Goal: Task Accomplishment & Management: Manage account settings

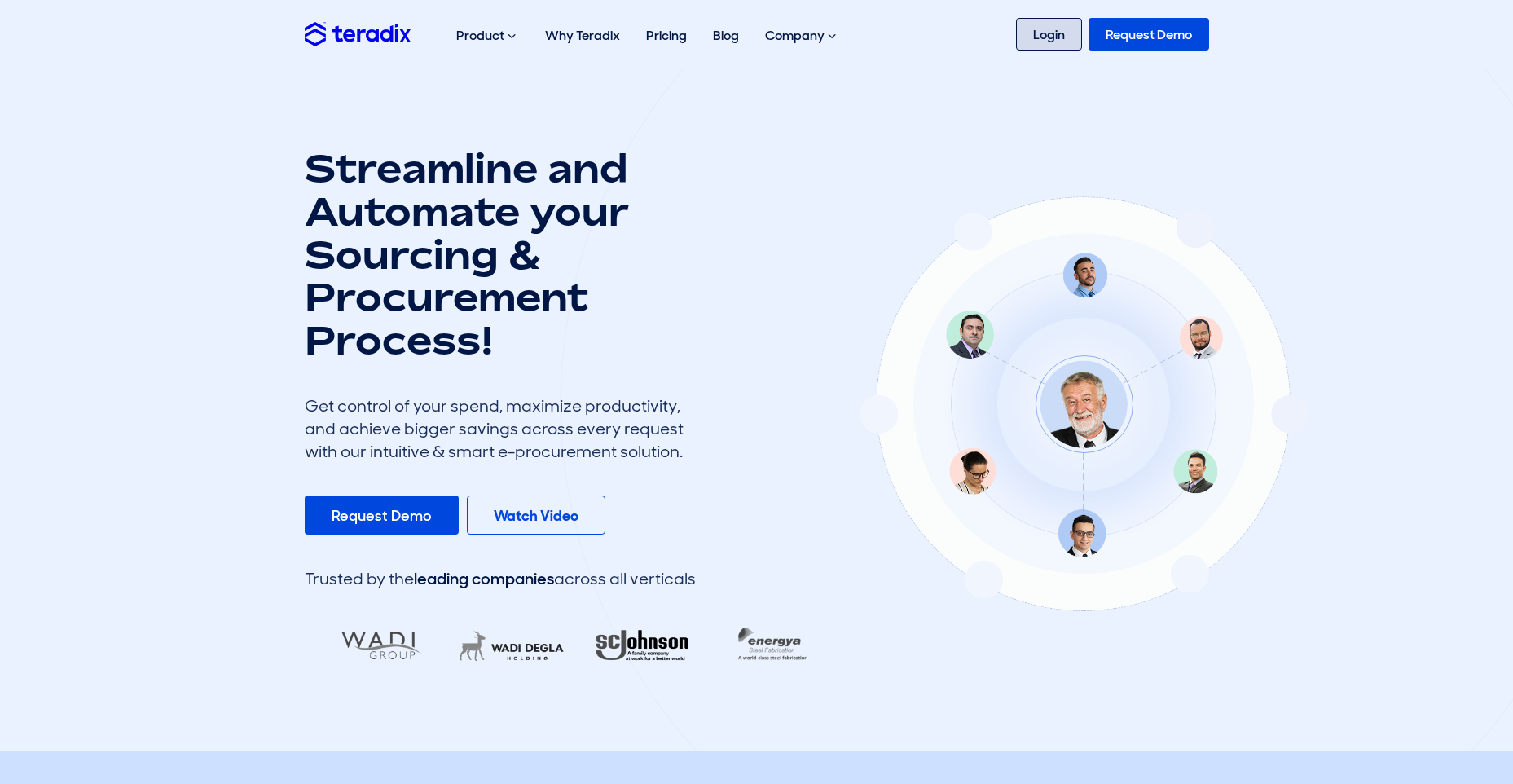
click at [1043, 31] on link "Login" at bounding box center [1048, 34] width 66 height 33
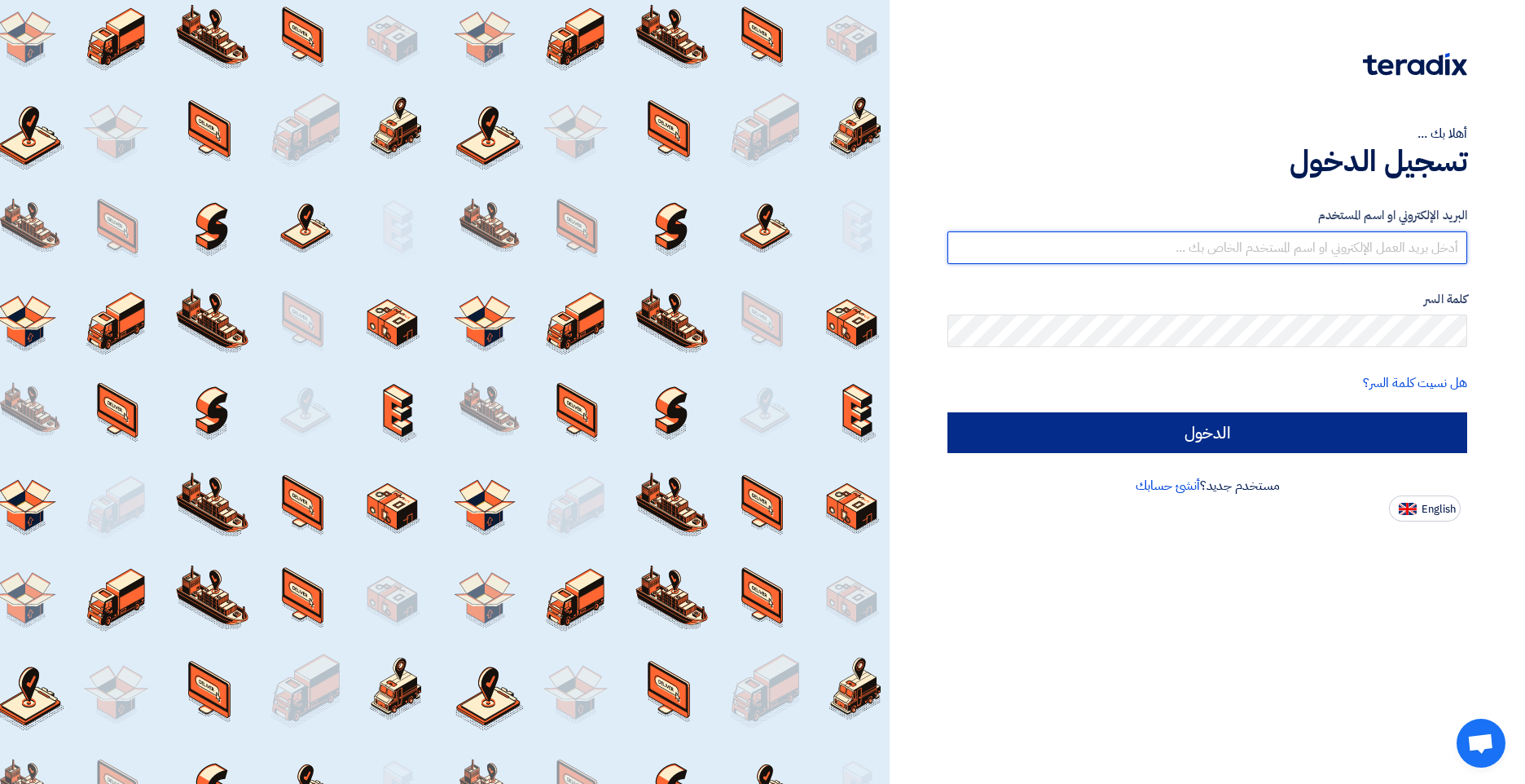
type input "[EMAIL_ADDRESS][DOMAIN_NAME]"
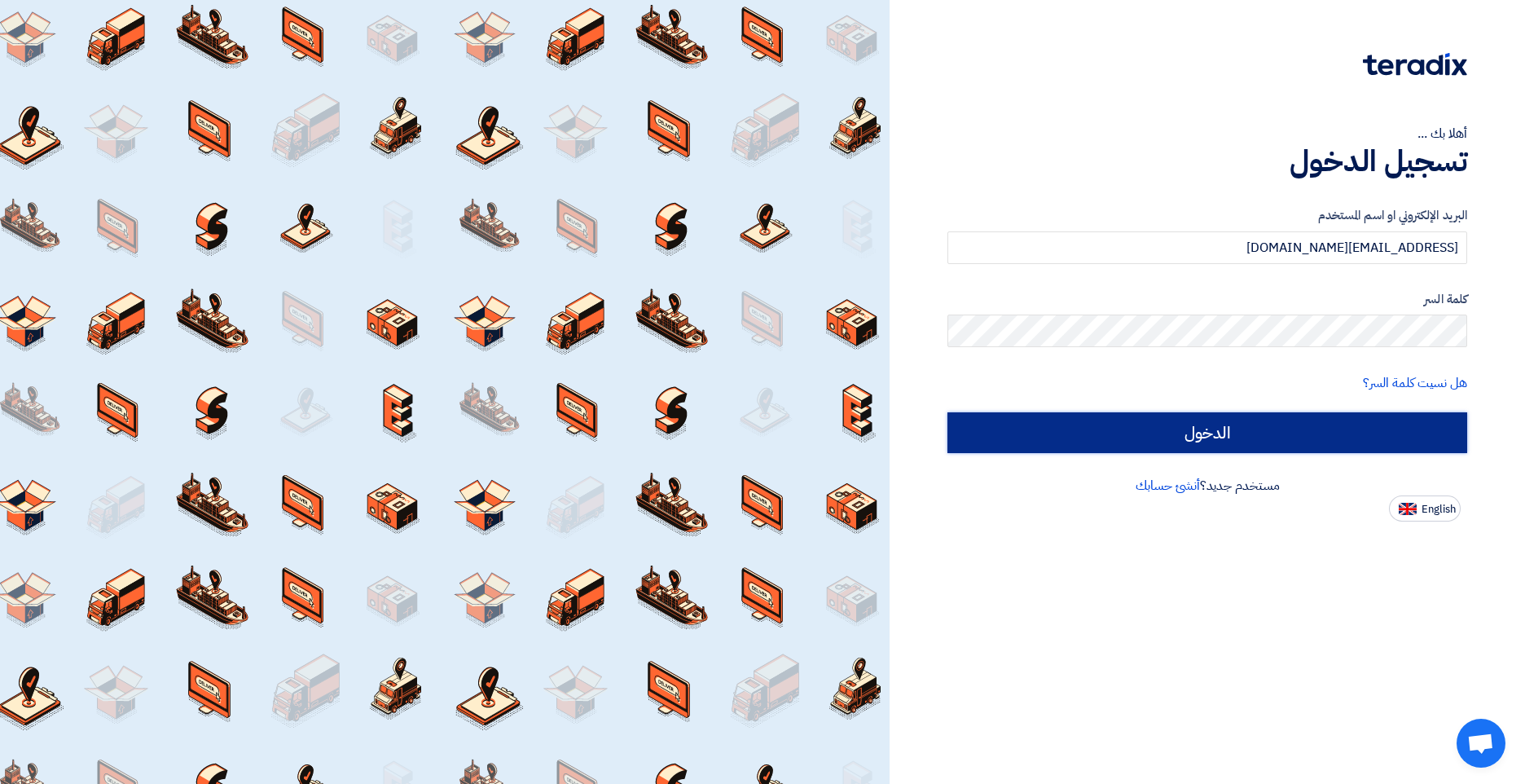
click at [1197, 425] on input "الدخول" at bounding box center [1207, 432] width 520 height 41
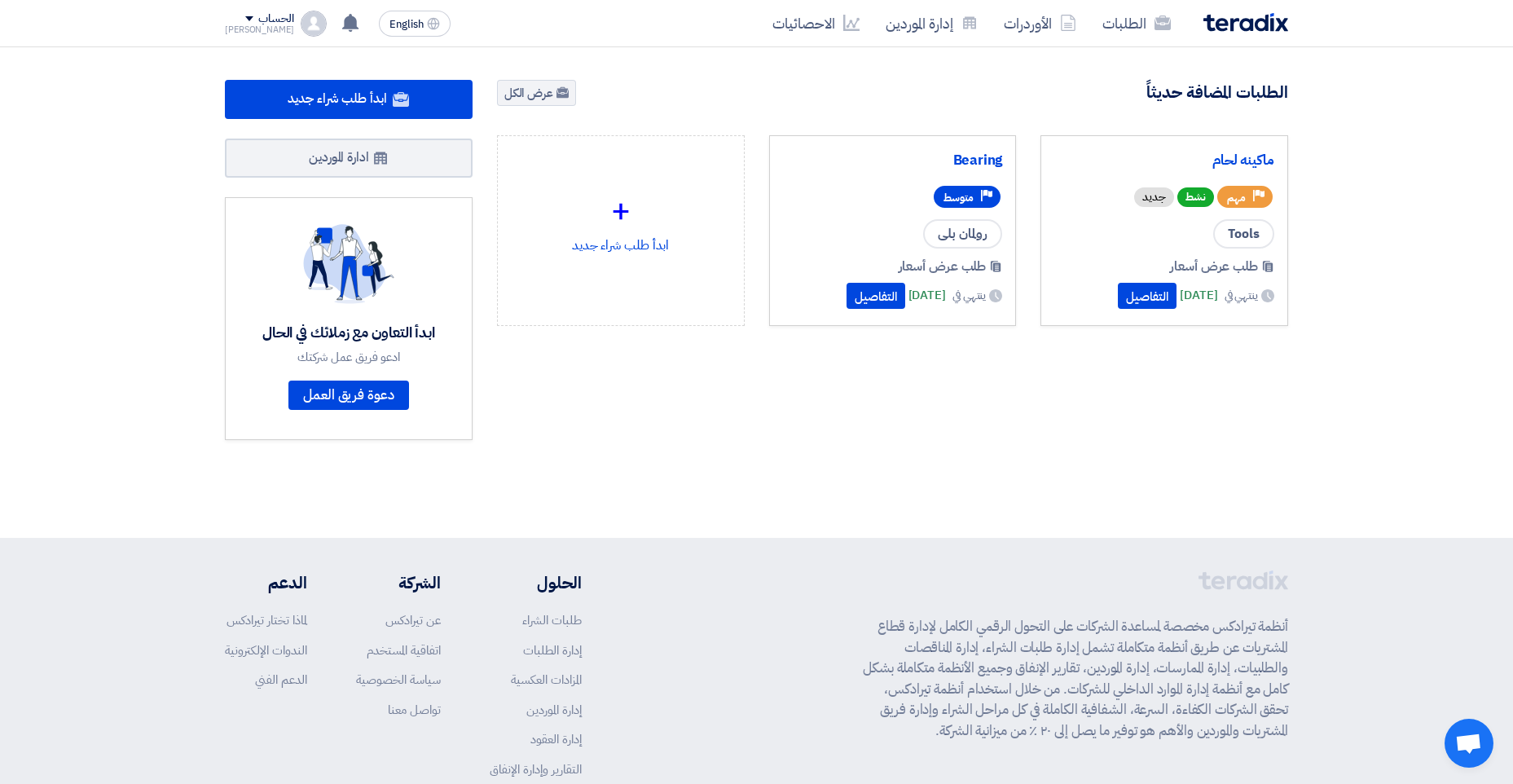
click at [301, 29] on img at bounding box center [314, 24] width 26 height 26
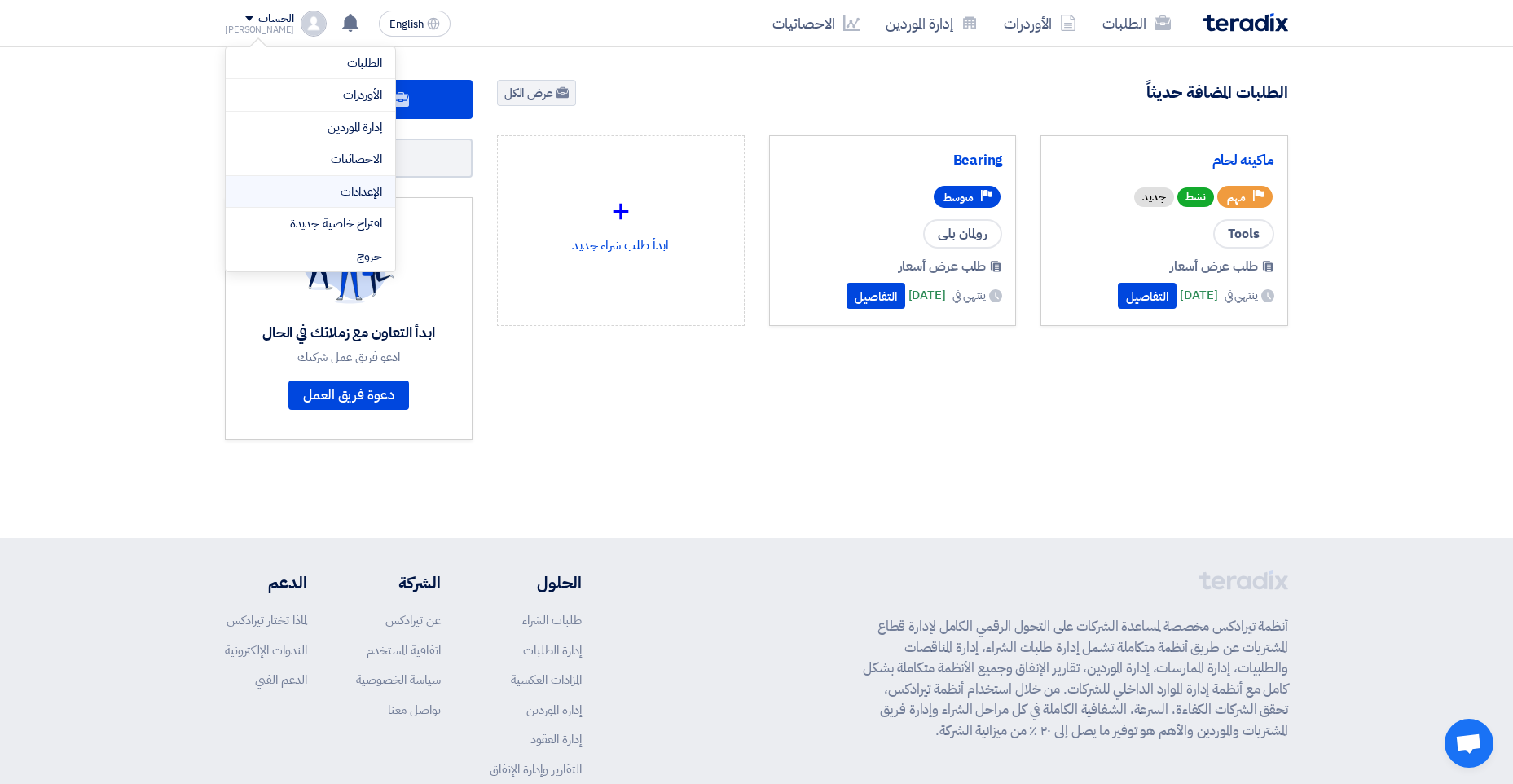
click at [335, 200] on li "الإعدادات" at bounding box center [310, 192] width 170 height 33
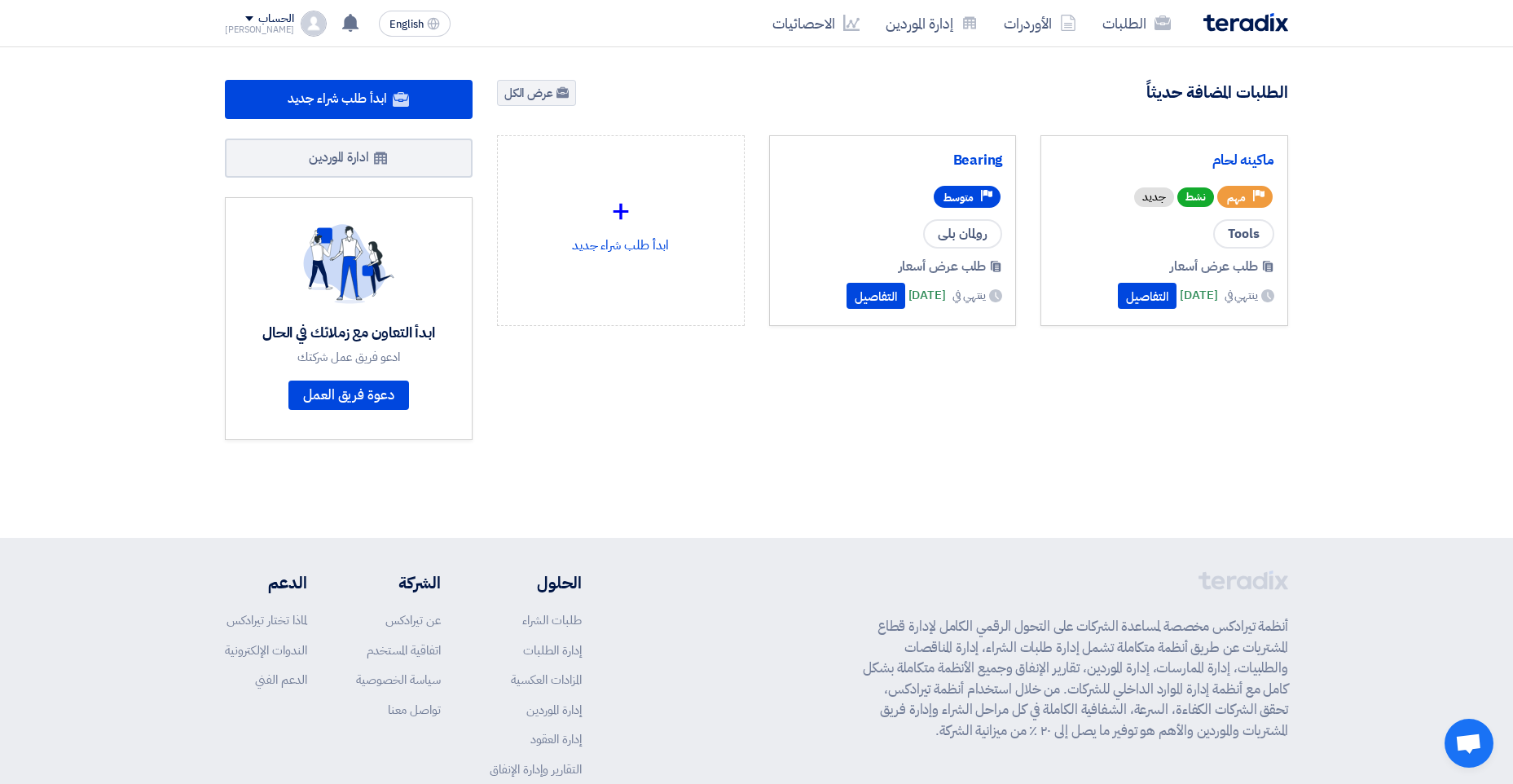
click at [266, 9] on div "English EN لا توجد إشعارات جديدة لديك الحساب [PERSON_NAME] الطلبات الأوردرات إد…" at bounding box center [342, 23] width 232 height 33
click at [258, 21] on div "الحساب" at bounding box center [275, 19] width 35 height 14
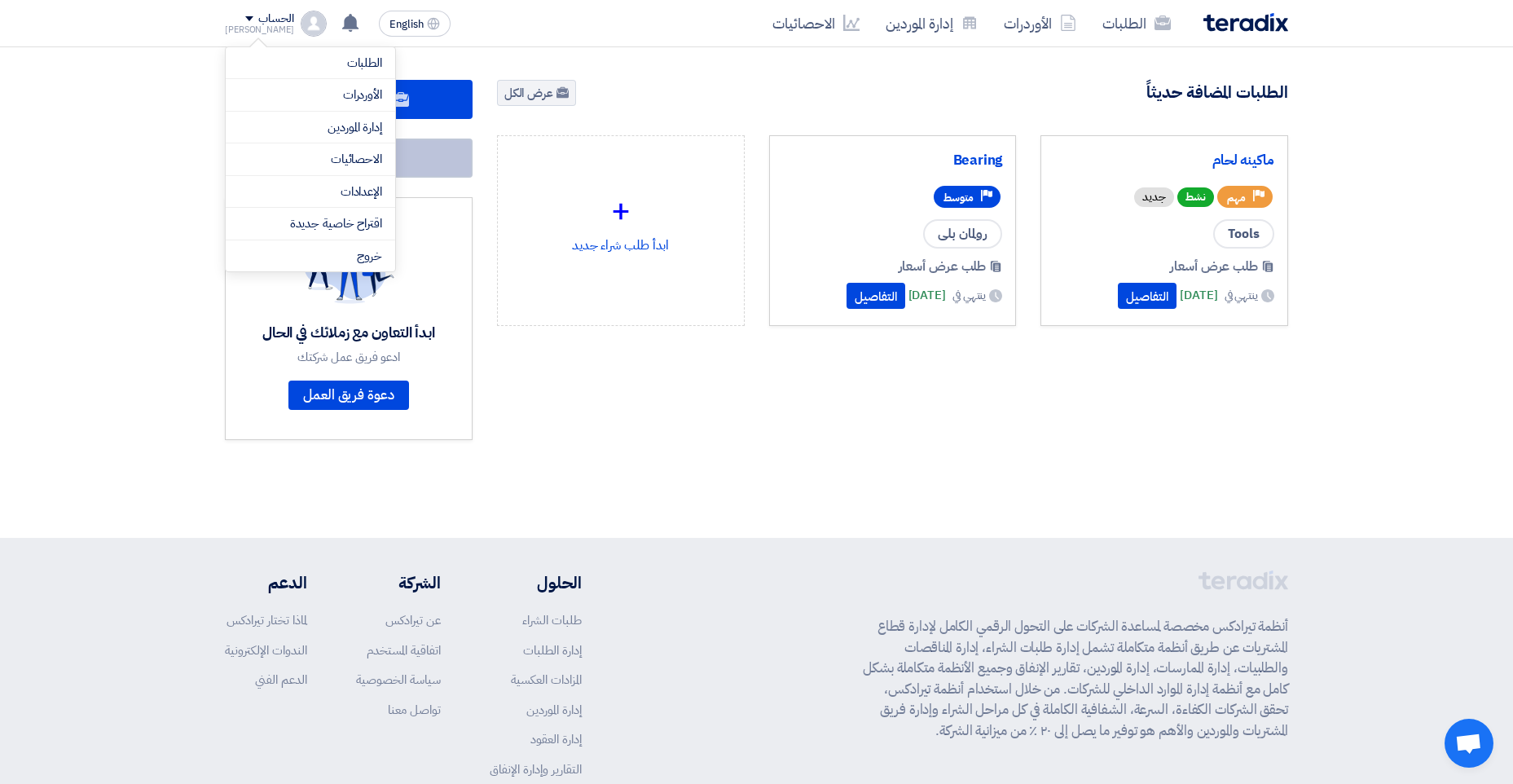
drag, startPoint x: 339, startPoint y: 211, endPoint x: 347, endPoint y: 153, distance: 58.5
click at [342, 189] on ul "الطلبات الأوردرات إدارة الموردين الاحصائيات الإعدادات اقتراح خاصية جديدة خروج" at bounding box center [310, 160] width 170 height 225
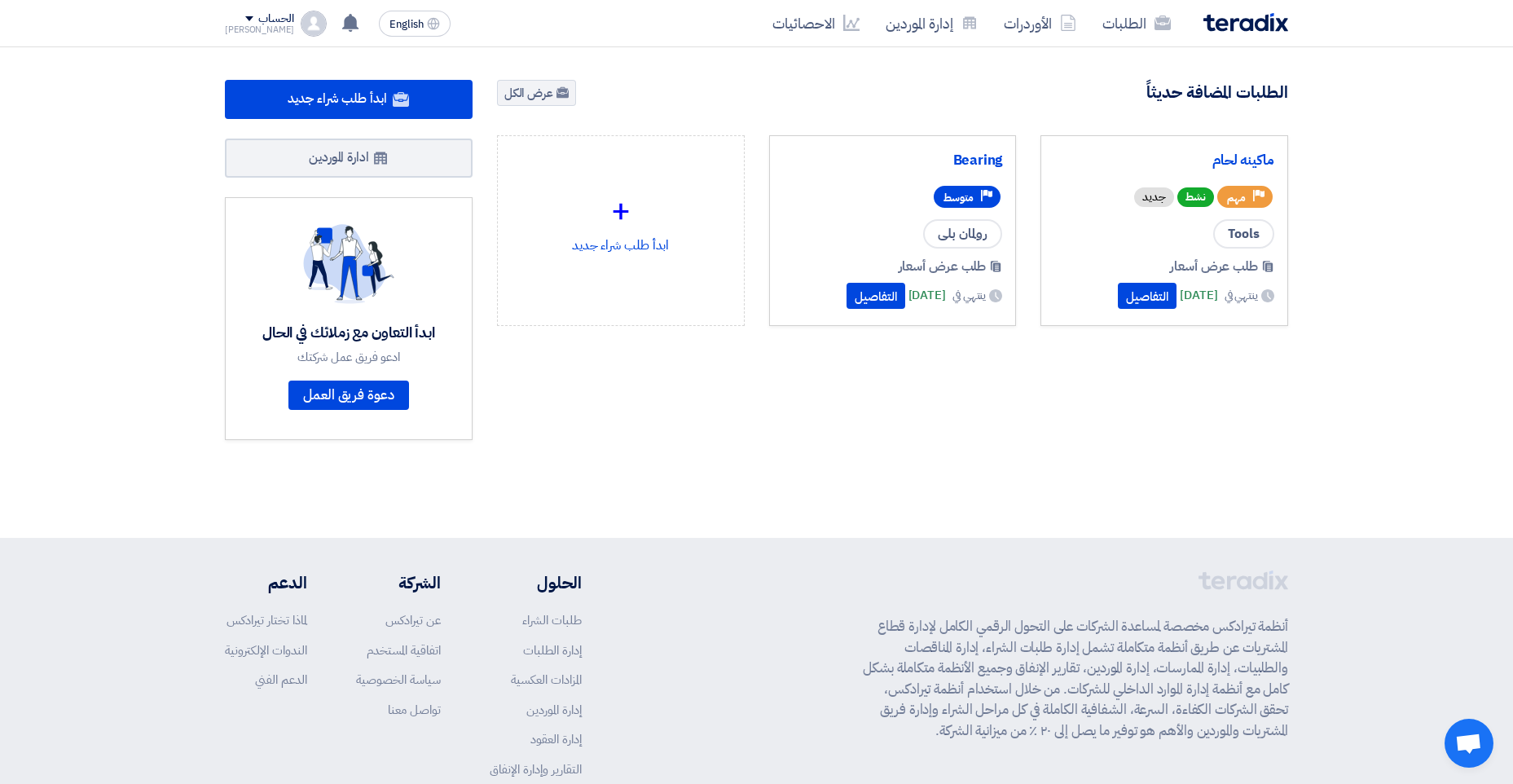
click at [258, 14] on div "الحساب" at bounding box center [275, 19] width 35 height 14
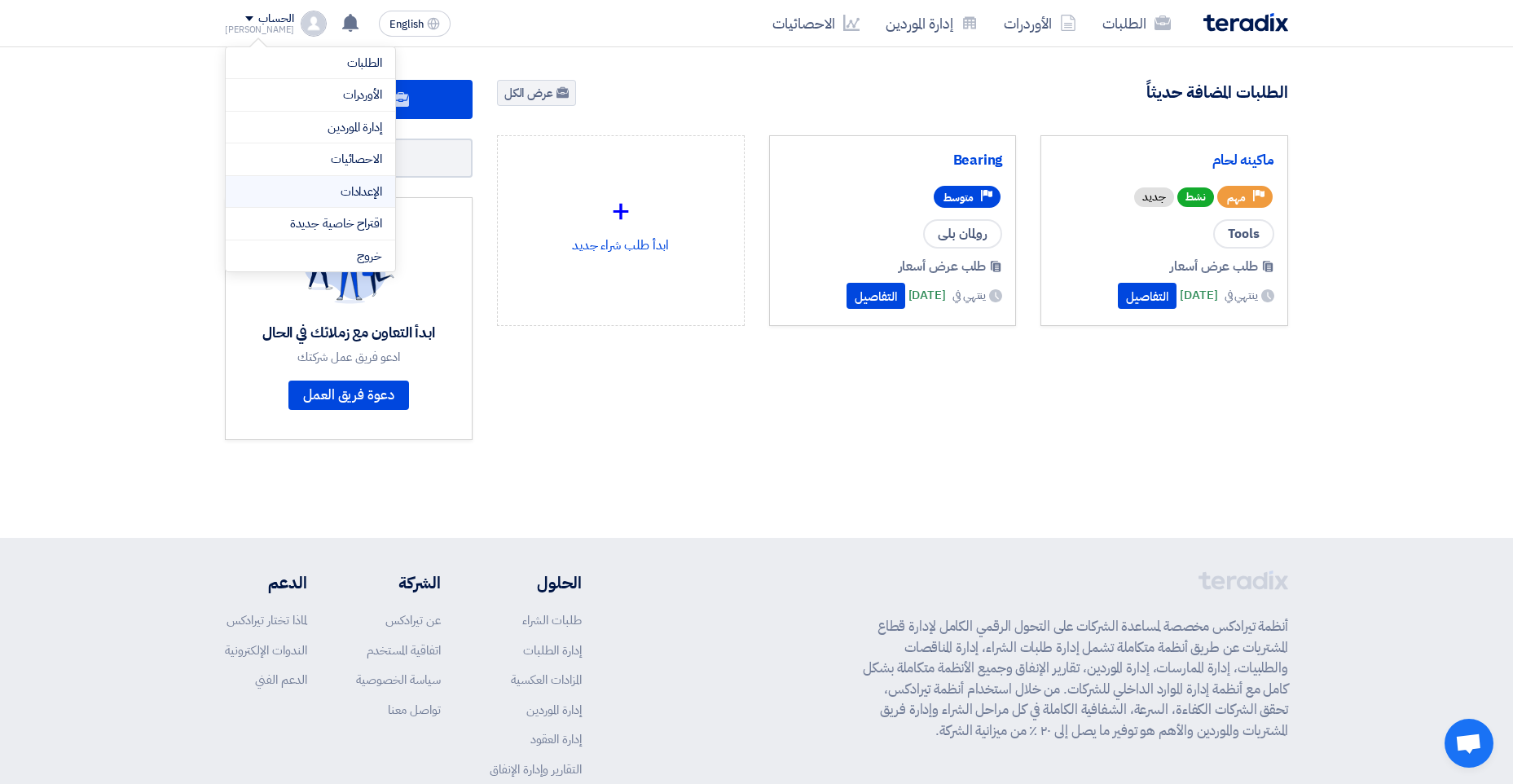
click at [341, 194] on link "الإعدادات" at bounding box center [310, 192] width 143 height 19
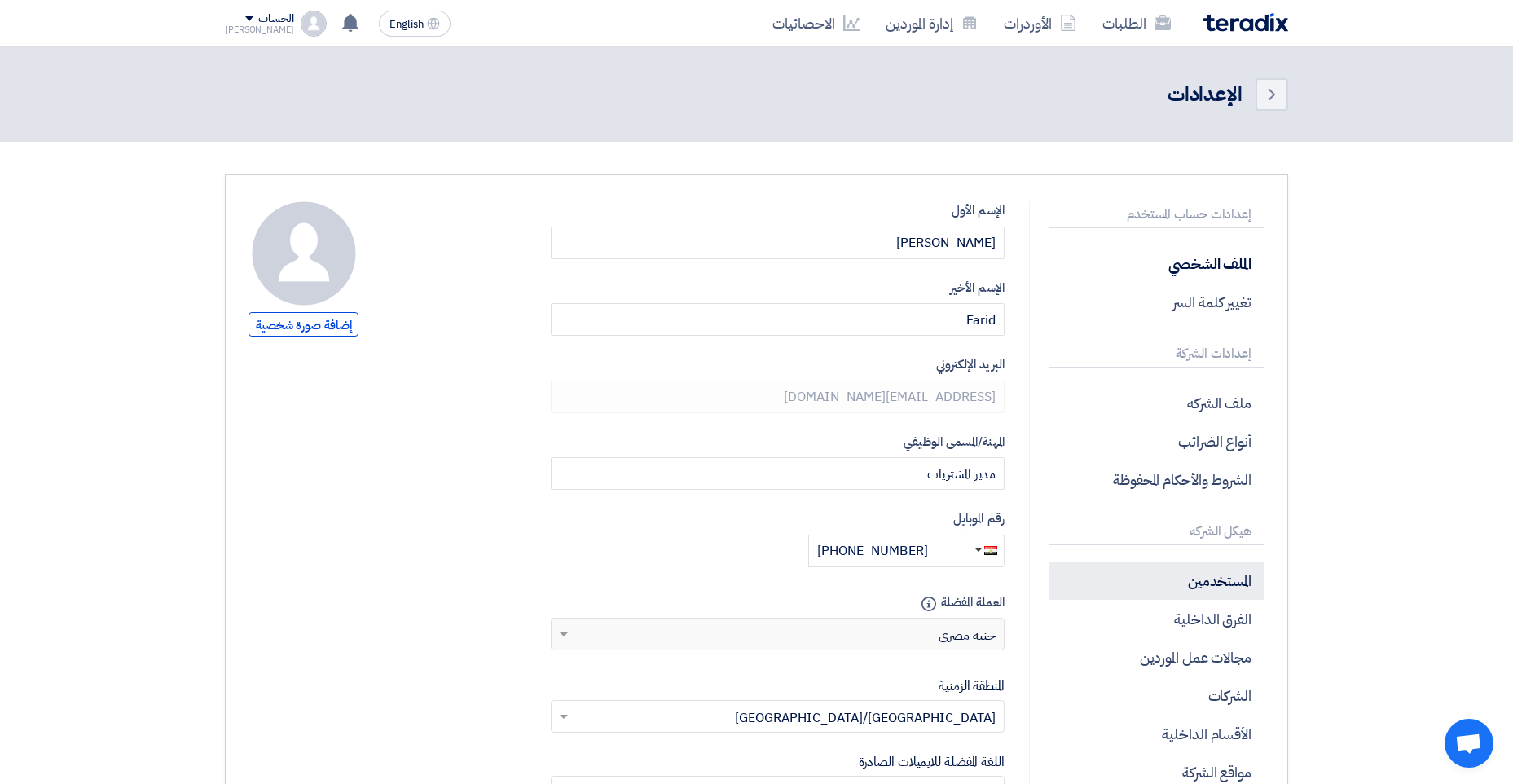
click at [1179, 592] on p "المستخدمين" at bounding box center [1157, 580] width 215 height 39
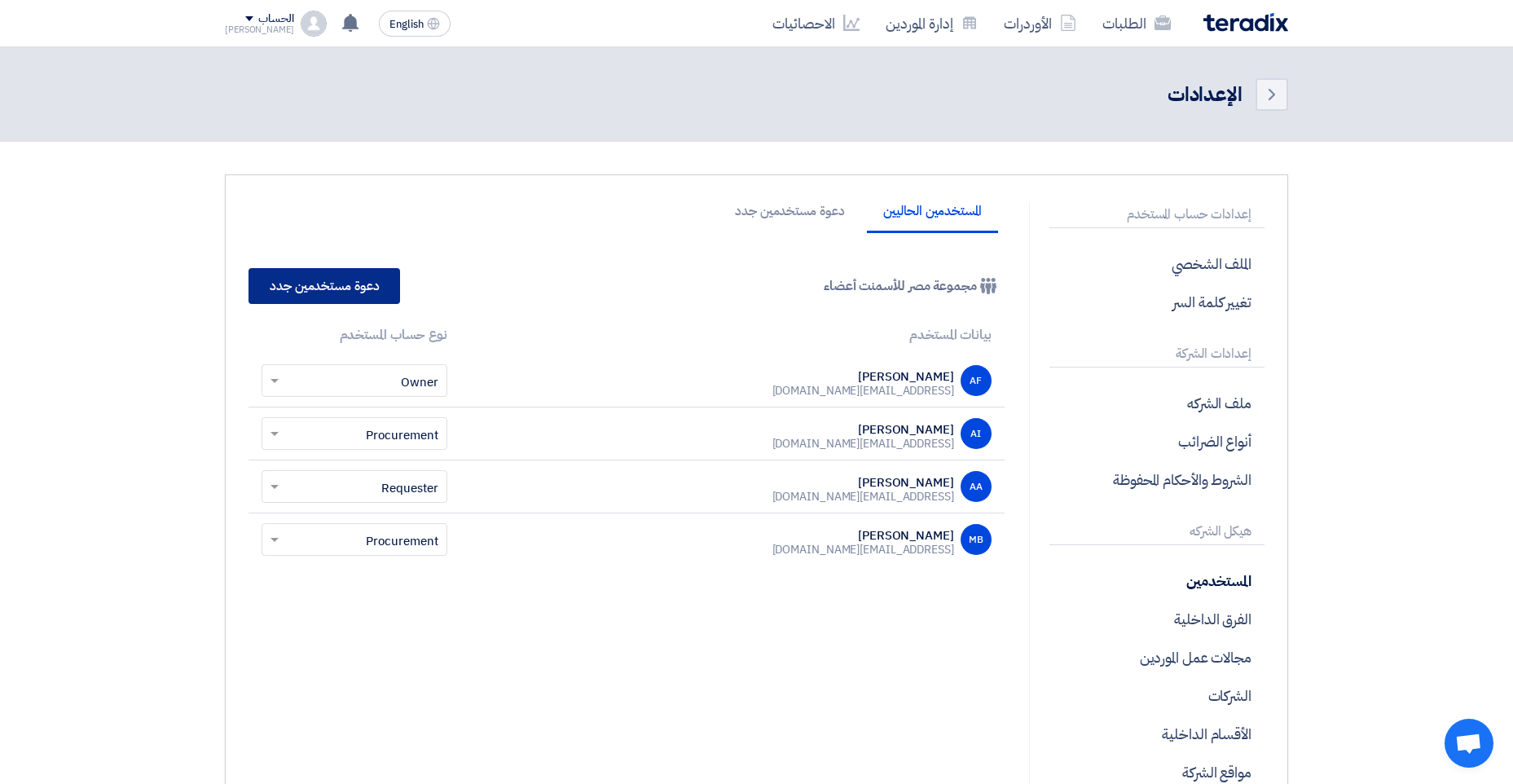
click at [359, 288] on link "دعوة مستخدمين جدد" at bounding box center [324, 286] width 152 height 36
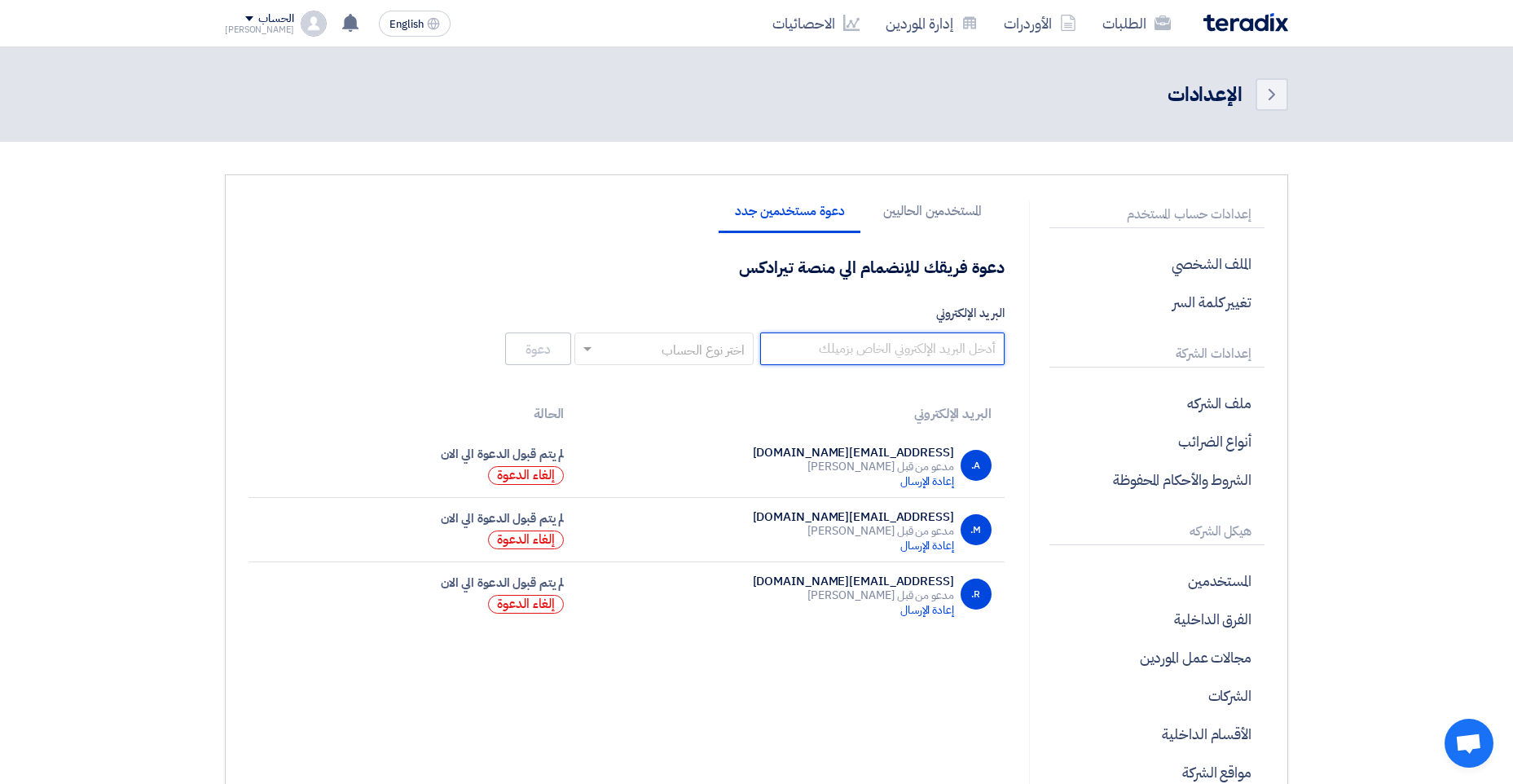
click at [791, 347] on input "البريد الإلكتروني" at bounding box center [883, 348] width 244 height 33
drag, startPoint x: 779, startPoint y: 329, endPoint x: 808, endPoint y: 356, distance: 39.6
click at [808, 356] on div "دعوة فريقك للإنضمام الي منصة تيرادكس البريد الإلكتروني اختر نوع الحساب دعوة" at bounding box center [626, 313] width 756 height 111
click at [887, 358] on input "البريد الإلكتروني" at bounding box center [883, 348] width 244 height 33
paste input "[PERSON_NAME][EMAIL_ADDRESS][DOMAIN_NAME]"
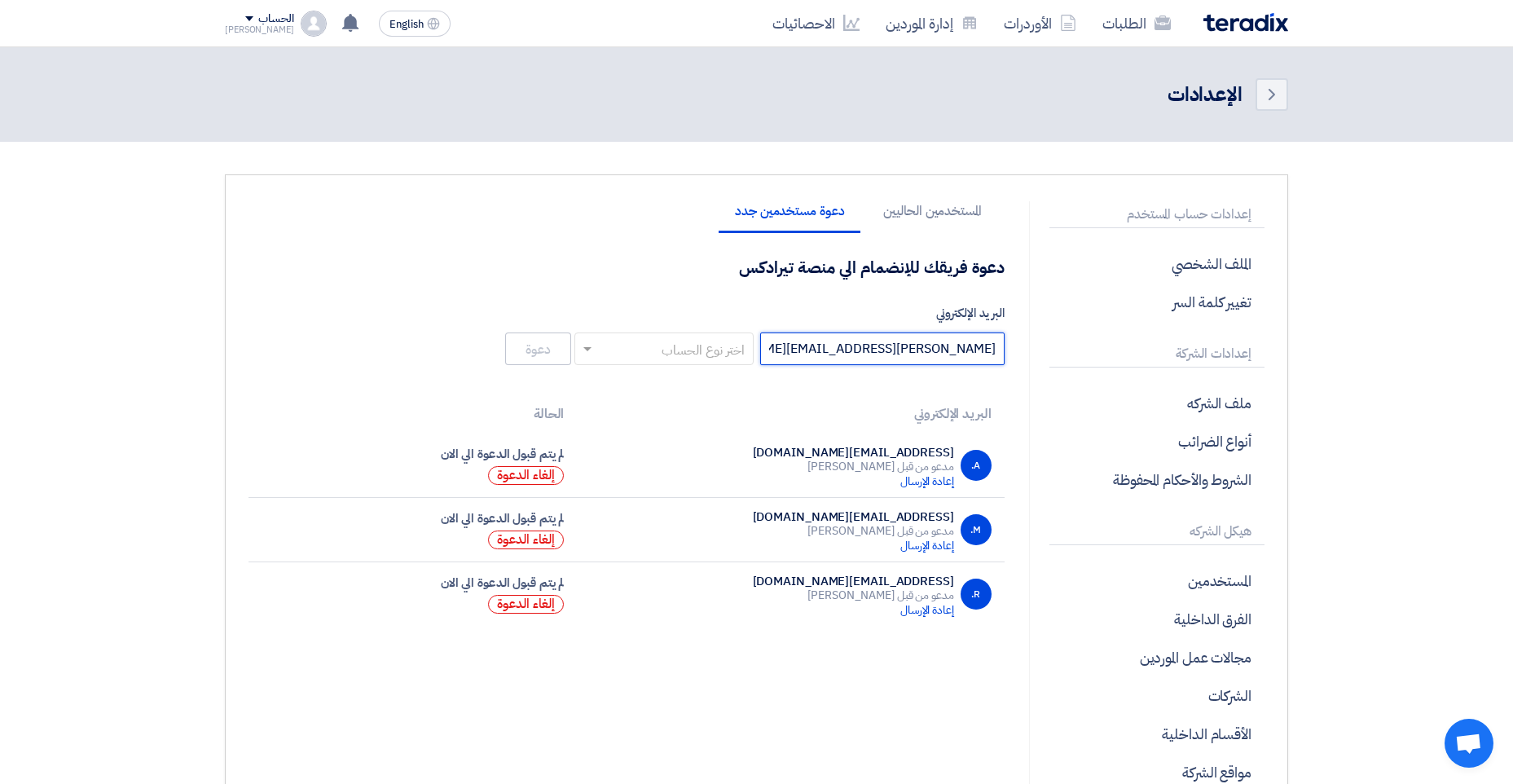
type input "[PERSON_NAME][EMAIL_ADDRESS][DOMAIN_NAME]"
click at [683, 350] on input "text" at bounding box center [673, 349] width 147 height 27
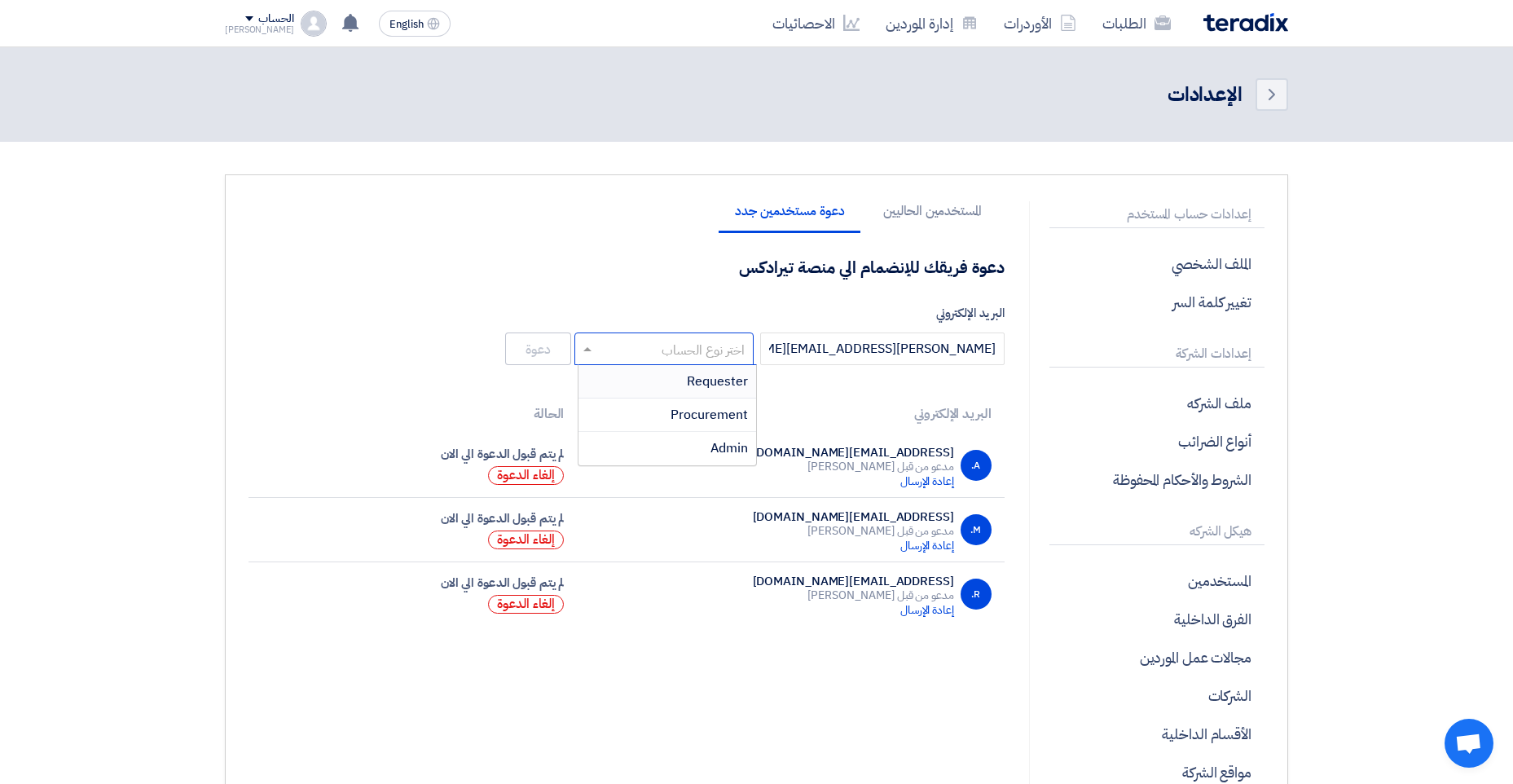
click at [705, 379] on span "Requester" at bounding box center [718, 381] width 62 height 20
click at [529, 348] on button "دعوة" at bounding box center [538, 348] width 66 height 33
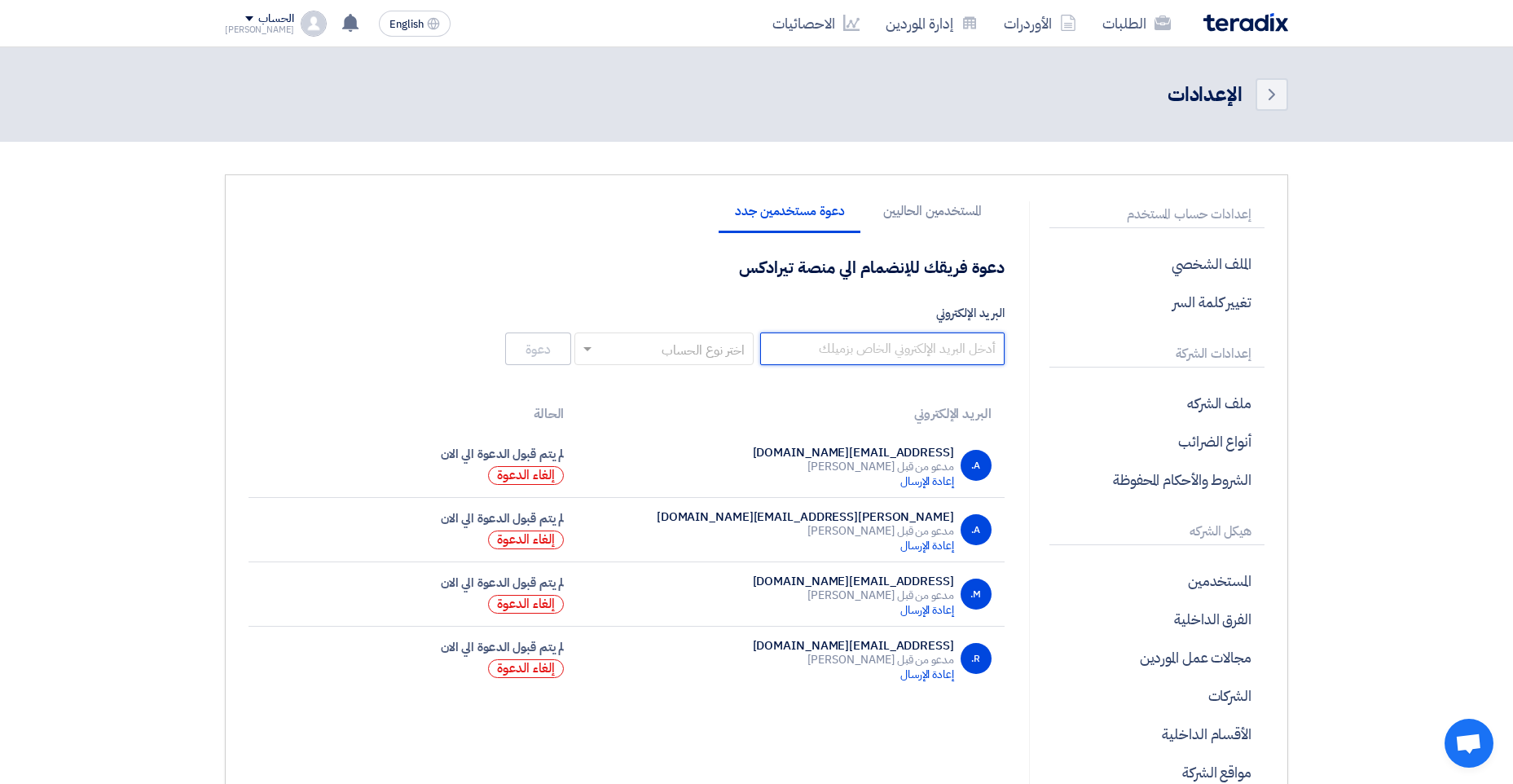
click at [915, 347] on input "البريد الإلكتروني" at bounding box center [883, 348] width 244 height 33
click at [924, 344] on input "البريد الإلكتروني" at bounding box center [883, 348] width 244 height 33
click at [880, 345] on input "البريد الإلكتروني" at bounding box center [883, 348] width 244 height 33
click at [1113, 28] on link "الطلبات" at bounding box center [1136, 23] width 94 height 39
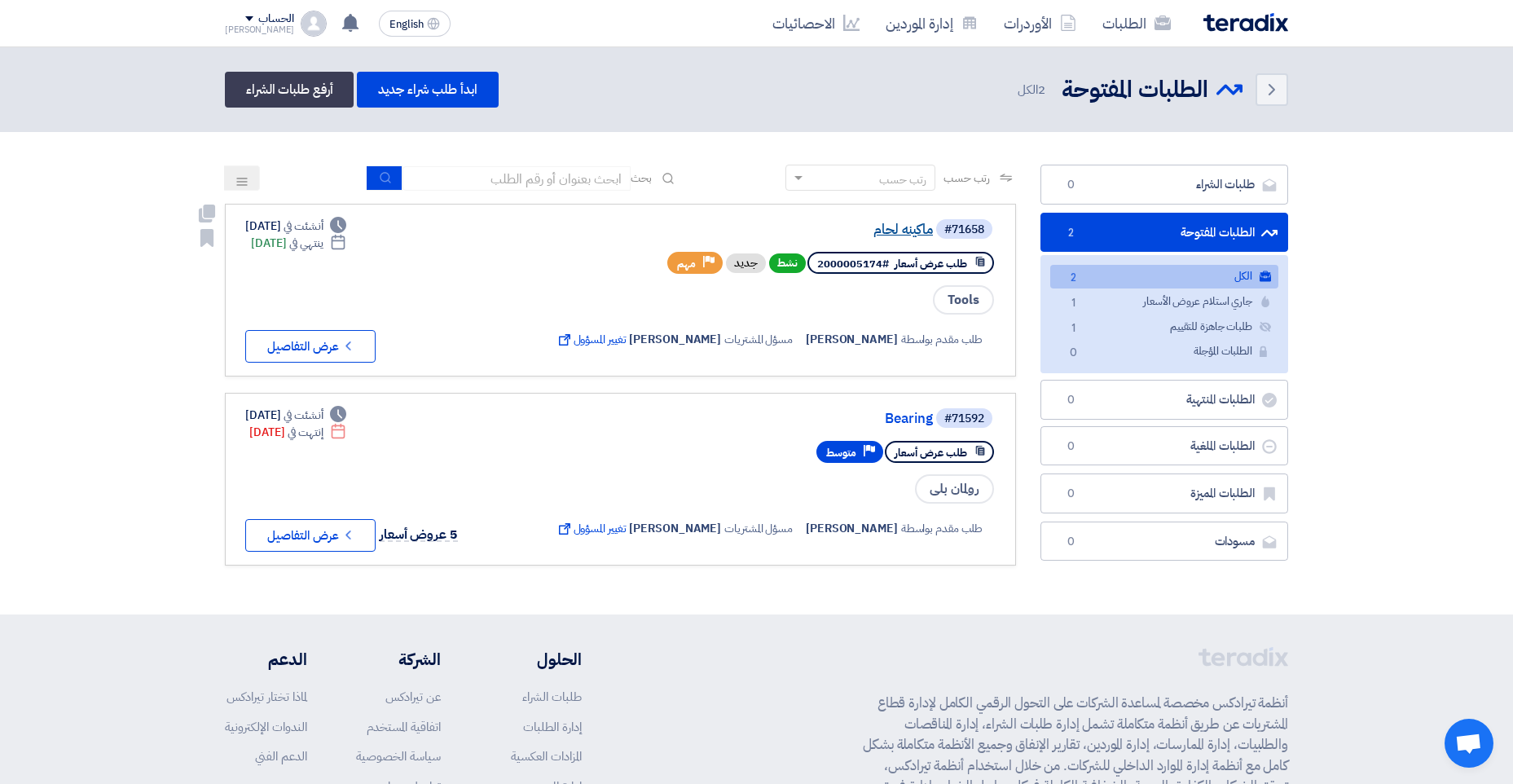
click at [870, 230] on link "ماكينه لحام" at bounding box center [769, 229] width 326 height 15
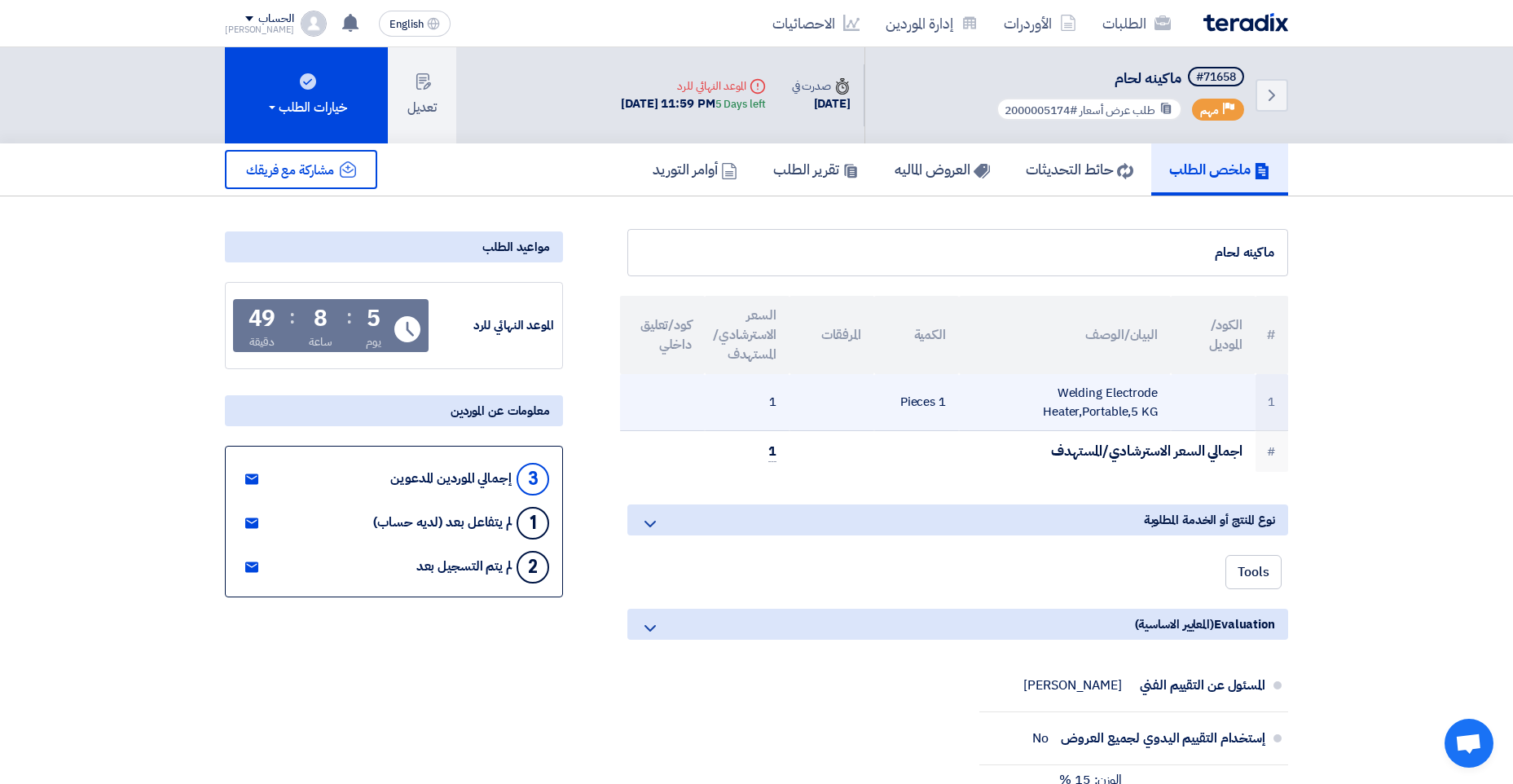
click at [1129, 392] on td "Welding Electrode Heater,Portable,5 KG" at bounding box center [1064, 402] width 211 height 57
click at [1129, 391] on td "Welding Electrode Heater,Portable,5 KG" at bounding box center [1064, 402] width 211 height 57
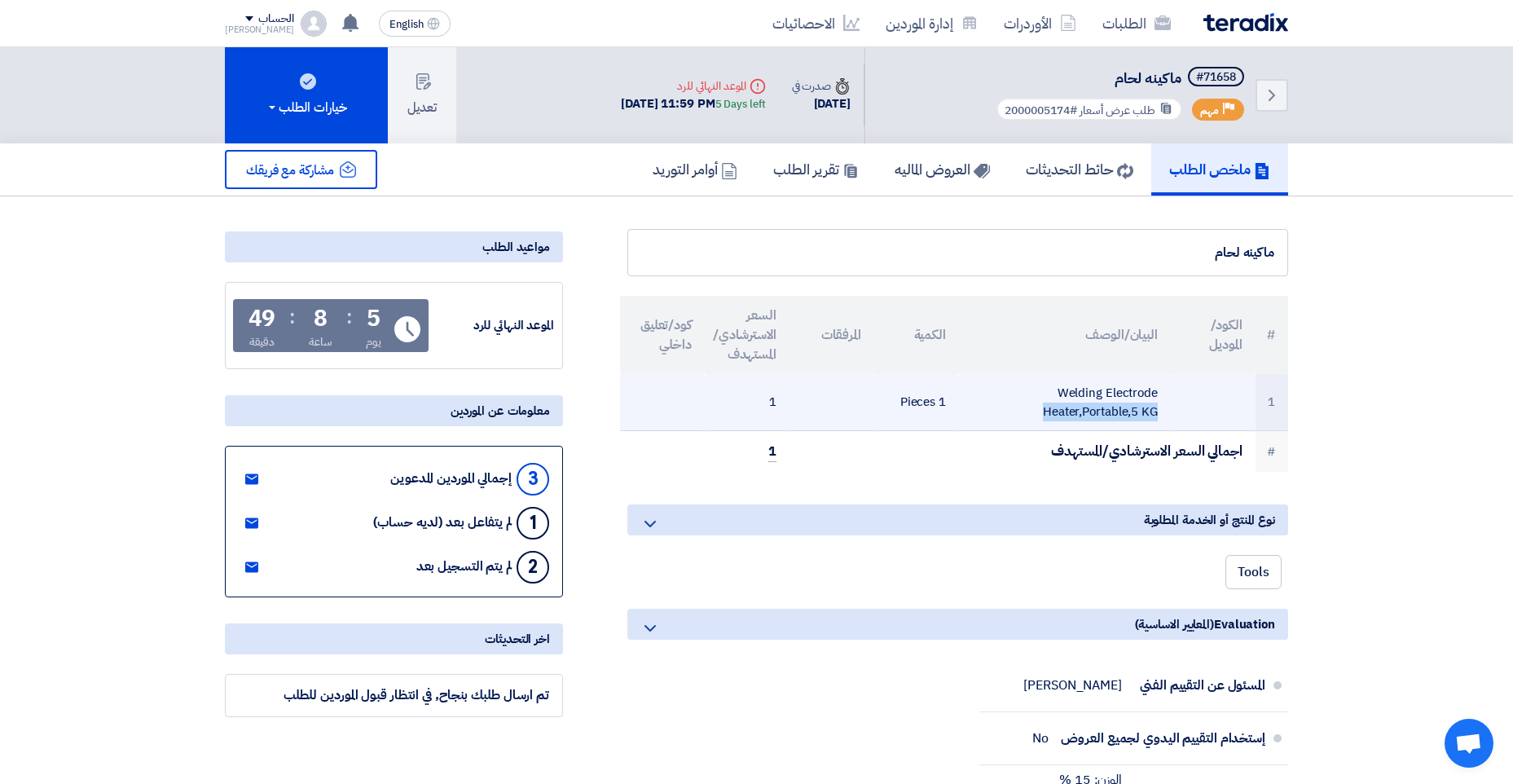
drag, startPoint x: 1129, startPoint y: 391, endPoint x: 1083, endPoint y: 382, distance: 46.9
click at [1083, 382] on td "Welding Electrode Heater,Portable,5 KG" at bounding box center [1064, 402] width 211 height 57
drag, startPoint x: 1057, startPoint y: 379, endPoint x: 1080, endPoint y: 413, distance: 41.0
click at [1063, 402] on td "Welding Electrode Heater,Portable,5 KG" at bounding box center [1064, 402] width 211 height 57
drag, startPoint x: 1079, startPoint y: 408, endPoint x: 1070, endPoint y: 398, distance: 13.5
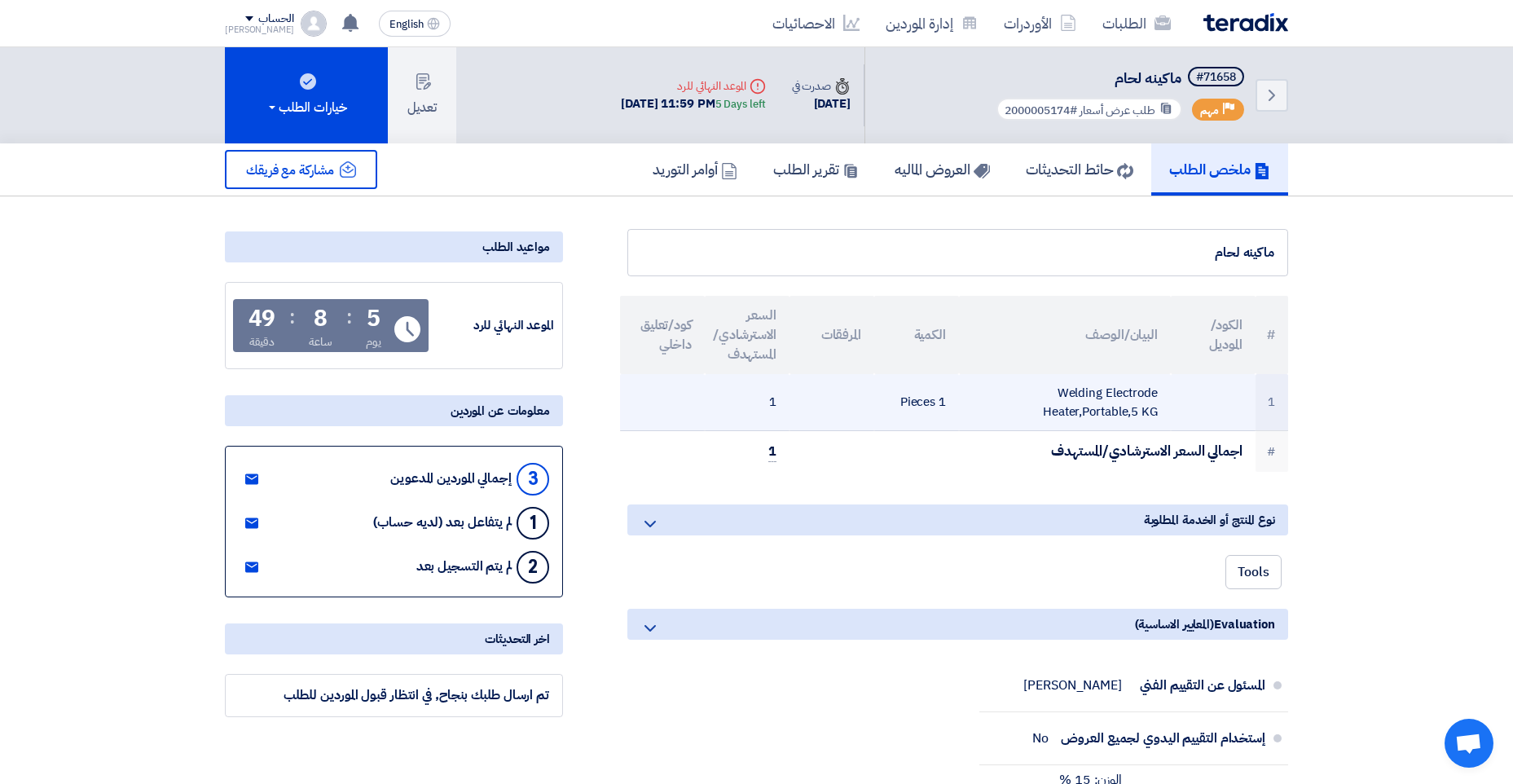
click at [1070, 398] on td "Welding Electrode Heater,Portable,5 KG" at bounding box center [1064, 402] width 211 height 57
drag, startPoint x: 1064, startPoint y: 394, endPoint x: 1084, endPoint y: 402, distance: 21.5
click at [1084, 402] on td "Welding Electrode Heater,Portable,5 KG" at bounding box center [1064, 402] width 211 height 57
drag, startPoint x: 1084, startPoint y: 402, endPoint x: 1088, endPoint y: 393, distance: 9.8
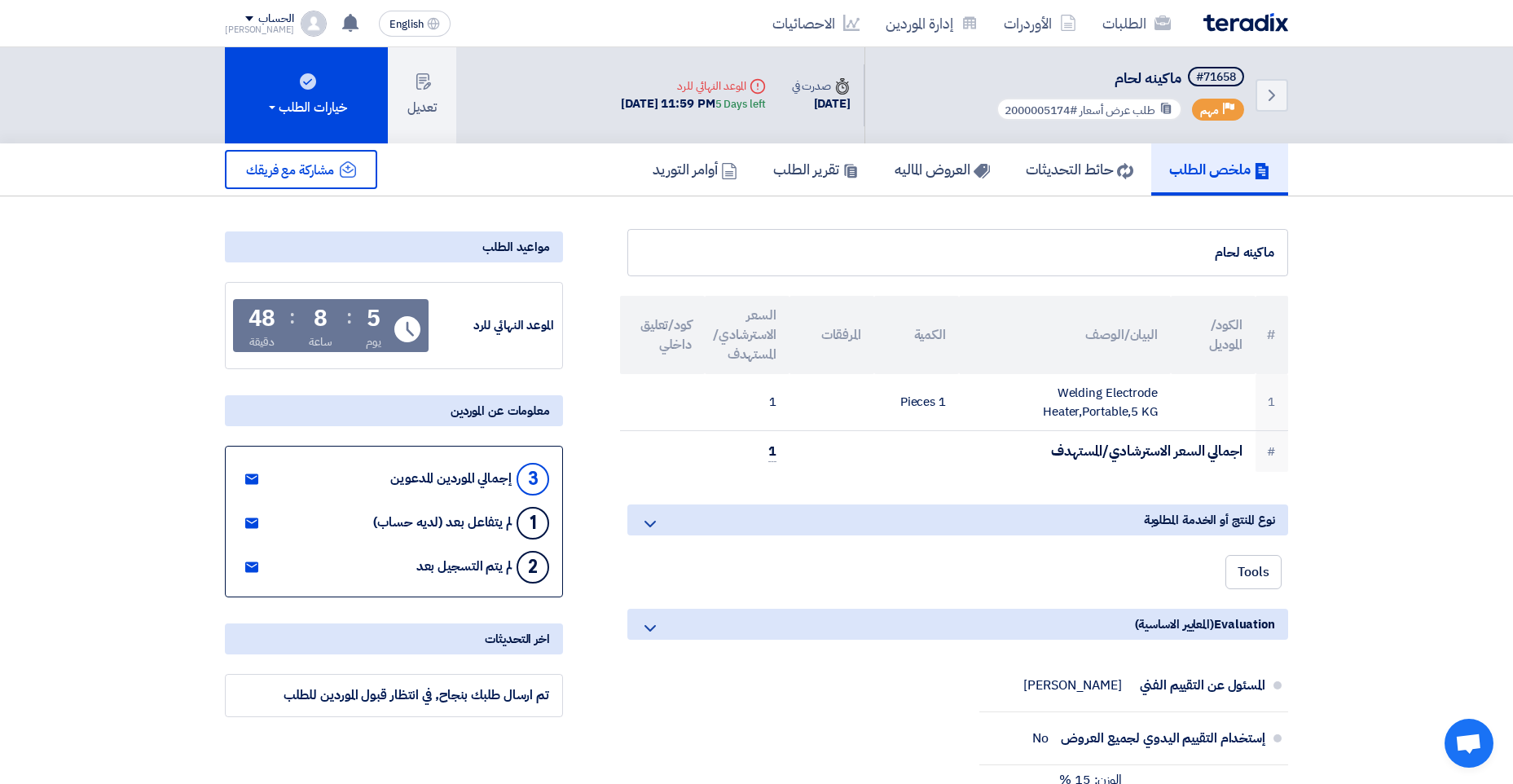
click at [1156, 77] on span "ماكينه لحام" at bounding box center [1148, 77] width 67 height 22
click at [425, 116] on button "تعديل" at bounding box center [422, 95] width 69 height 96
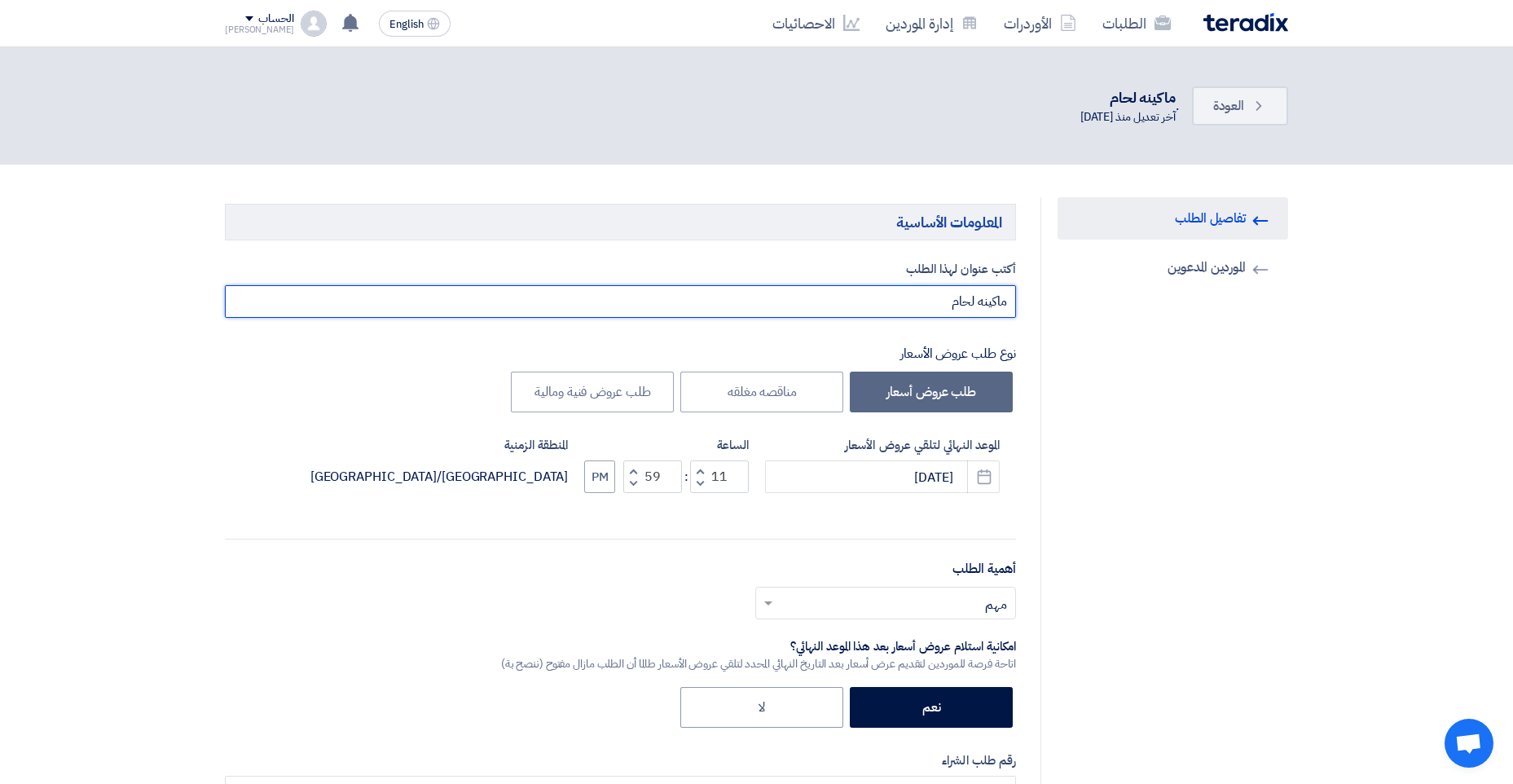
click at [925, 298] on input "ماكينه لحام" at bounding box center [620, 301] width 791 height 33
type input "ماكينه تسخين"
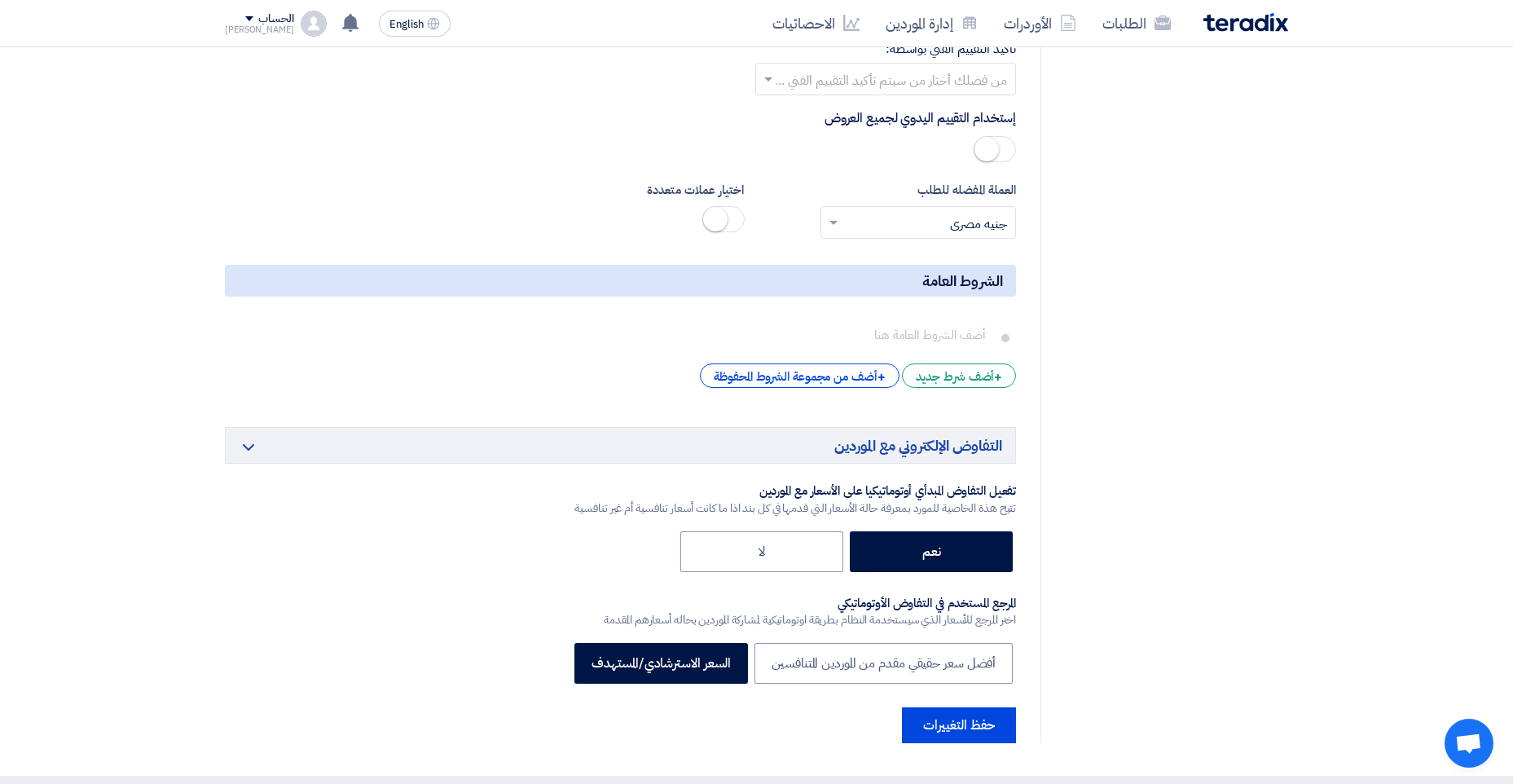
scroll to position [2362, 0]
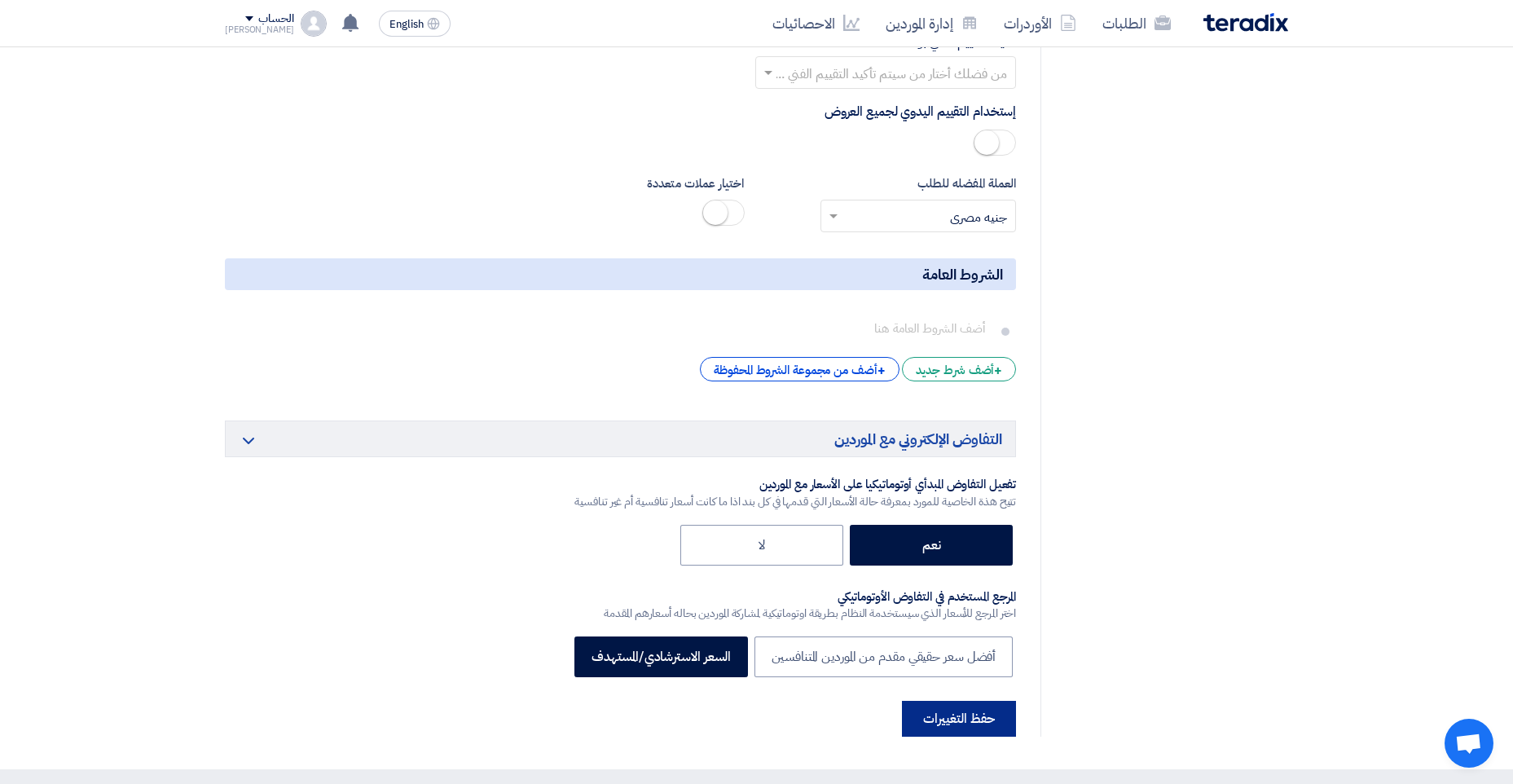
click at [966, 710] on button "حفظ التغييرات" at bounding box center [959, 719] width 114 height 36
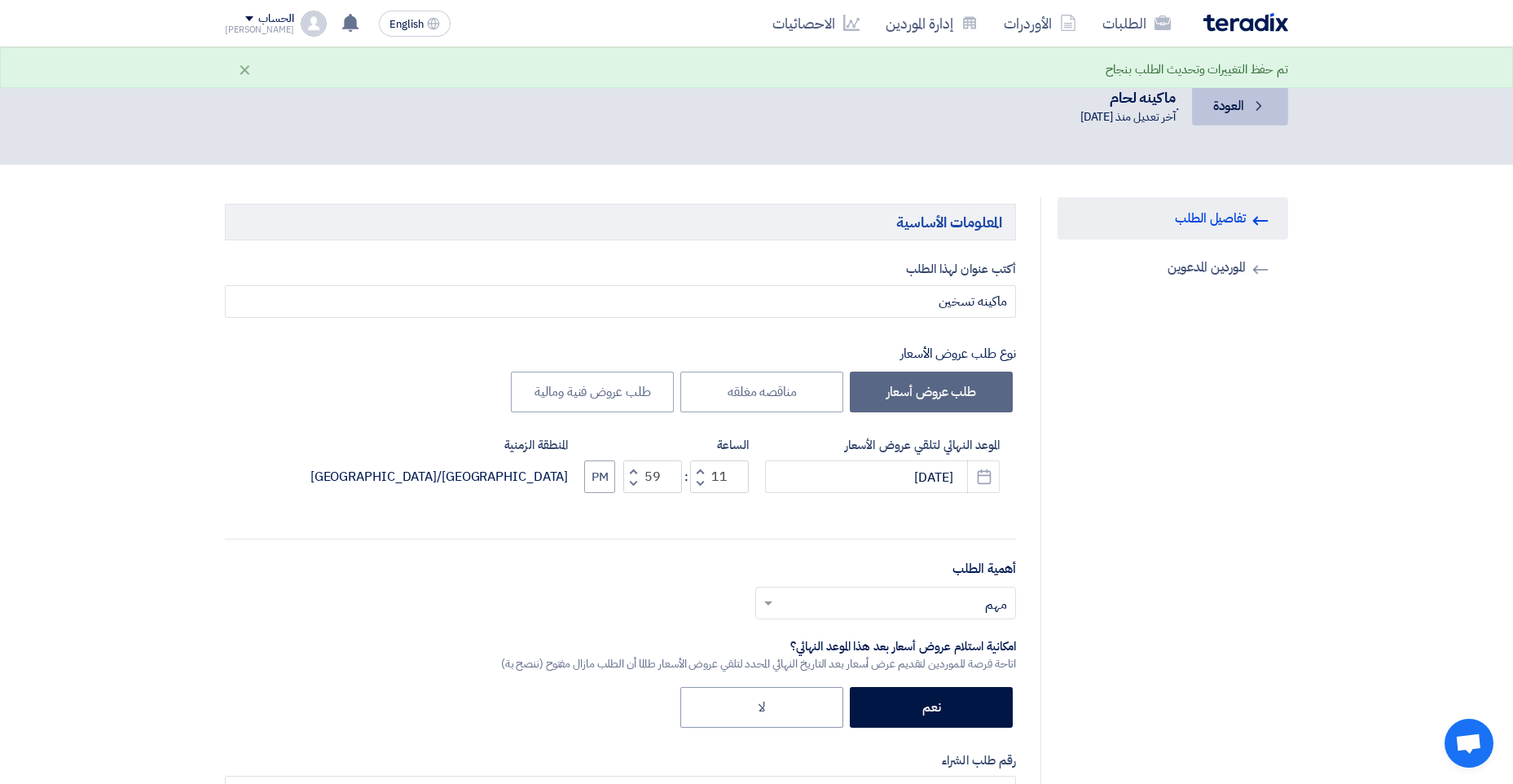
click at [1223, 123] on link "Back العودة" at bounding box center [1240, 105] width 96 height 39
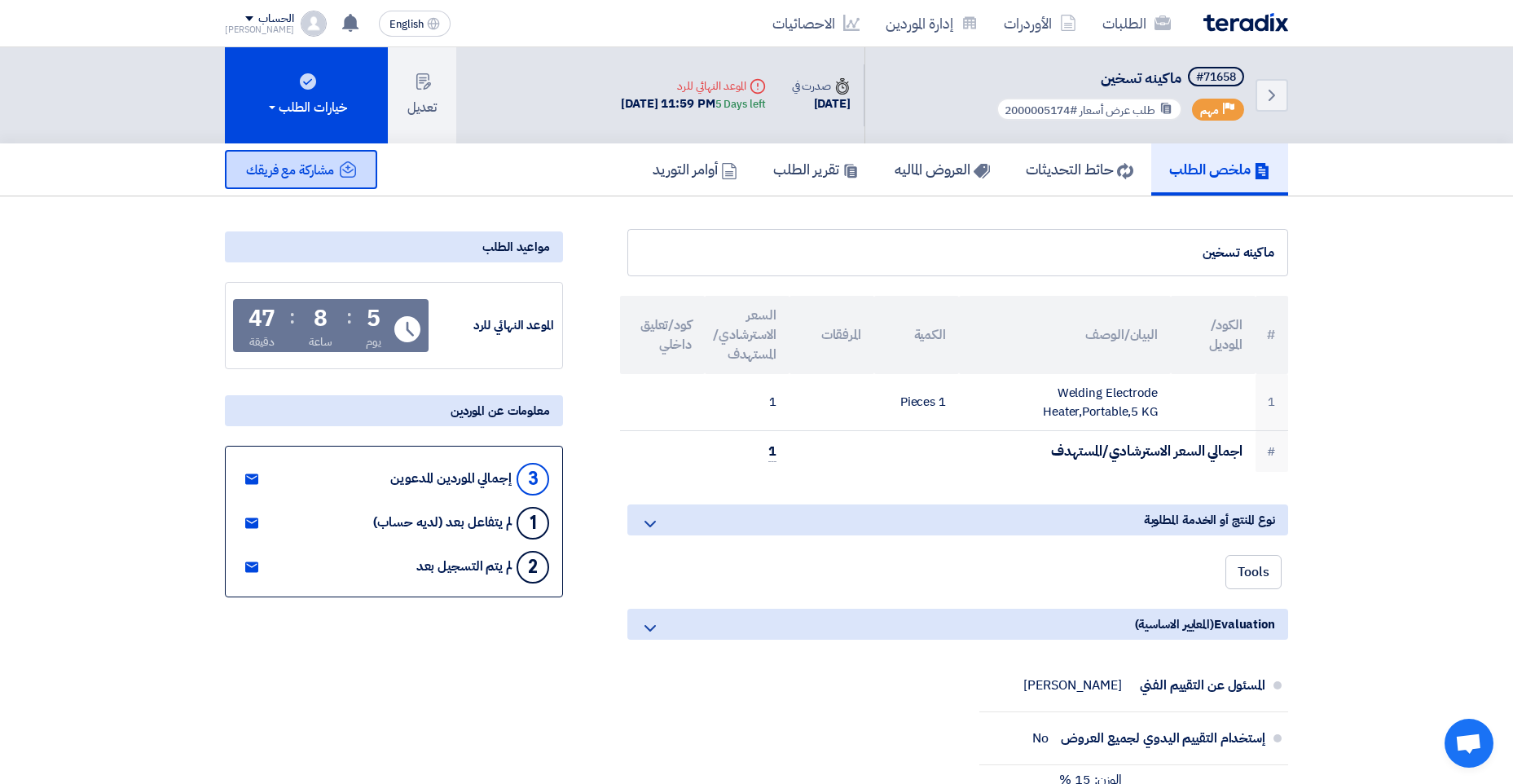
click at [326, 172] on span "مشاركة مع فريقك" at bounding box center [290, 171] width 88 height 20
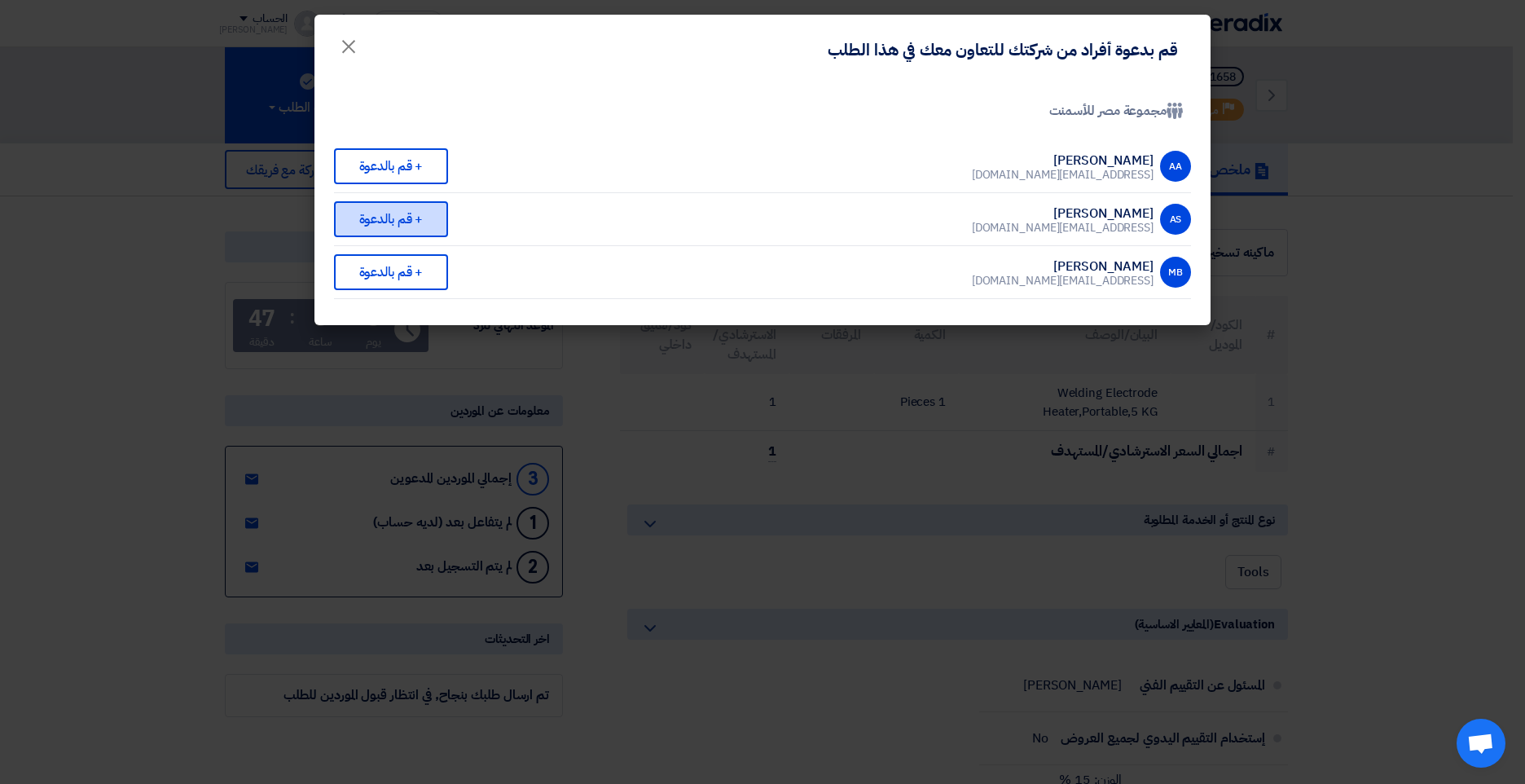
click at [416, 219] on div "+ قم بالدعوة" at bounding box center [390, 219] width 114 height 36
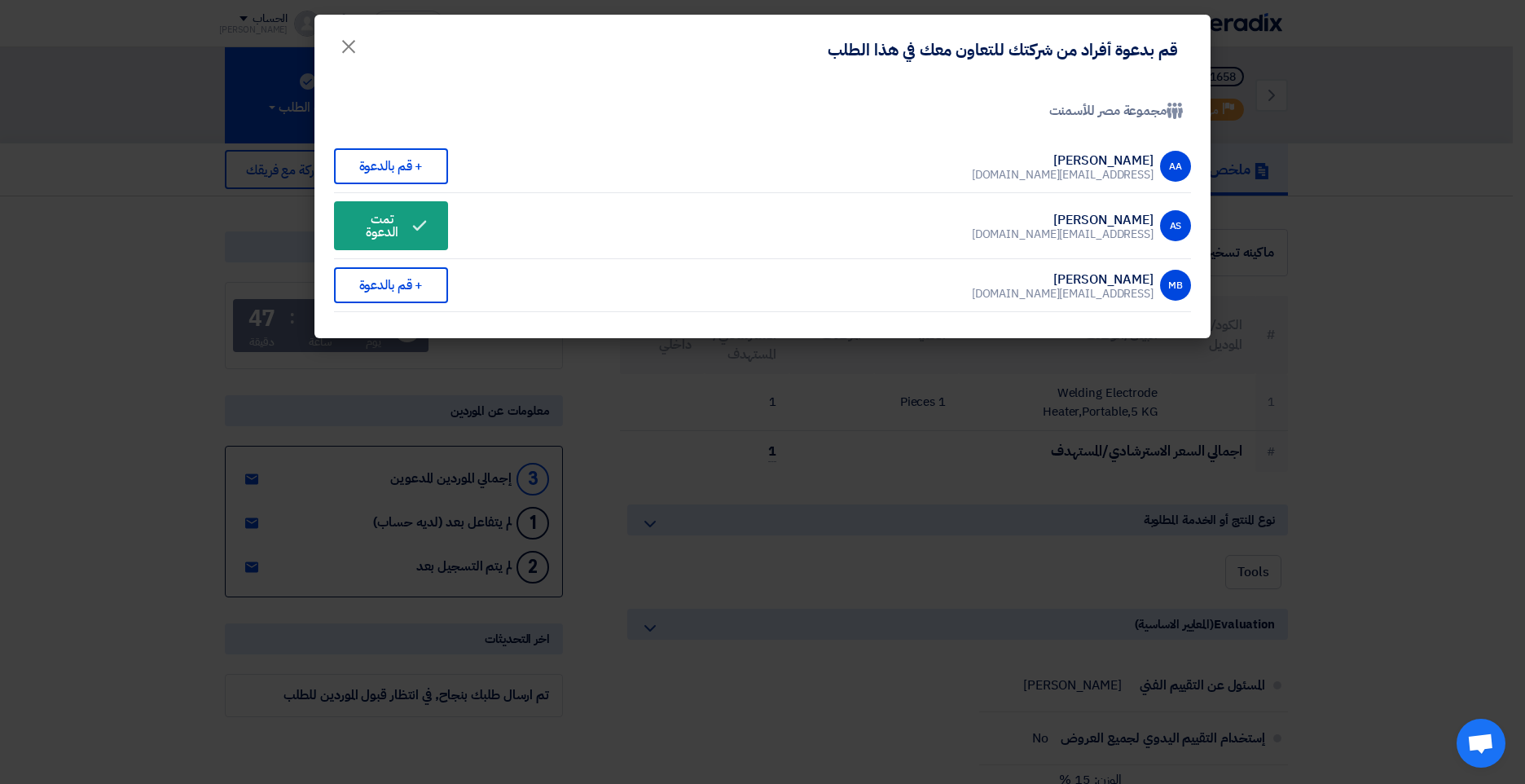
click at [253, 211] on modal-container "قم بدعوة أفراد من شركتك للتعاون معك في هذا الطلب × Company Team مجموعة مصر للأس…" at bounding box center [762, 392] width 1525 height 784
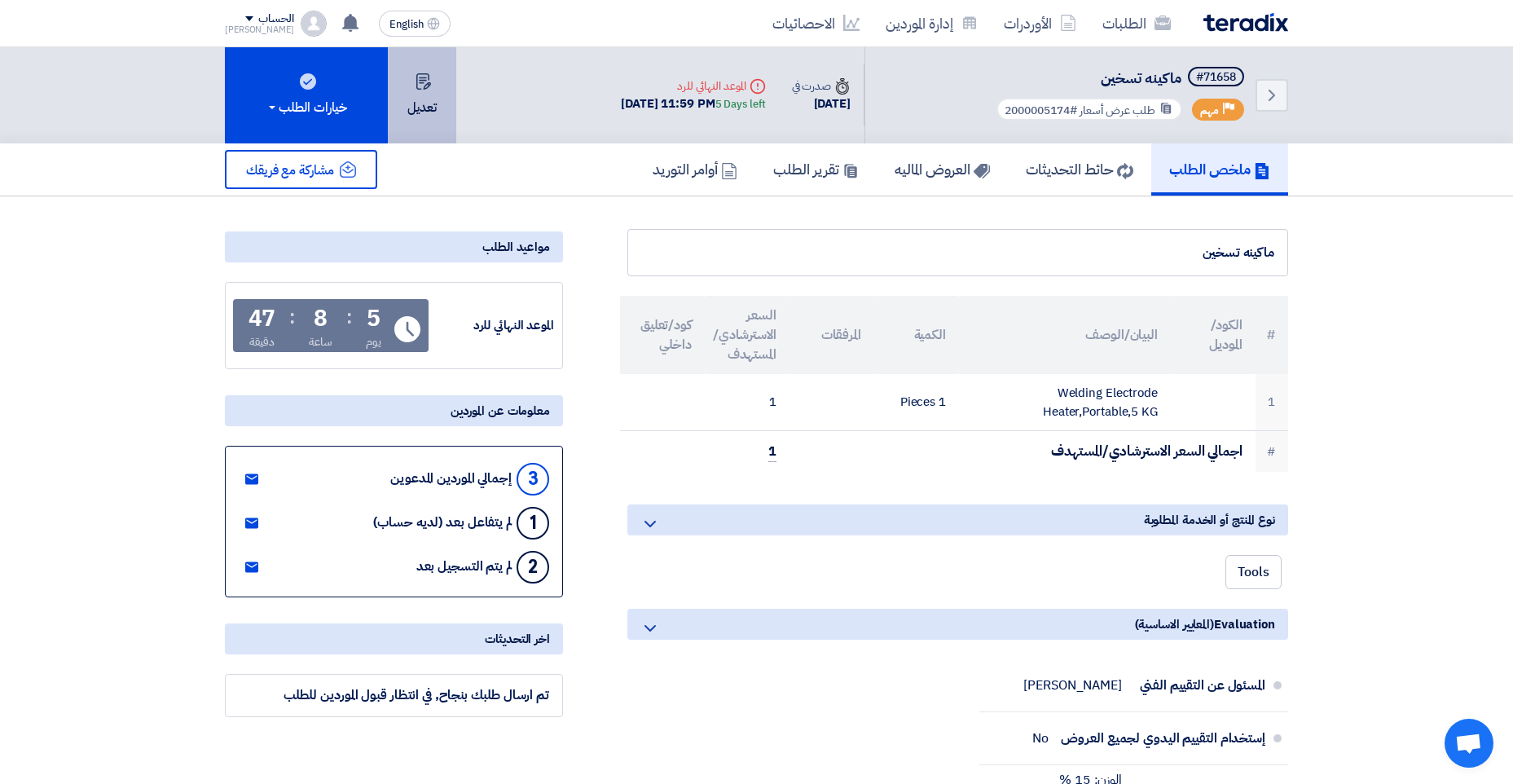
click at [428, 101] on button "تعديل" at bounding box center [422, 95] width 69 height 96
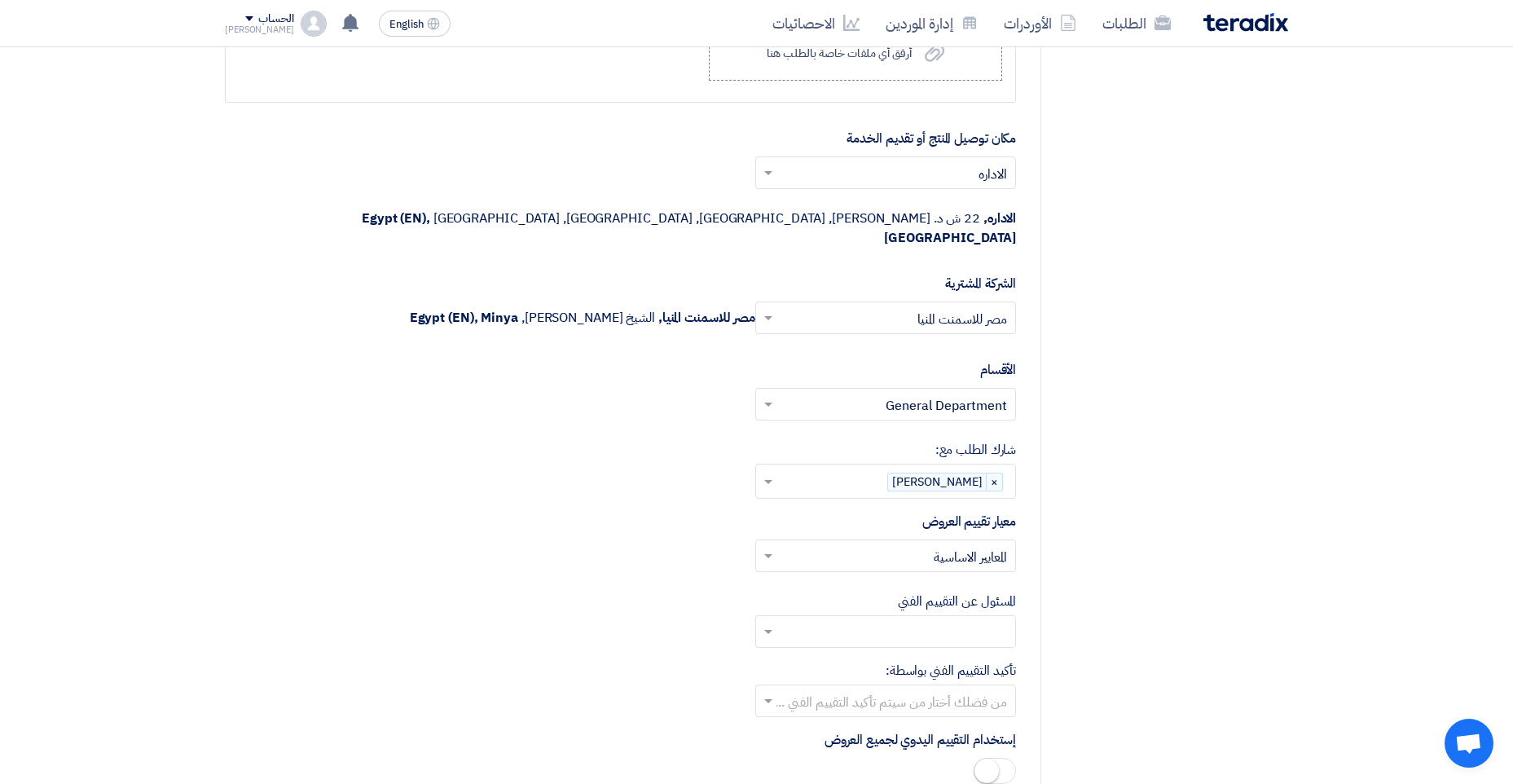
scroll to position [1792, 0]
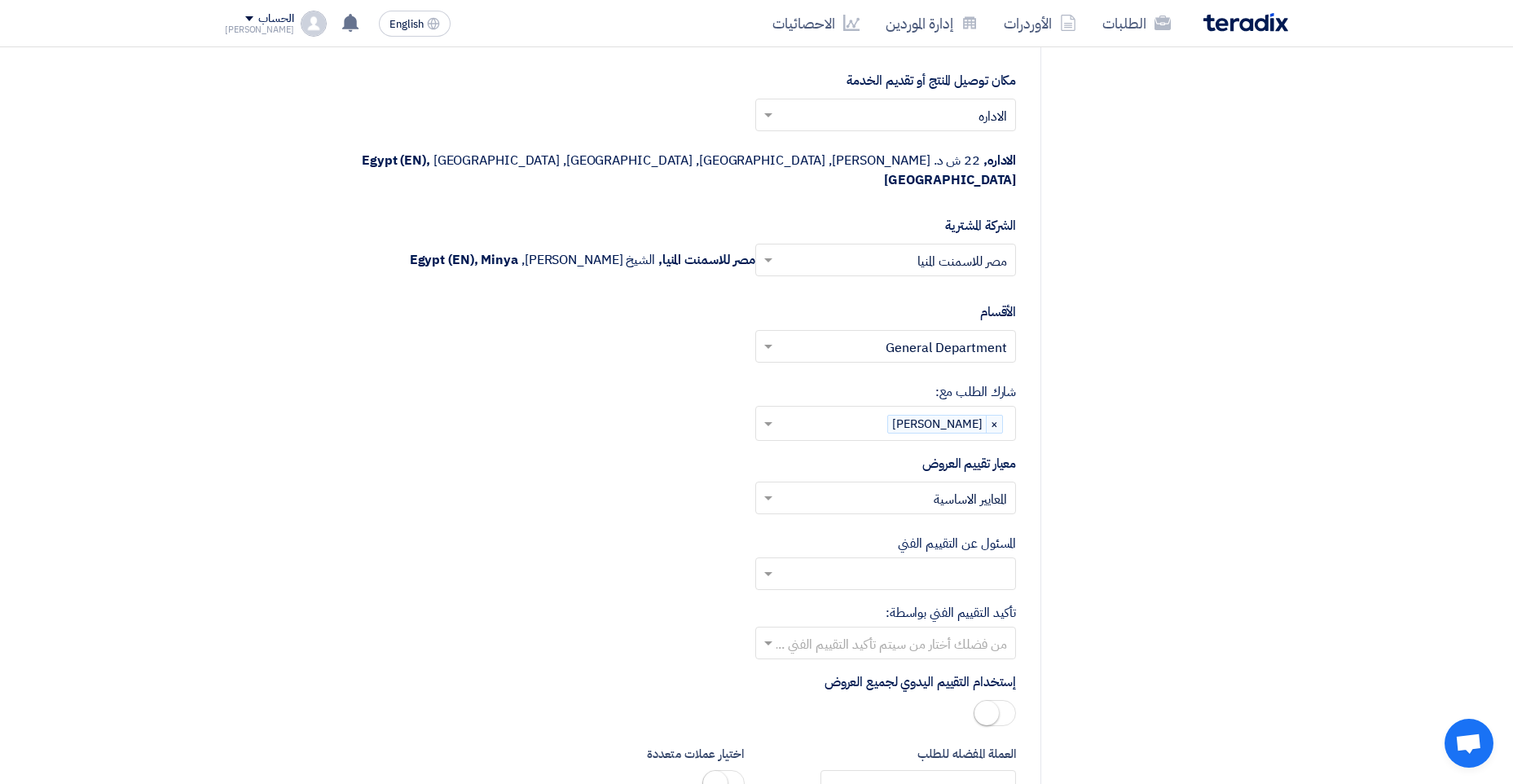
click at [890, 562] on input "text" at bounding box center [894, 575] width 228 height 27
click at [957, 629] on span "Ahmed Sobhi" at bounding box center [957, 639] width 99 height 20
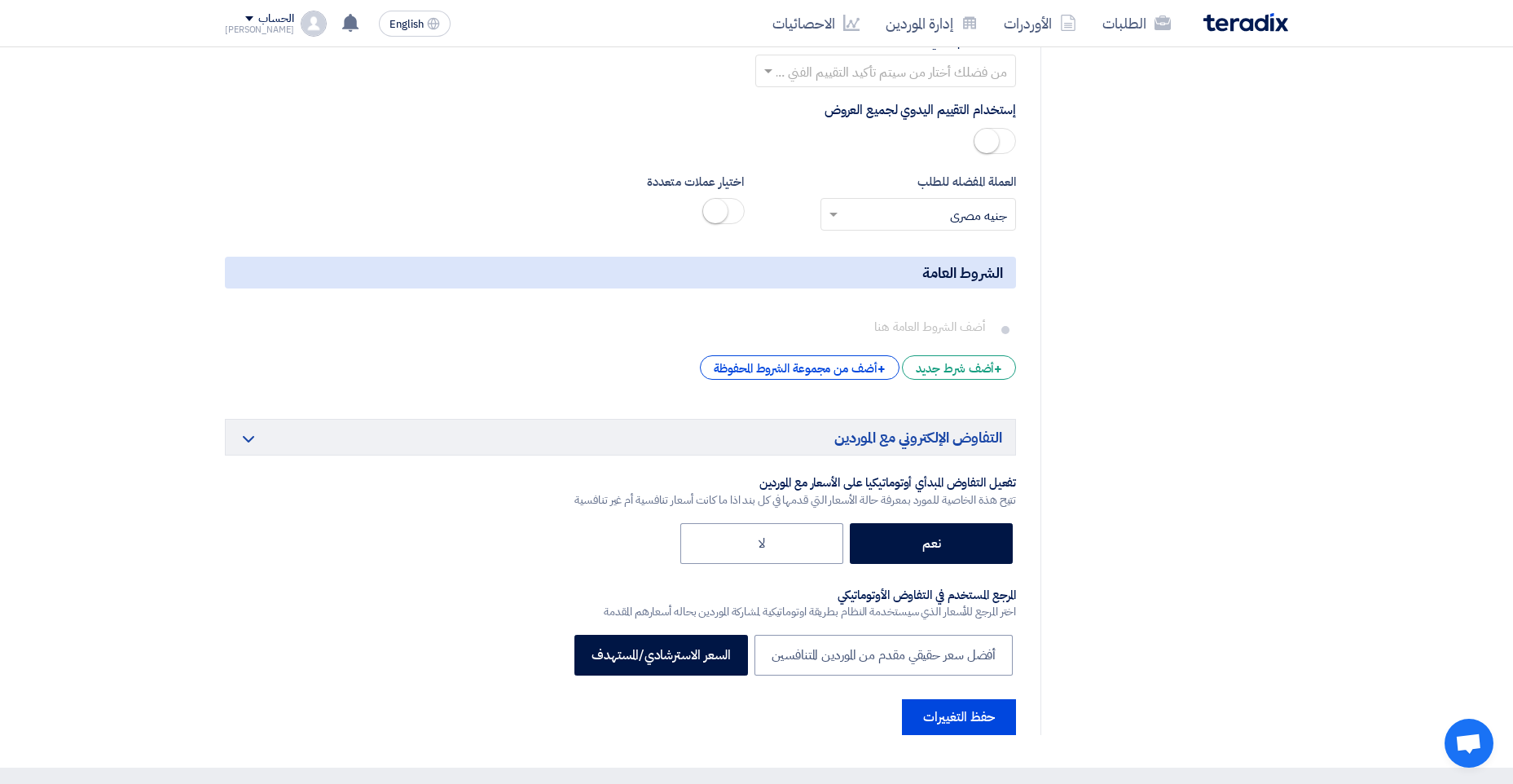
scroll to position [2525, 0]
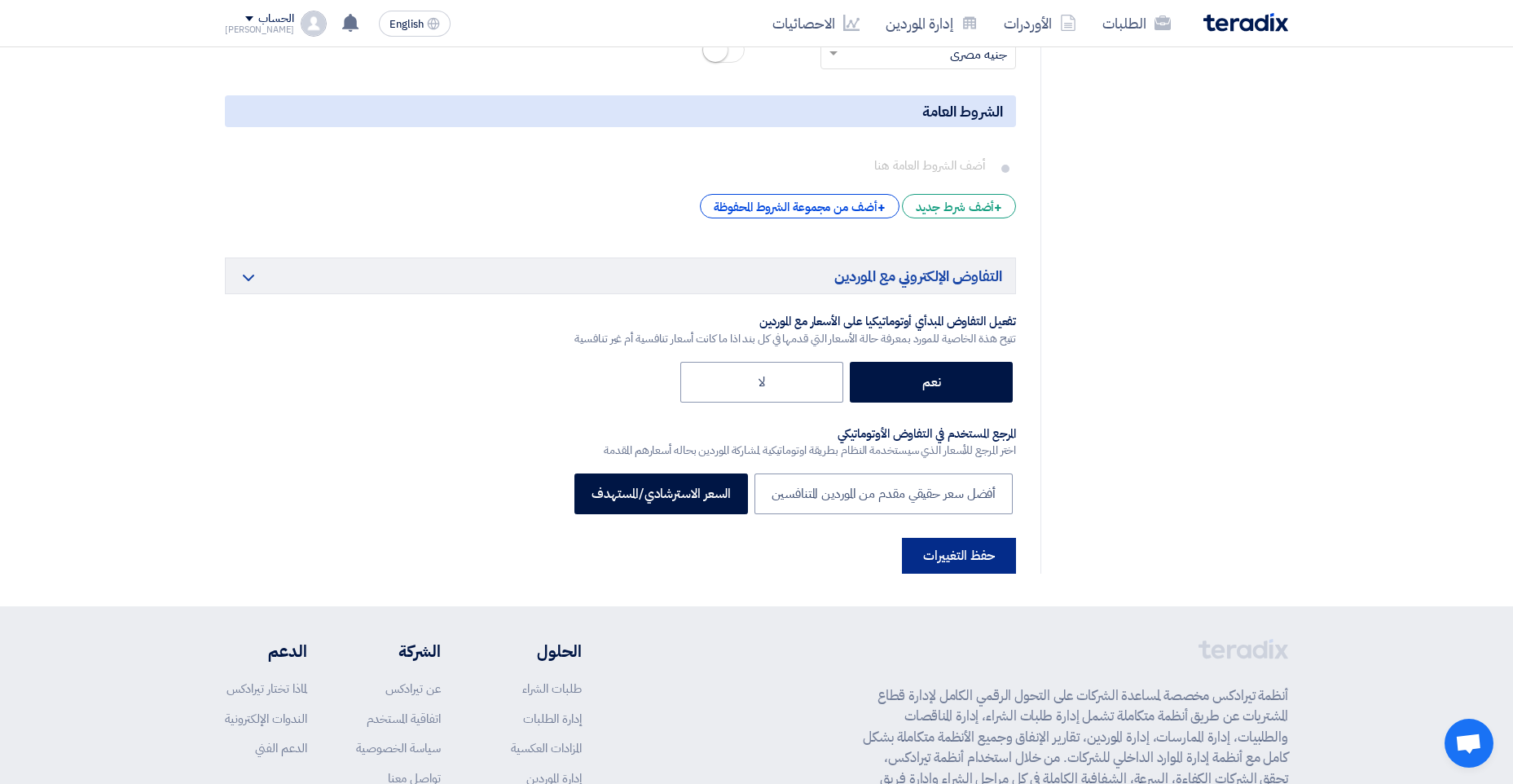
click at [951, 548] on button "حفظ التغييرات" at bounding box center [959, 556] width 114 height 36
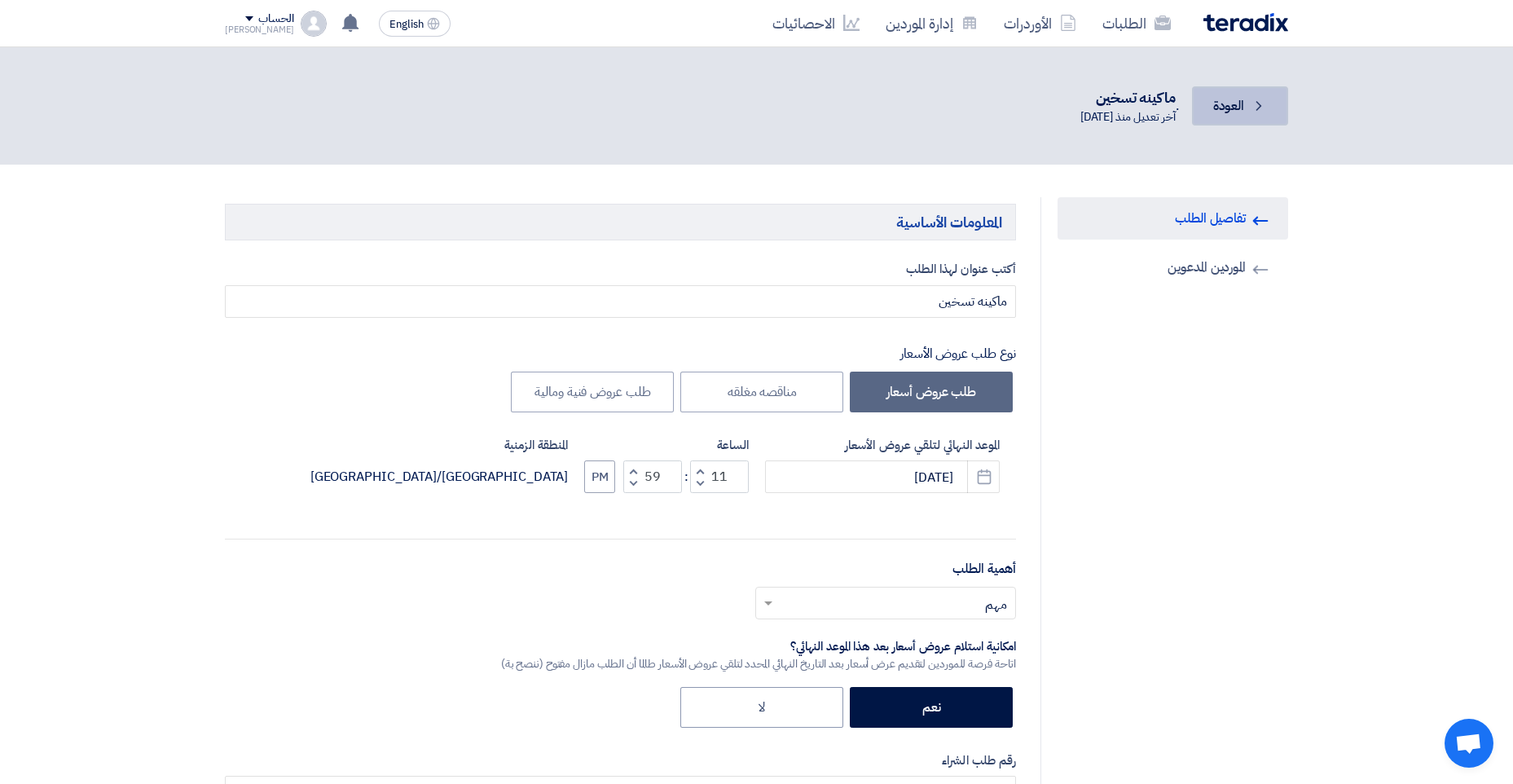
click at [1235, 113] on span "العودة" at bounding box center [1228, 106] width 31 height 20
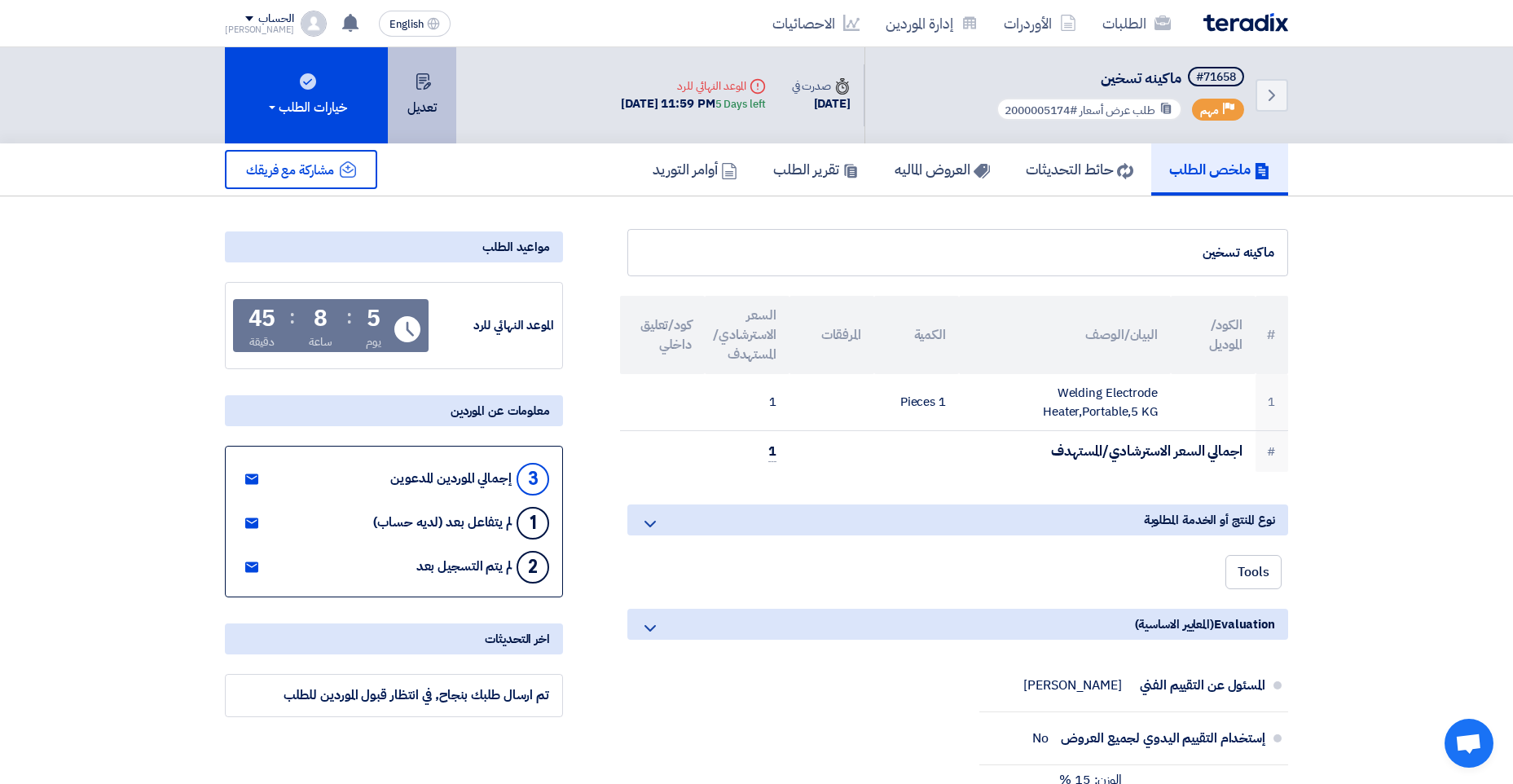
click at [425, 110] on button "تعديل" at bounding box center [422, 95] width 69 height 96
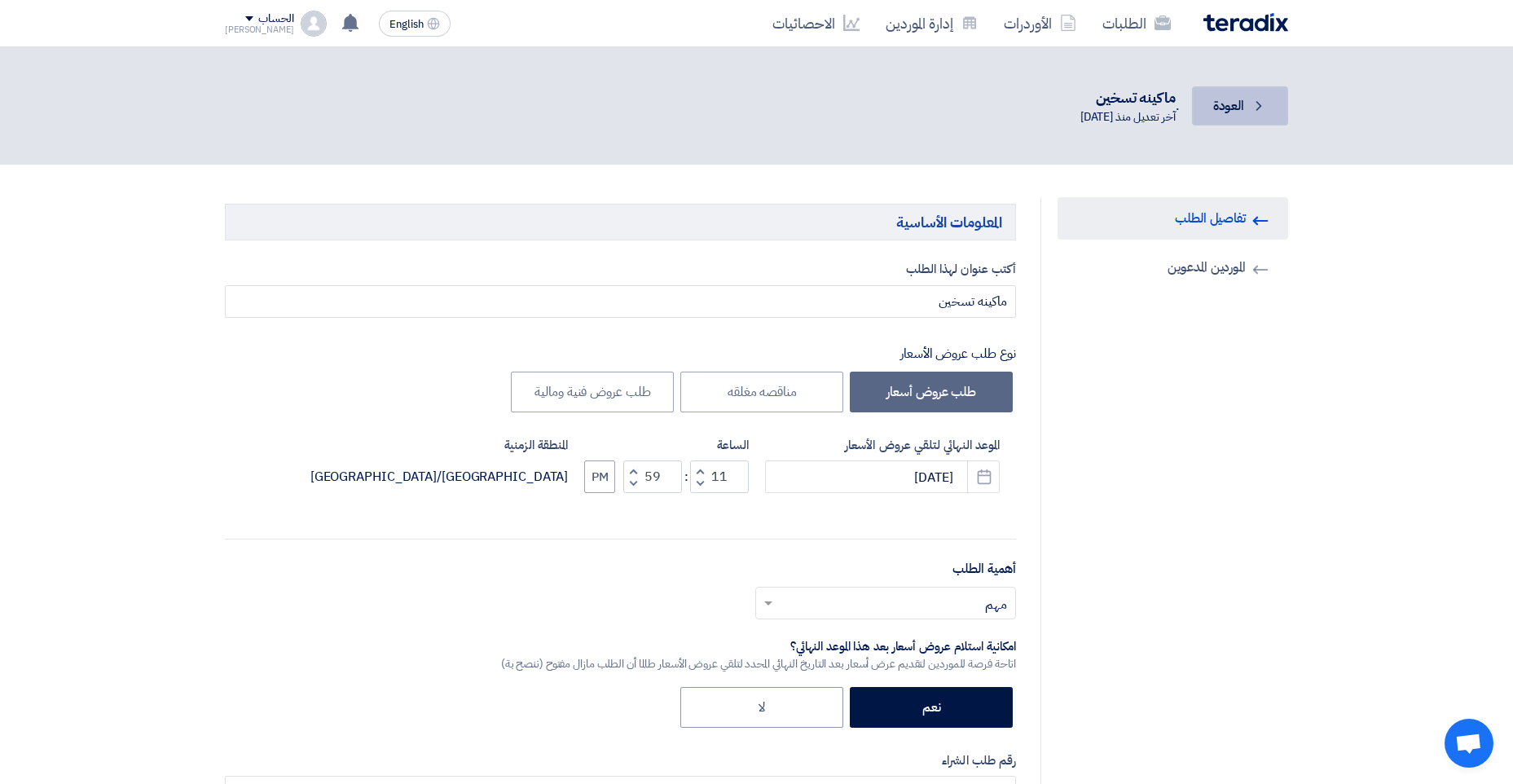
click at [1228, 125] on link "Back العودة" at bounding box center [1240, 105] width 96 height 39
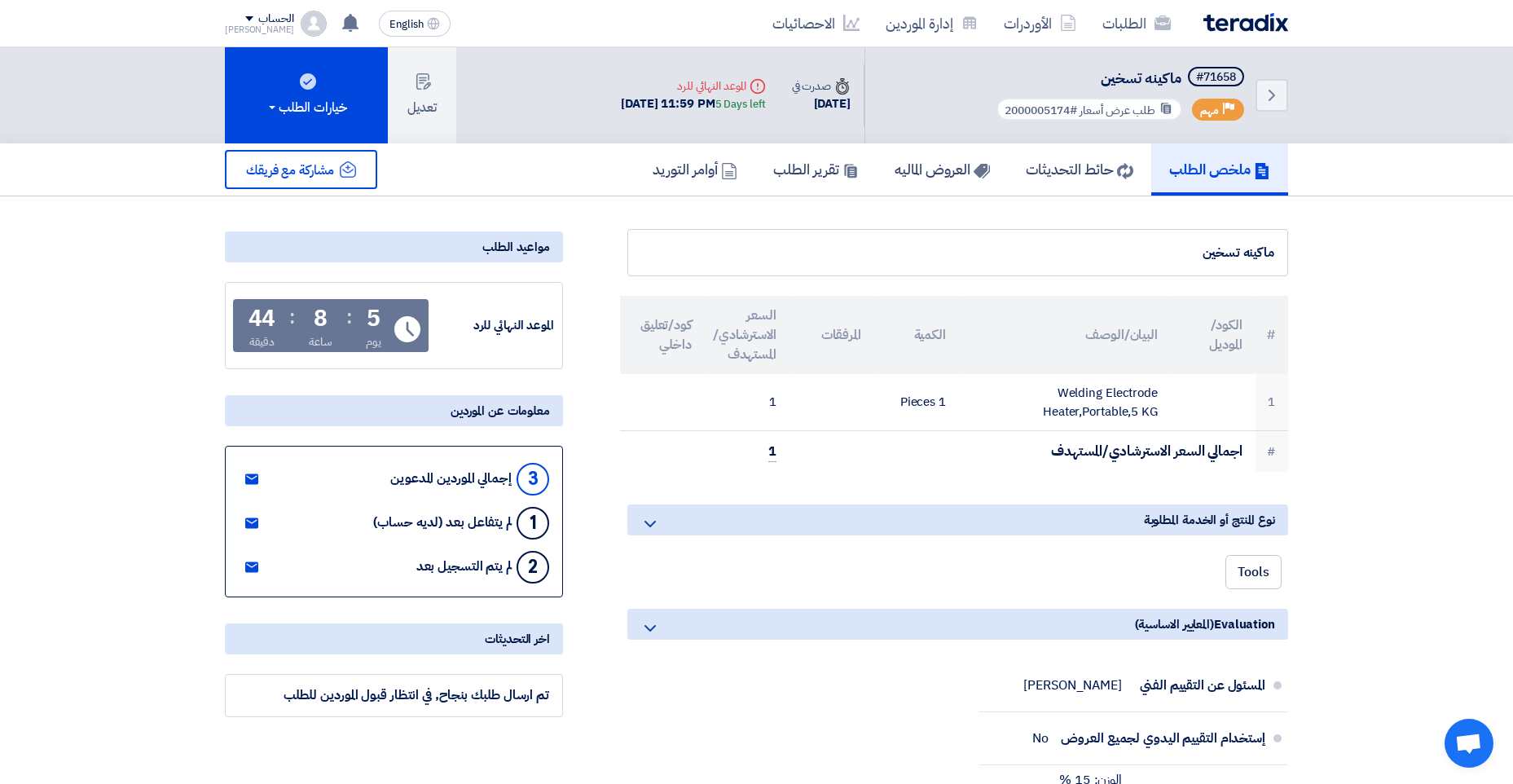
click at [1466, 720] on span "Open chat" at bounding box center [1468, 742] width 49 height 49
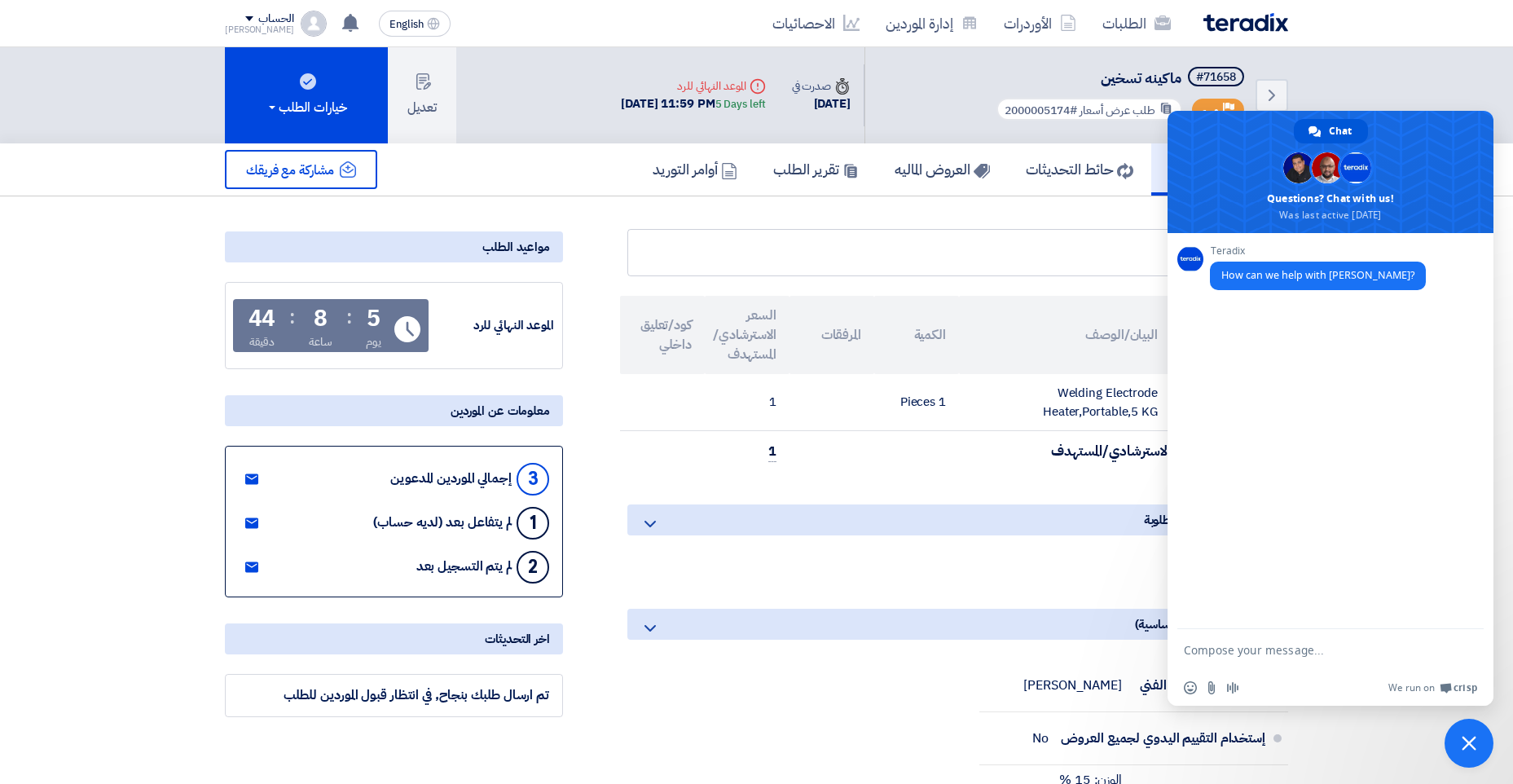
click at [1461, 740] on span "Close chat" at bounding box center [1468, 742] width 49 height 49
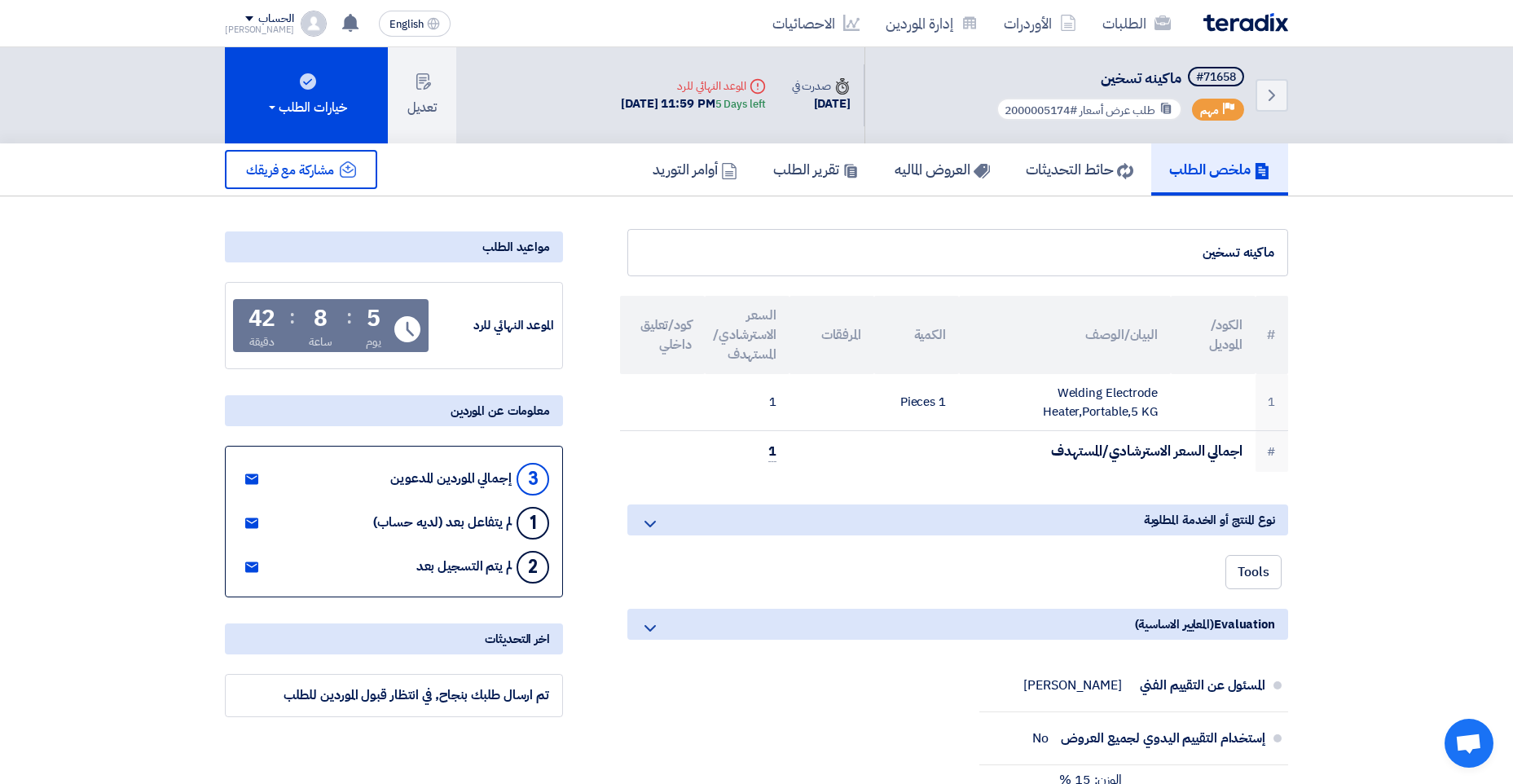
click at [1190, 250] on div "ماكينه تسخين" at bounding box center [958, 253] width 633 height 20
drag, startPoint x: 1190, startPoint y: 250, endPoint x: 1284, endPoint y: 238, distance: 94.8
click at [1284, 238] on div "ماكينه تسخين" at bounding box center [958, 253] width 661 height 48
click at [245, 17] on span at bounding box center [249, 18] width 8 height 5
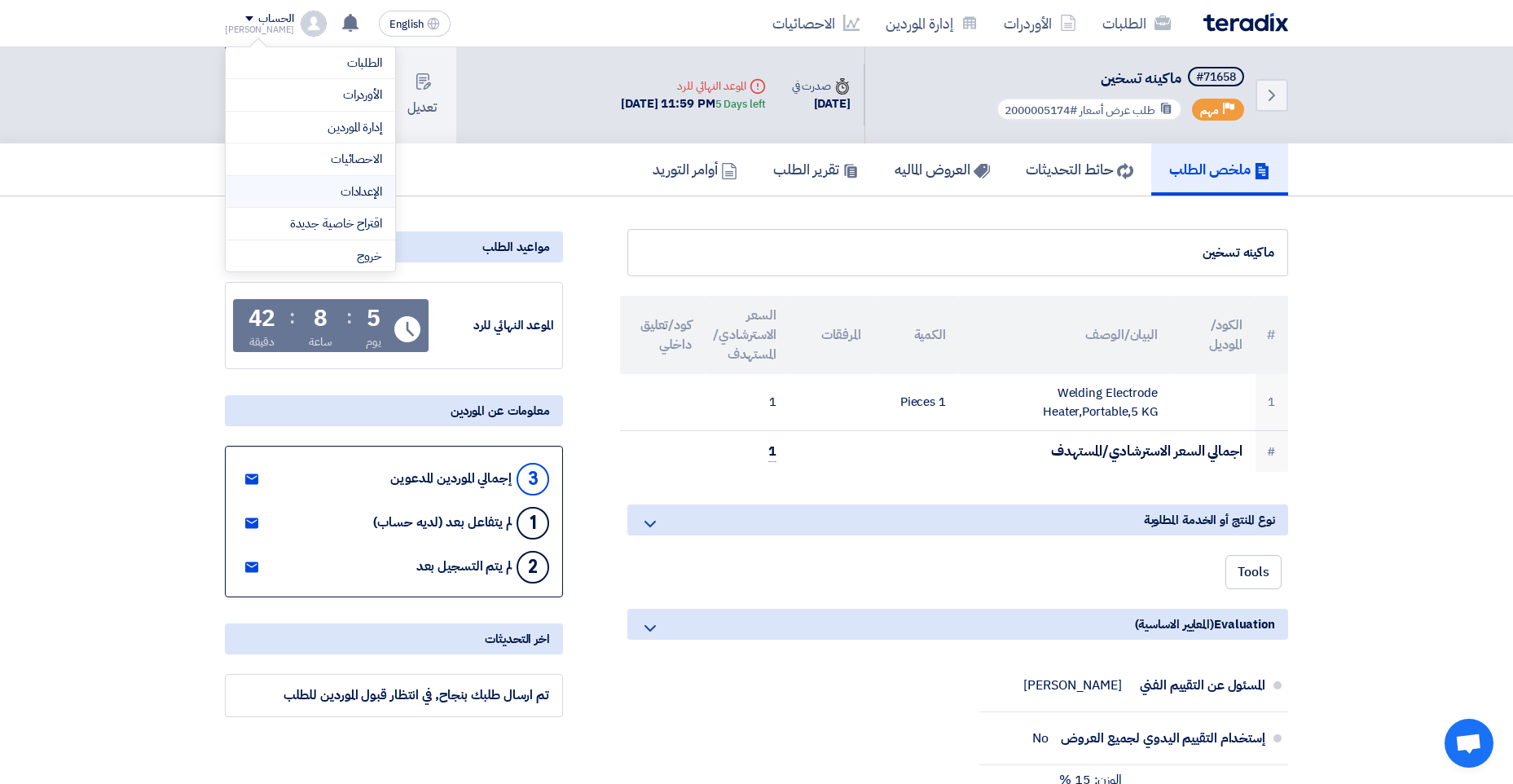
click at [372, 192] on link "الإعدادات" at bounding box center [310, 192] width 143 height 19
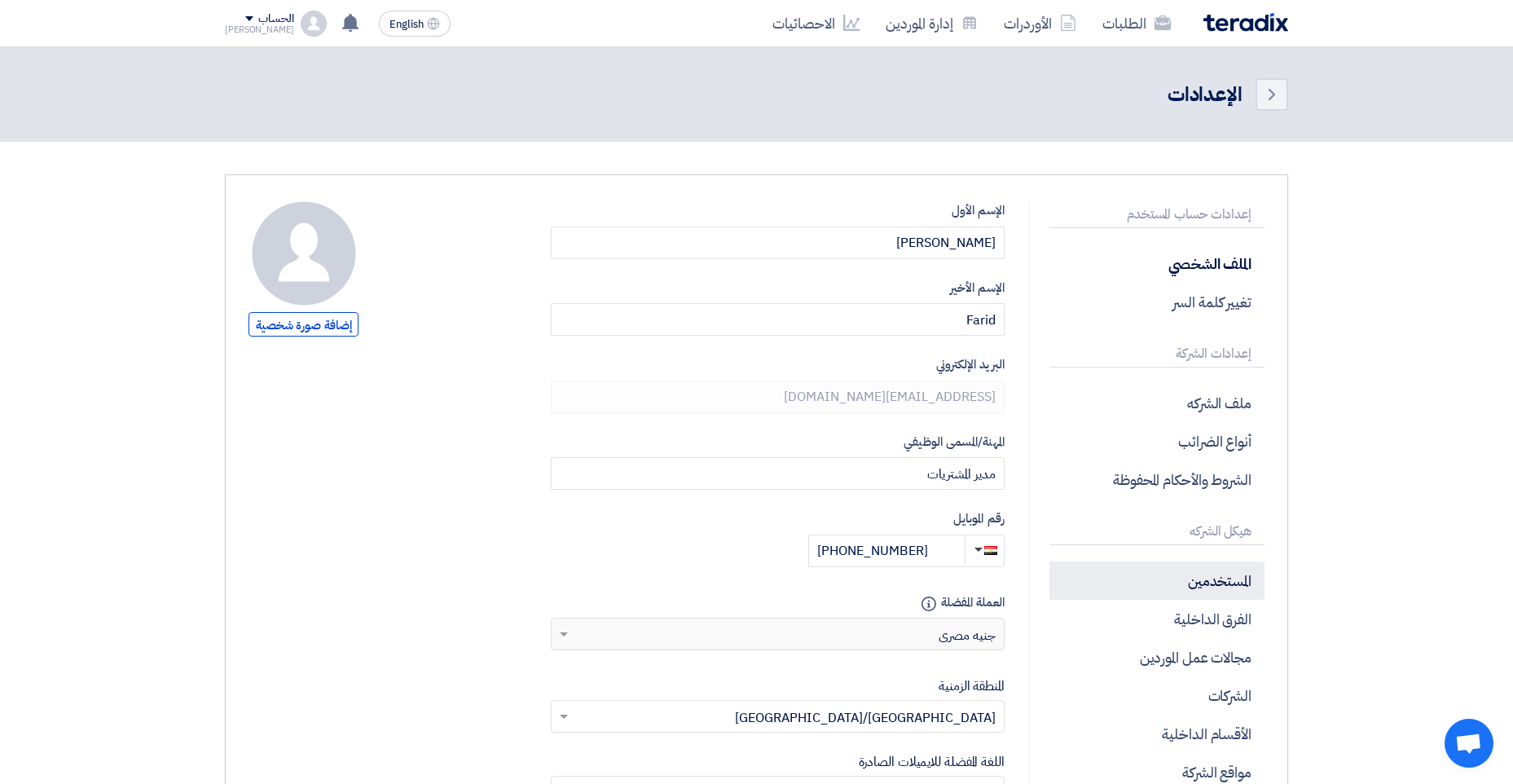
click at [1234, 592] on p "المستخدمين" at bounding box center [1157, 580] width 215 height 39
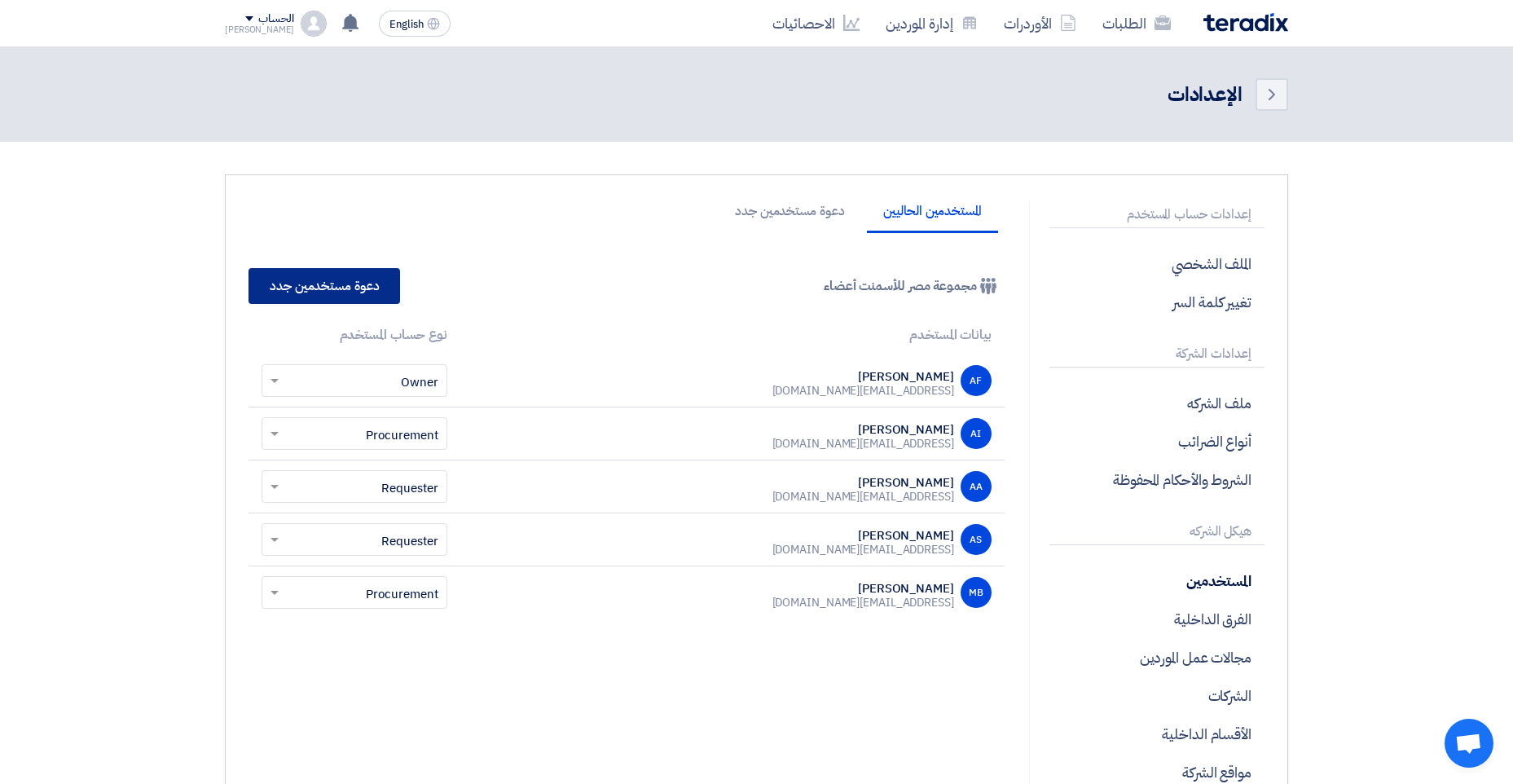
click at [361, 281] on link "دعوة مستخدمين جدد" at bounding box center [324, 286] width 152 height 36
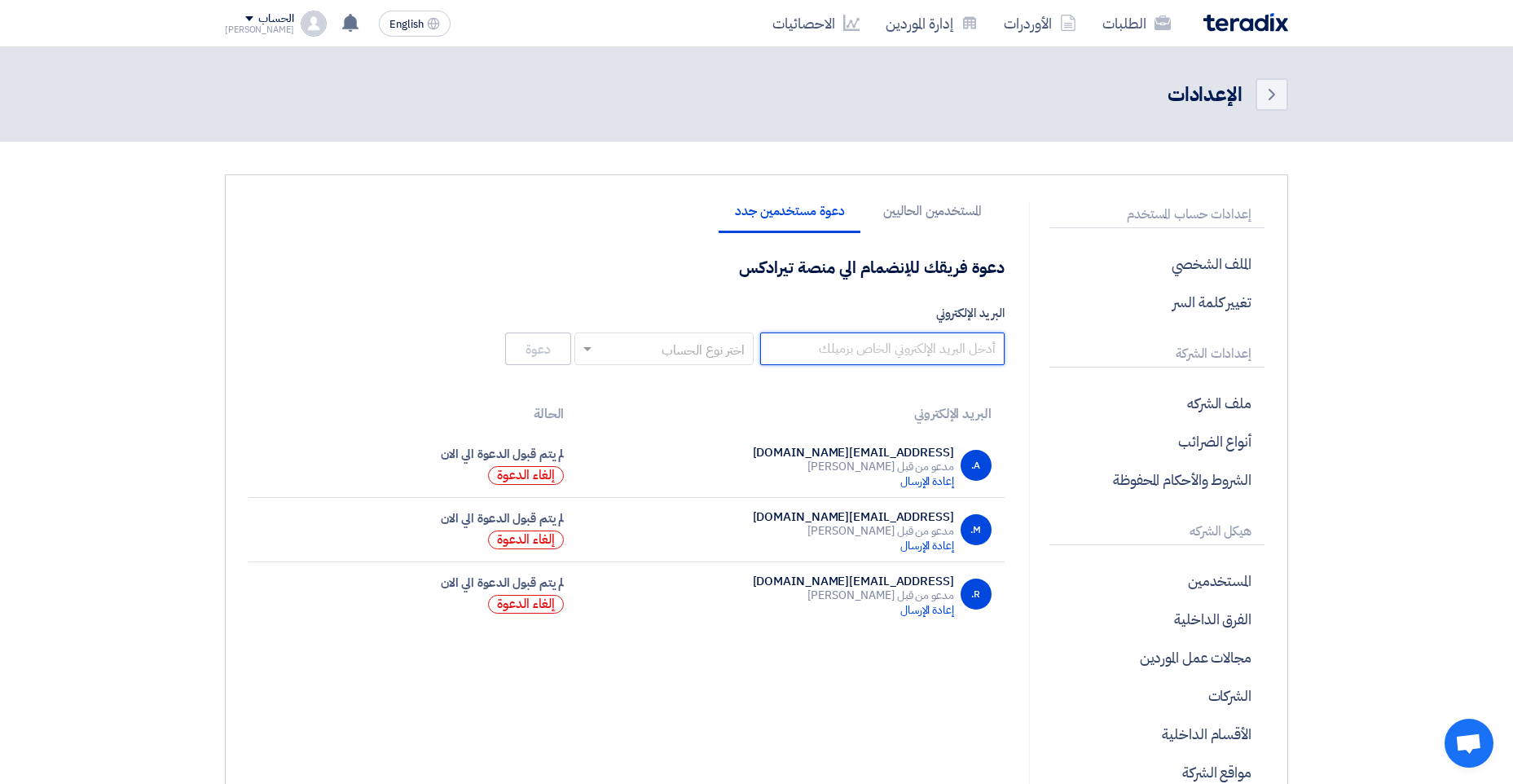
click at [887, 345] on input "البريد الإلكتروني" at bounding box center [883, 348] width 244 height 33
paste input "N.MSaber@MisrCementMinya.com"
type input "N.MSaber@MisrCementMinya.com"
click at [589, 354] on span at bounding box center [585, 348] width 21 height 20
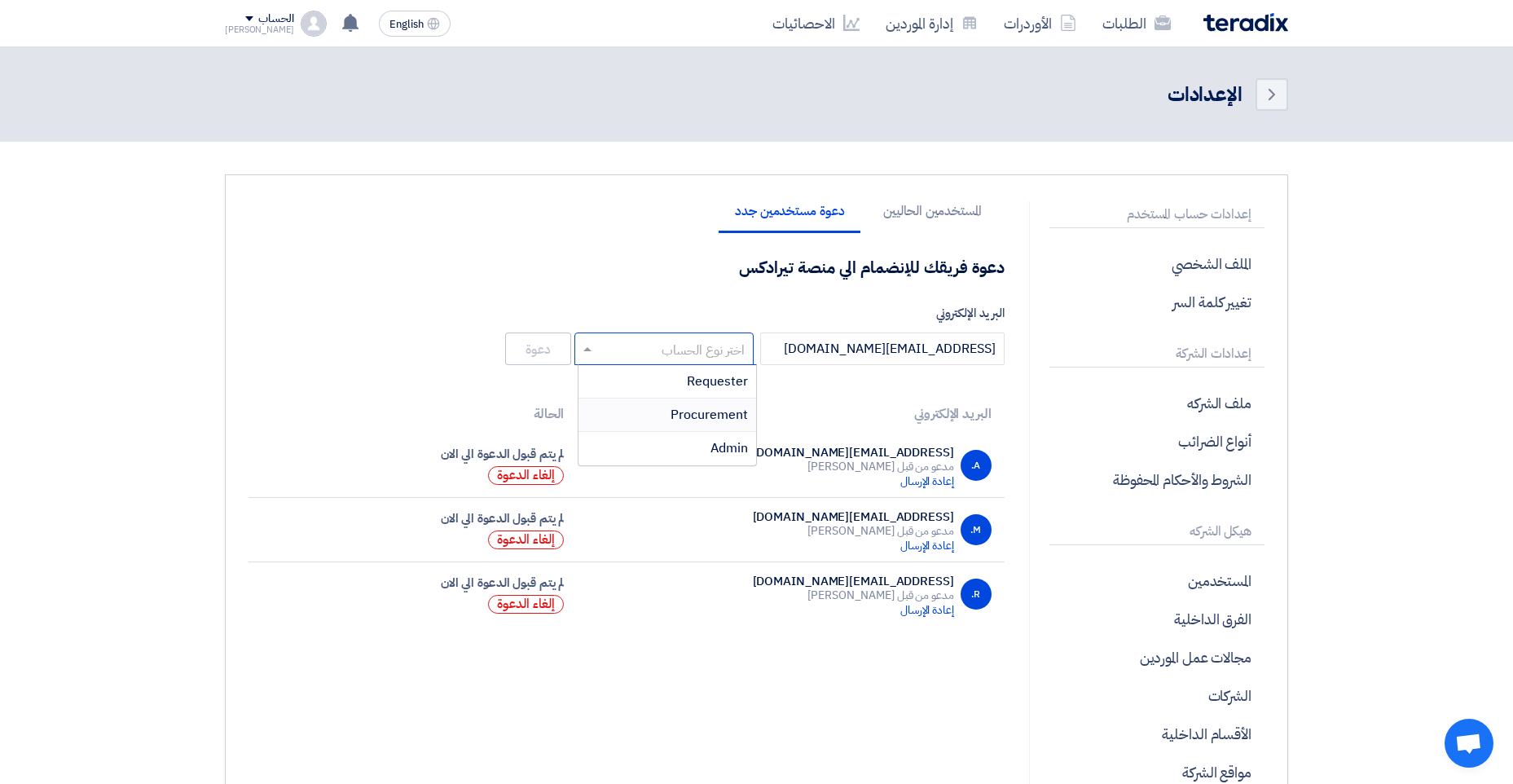
click at [681, 423] on span "Procurement" at bounding box center [709, 415] width 77 height 20
click at [520, 349] on button "دعوة" at bounding box center [538, 348] width 66 height 33
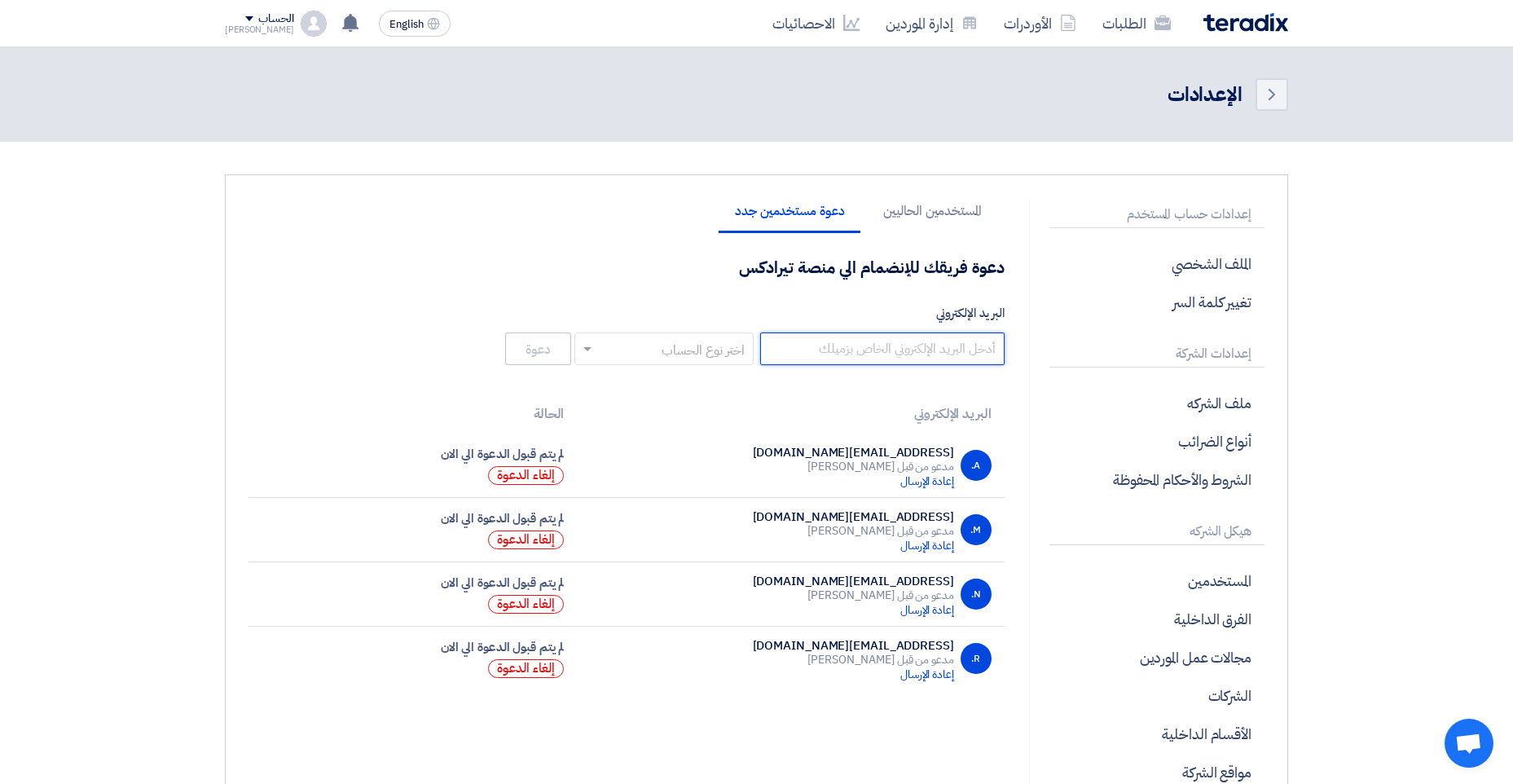
click at [874, 338] on input "البريد الإلكتروني" at bounding box center [883, 348] width 244 height 33
click at [963, 338] on input "البريد الإلكتروني" at bounding box center [883, 348] width 244 height 33
click at [1107, 25] on link "الطلبات" at bounding box center [1136, 23] width 94 height 39
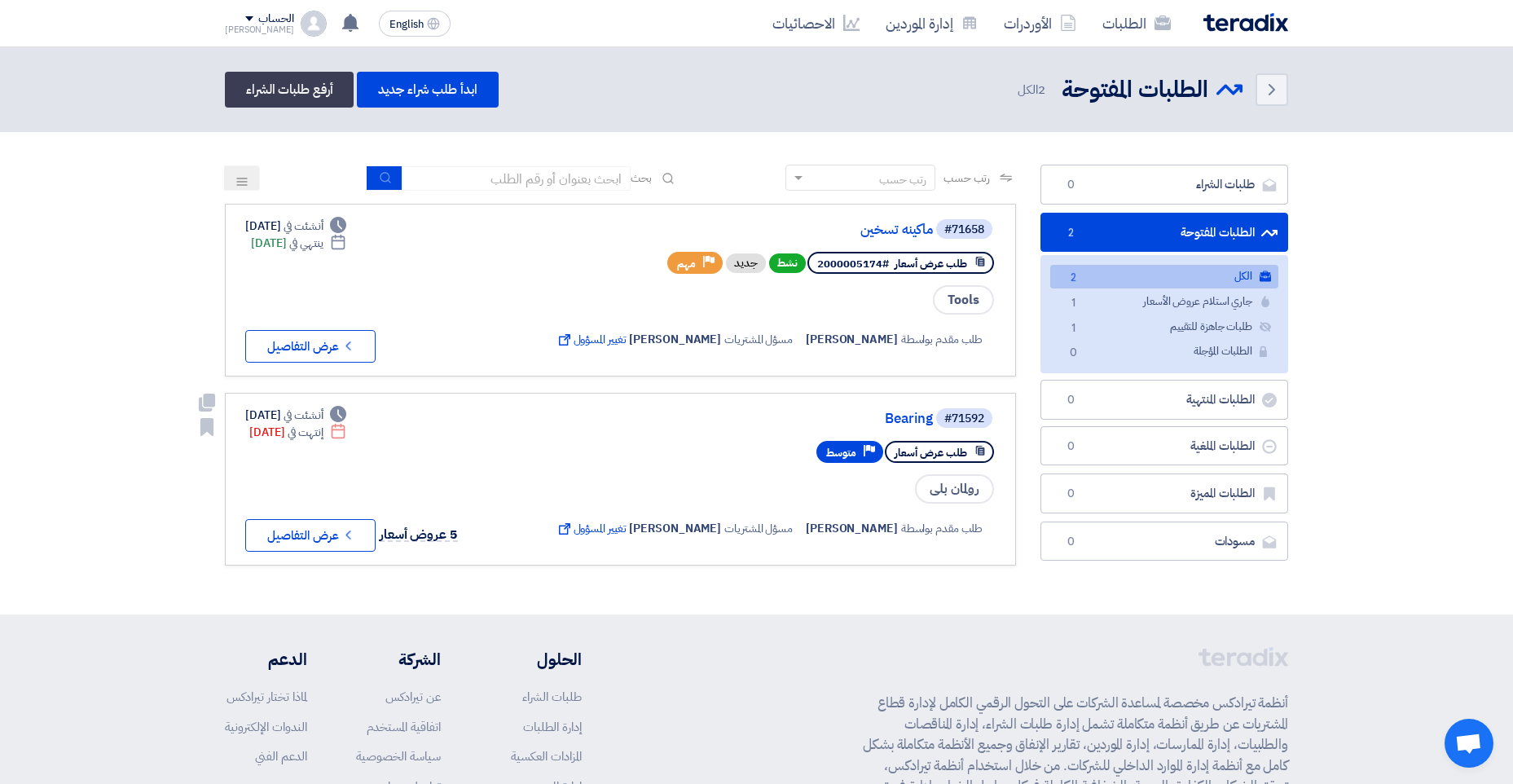
scroll to position [81, 0]
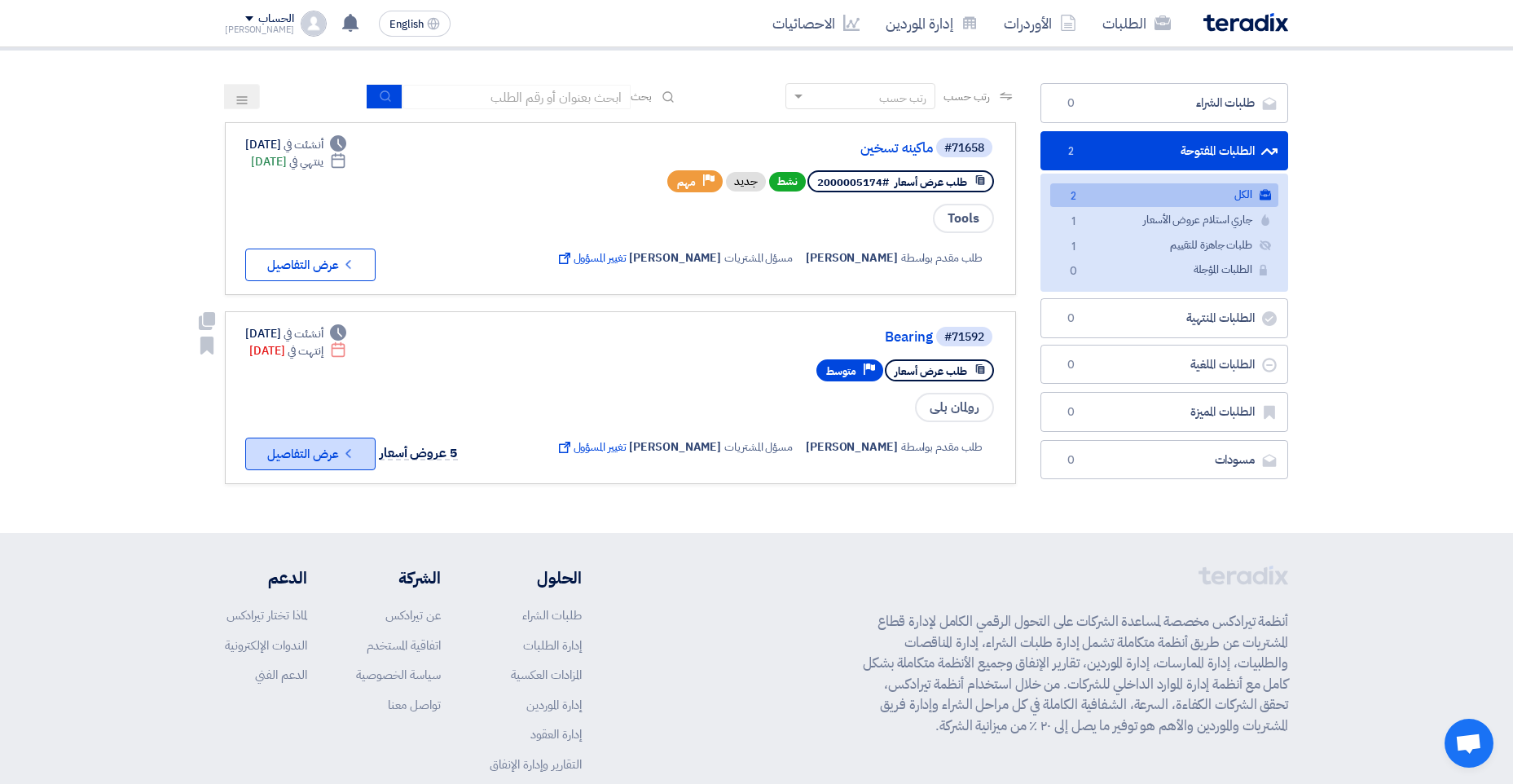
click at [325, 453] on button "Check details عرض التفاصيل" at bounding box center [310, 454] width 130 height 33
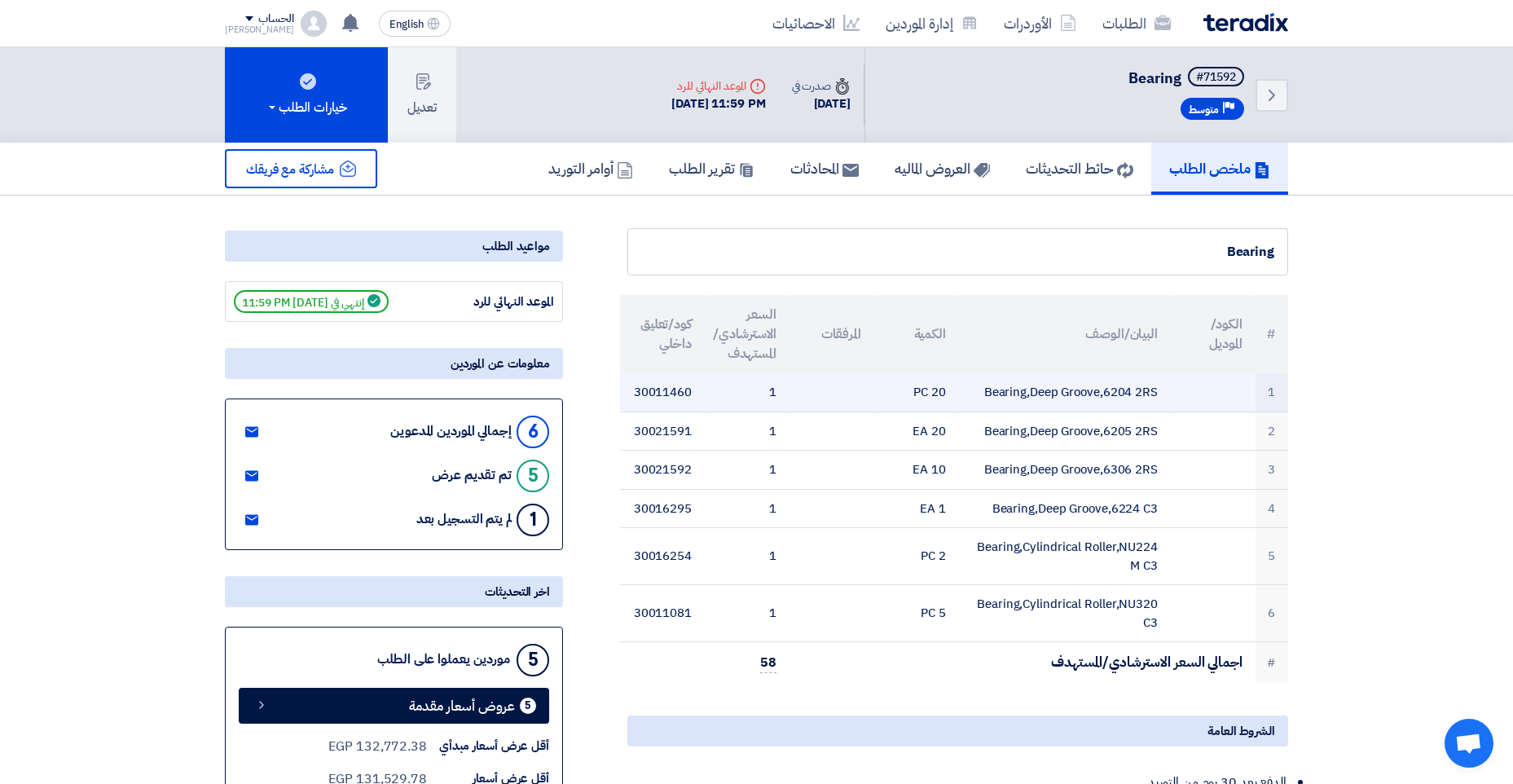
drag, startPoint x: 989, startPoint y: 392, endPoint x: 1191, endPoint y: 386, distance: 202.1
click at [1191, 386] on tr "1 Bearing,Deep Groove,6204 2RS 20 PC 1 30011460" at bounding box center [954, 392] width 668 height 39
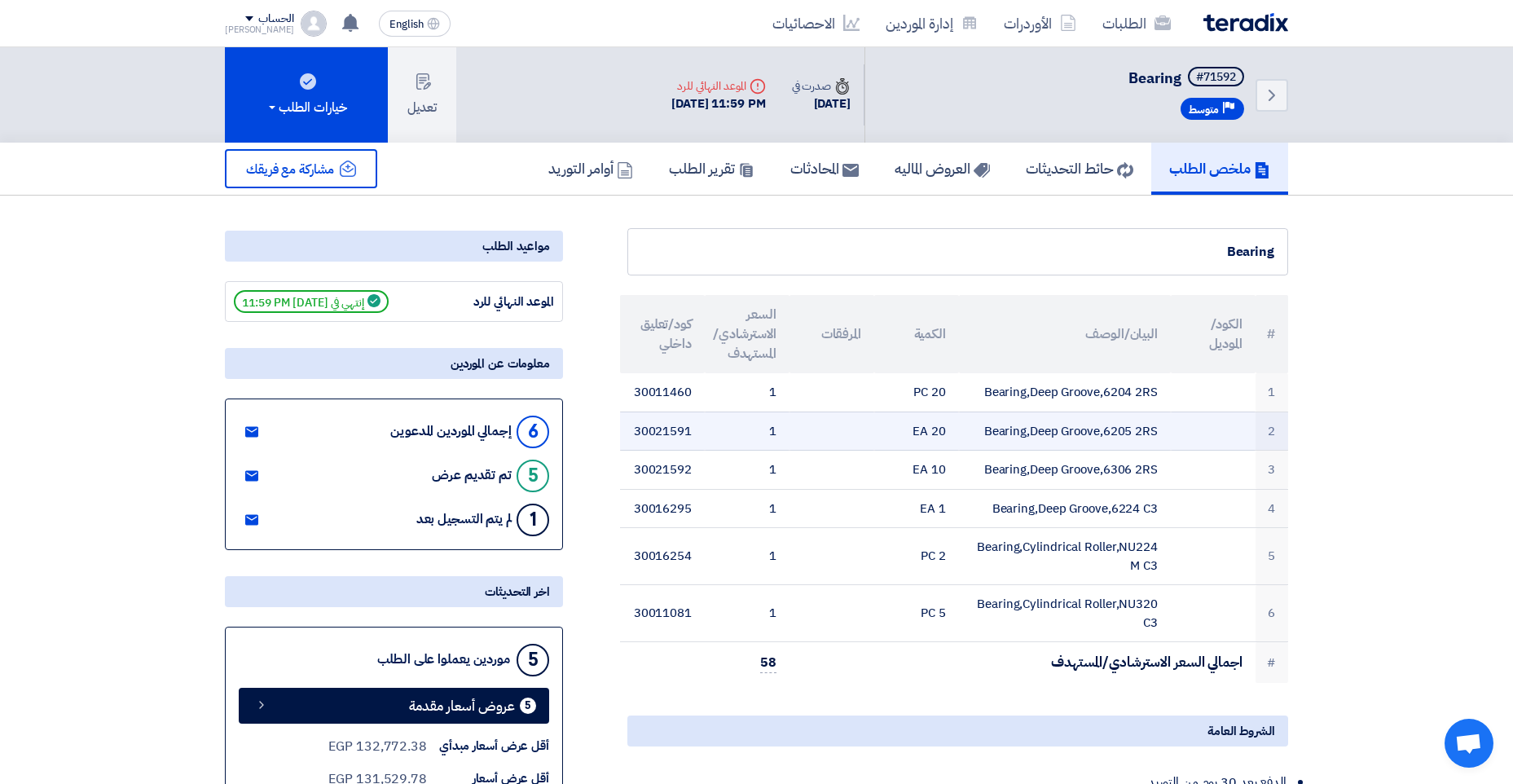
click at [984, 431] on td "Bearing,Deep Groove,6205 2RS" at bounding box center [1064, 430] width 211 height 39
drag, startPoint x: 986, startPoint y: 430, endPoint x: 1187, endPoint y: 420, distance: 201.2
click at [1187, 420] on tr "2 Bearing,Deep Groove,6205 2RS 20 EA 1 30021591" at bounding box center [954, 430] width 668 height 39
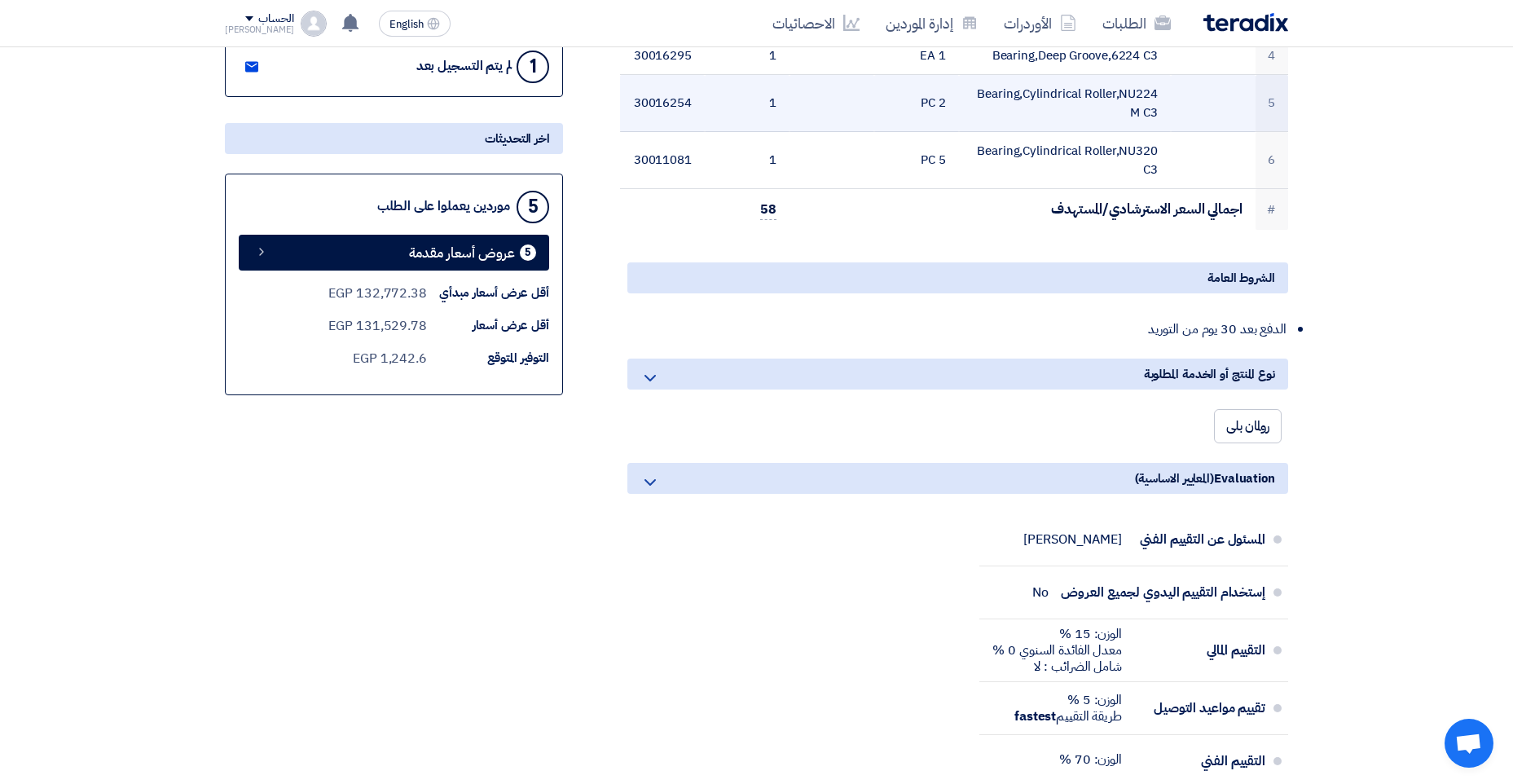
scroll to position [488, 0]
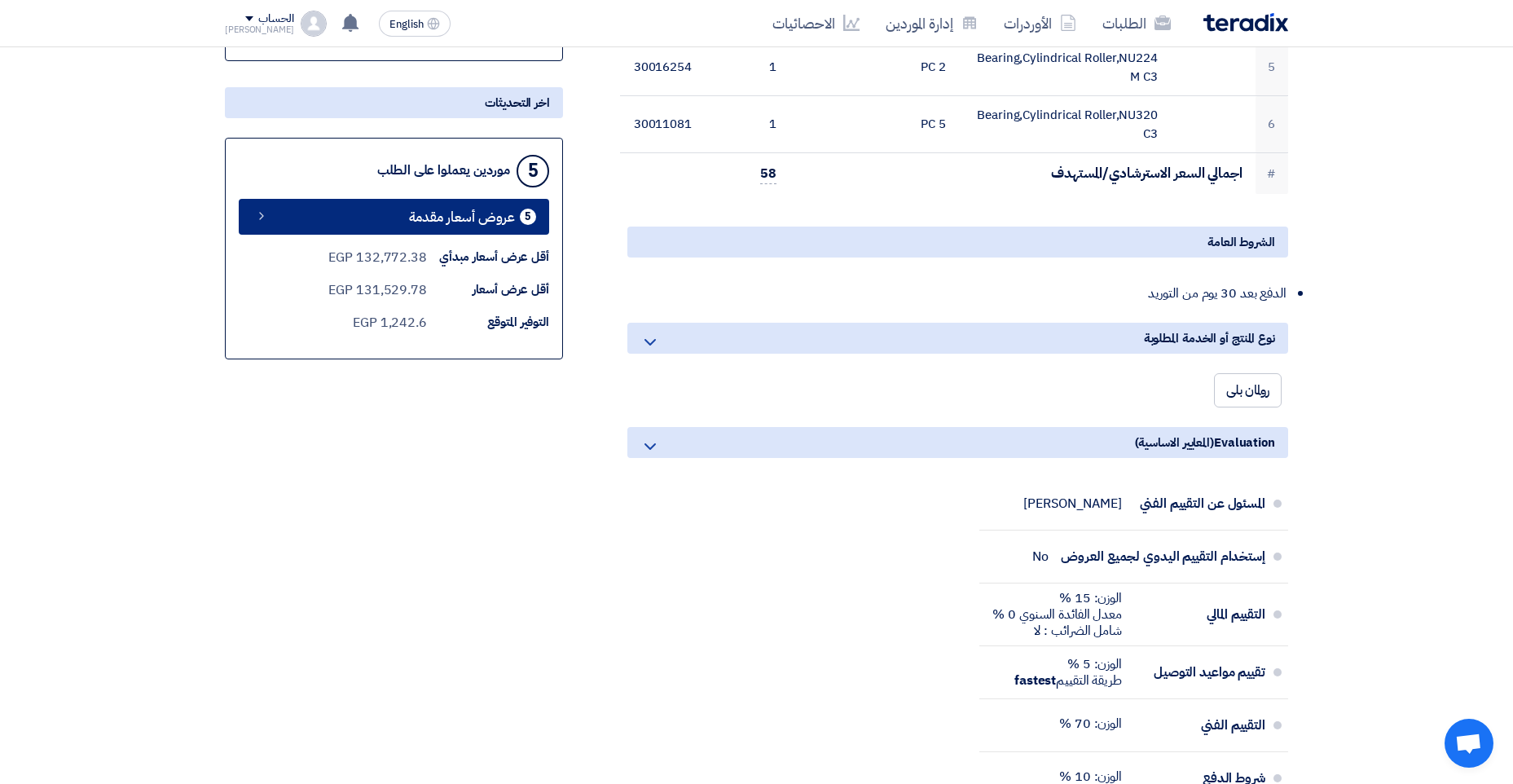
click at [417, 213] on span "عروض أسعار مقدمة" at bounding box center [462, 217] width 106 height 12
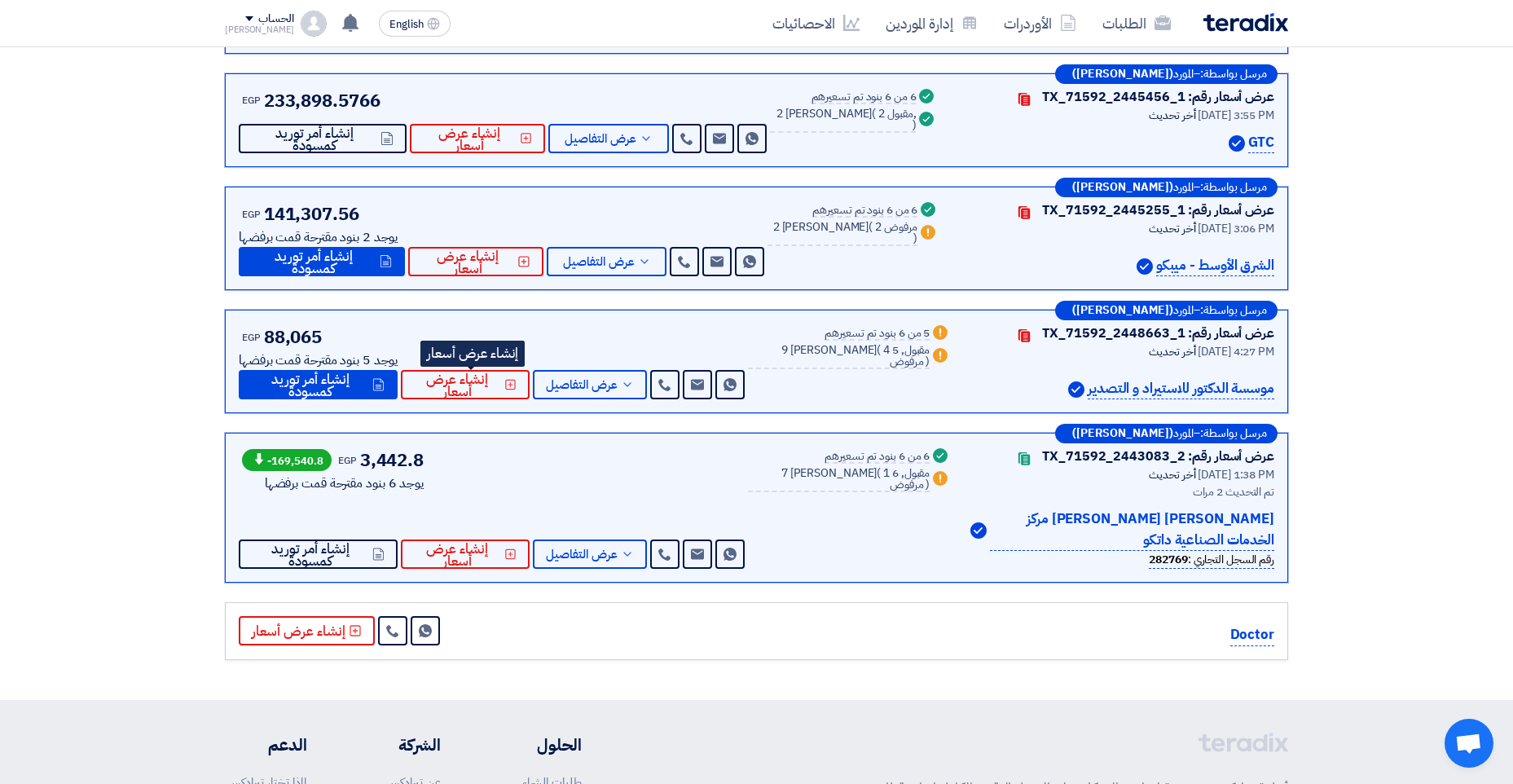
scroll to position [407, 0]
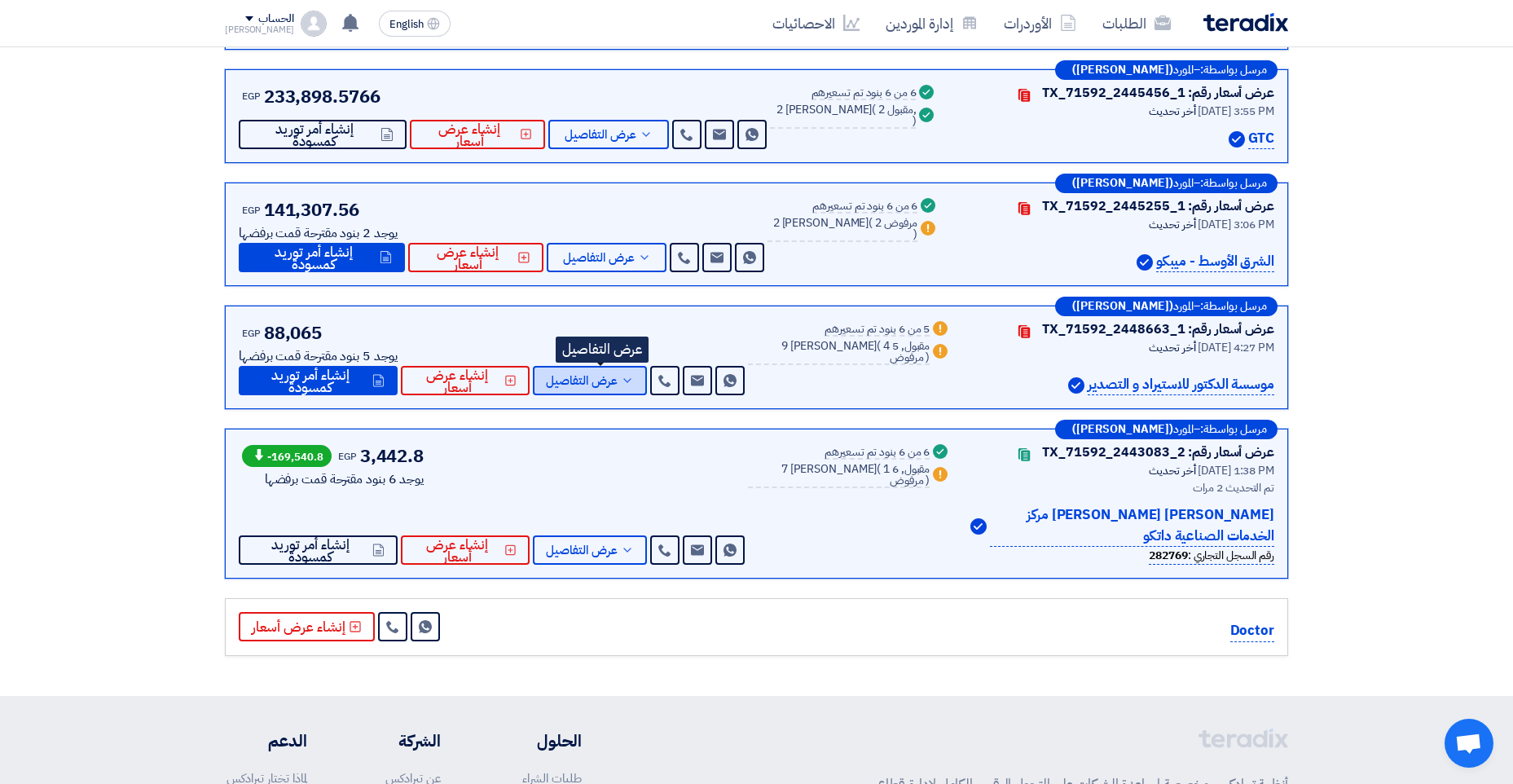
click at [603, 383] on span "عرض التفاصيل" at bounding box center [582, 381] width 71 height 12
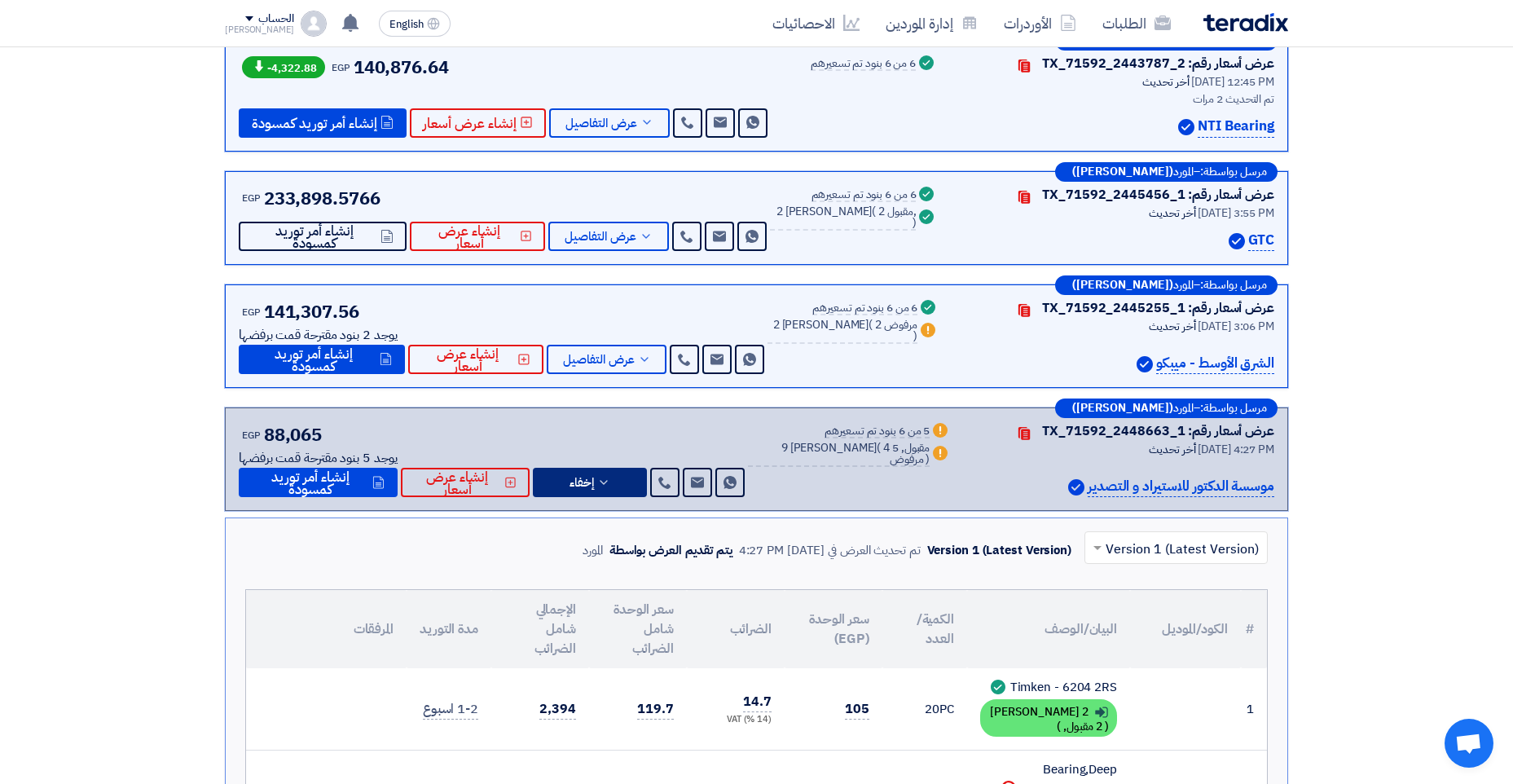
scroll to position [488, 0]
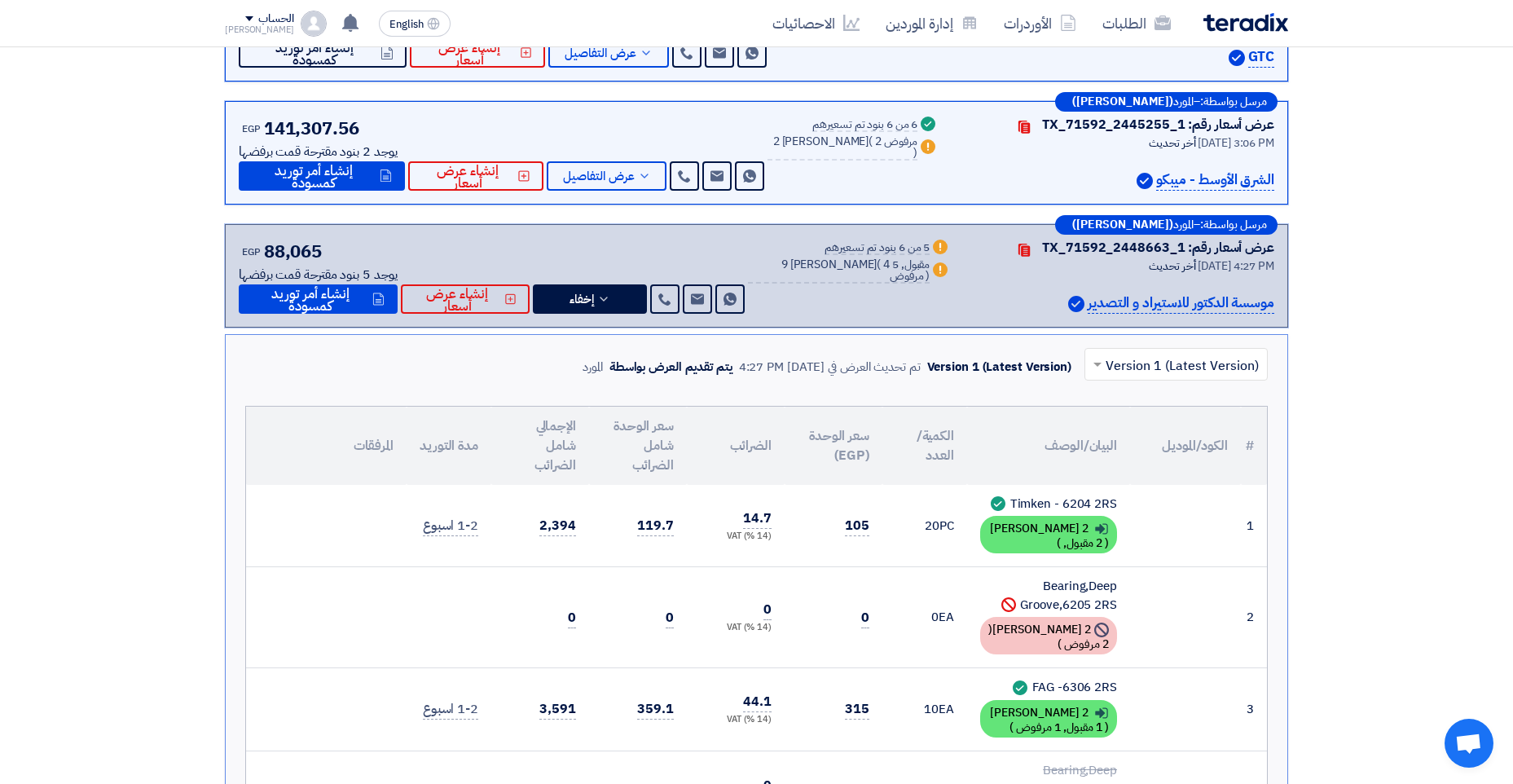
click at [894, 373] on div "تم تحديث العرض في 30 Sep 2025, 4:27 PM" at bounding box center [829, 366] width 182 height 19
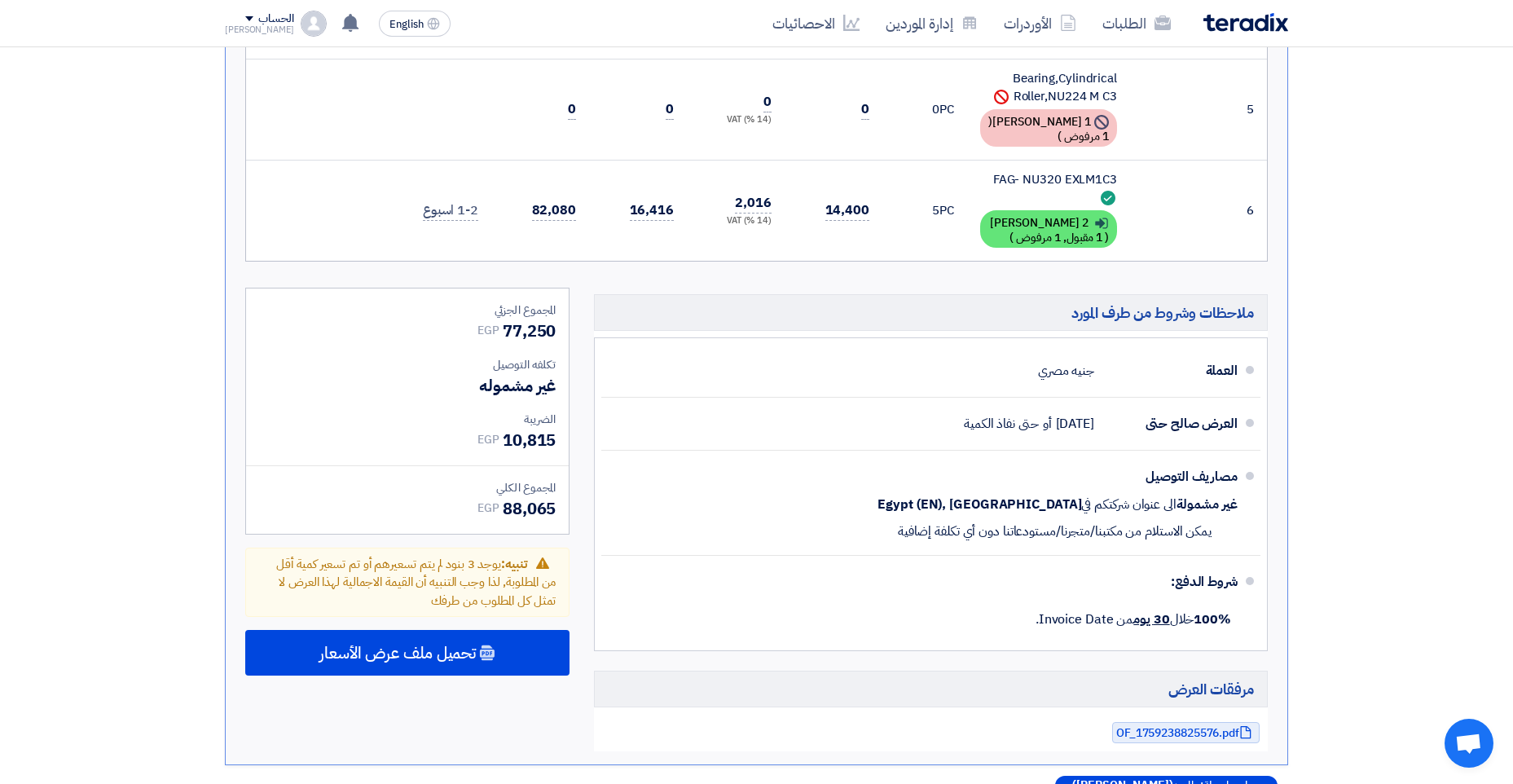
scroll to position [1222, 0]
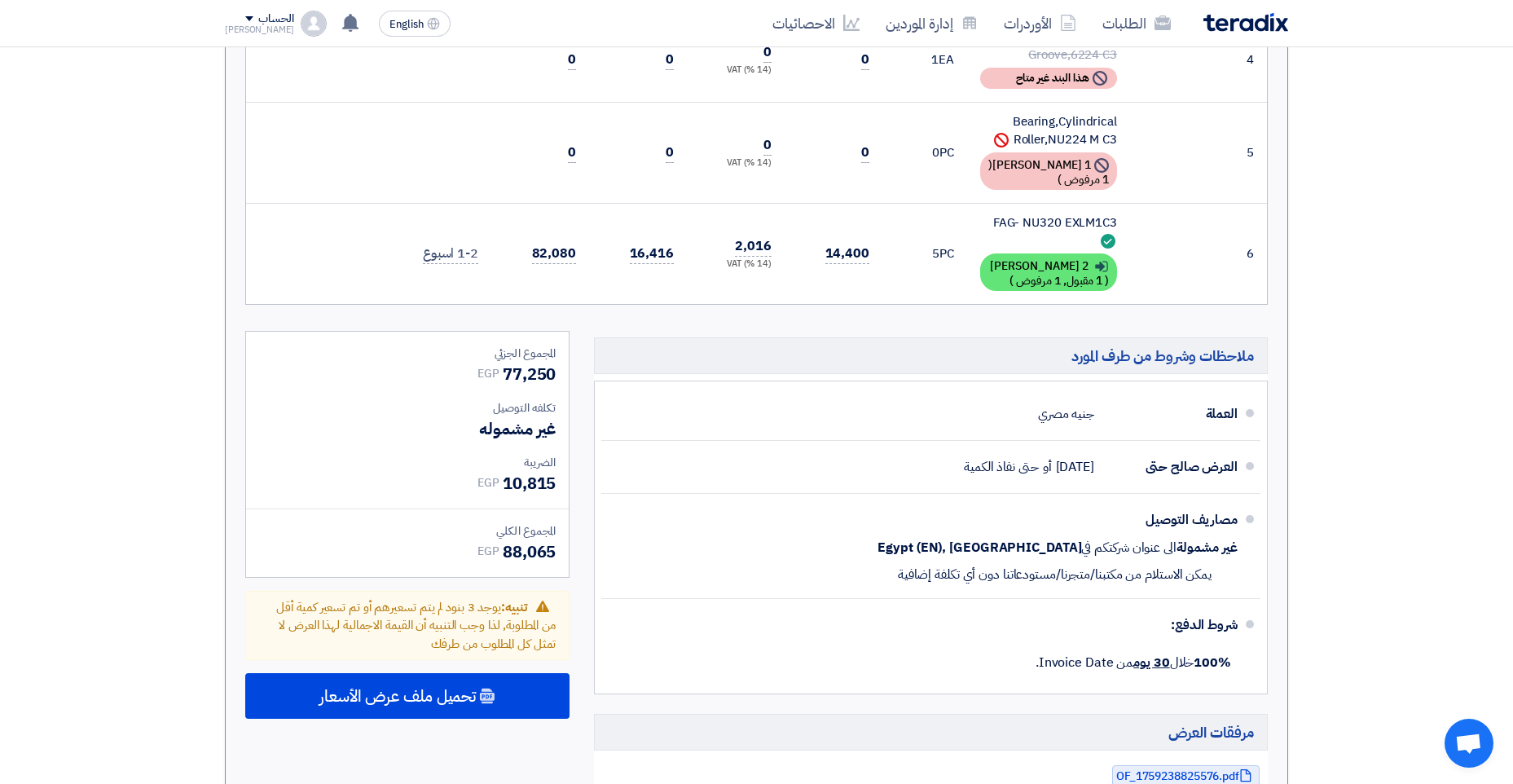
drag, startPoint x: 506, startPoint y: 369, endPoint x: 571, endPoint y: 365, distance: 65.1
click at [571, 365] on div "المجموع الجزئي EGP 77,250 تكلفه التوصيل غير مشموله الضريبة EGP EGP Warning" at bounding box center [407, 563] width 348 height 464
click at [515, 481] on span "10,815" at bounding box center [528, 482] width 53 height 25
drag, startPoint x: 504, startPoint y: 487, endPoint x: 578, endPoint y: 479, distance: 74.4
click at [578, 479] on div "المجموع الجزئي EGP 77,250 تكلفه التوصيل غير مشموله الضريبة EGP EGP Warning" at bounding box center [407, 563] width 348 height 464
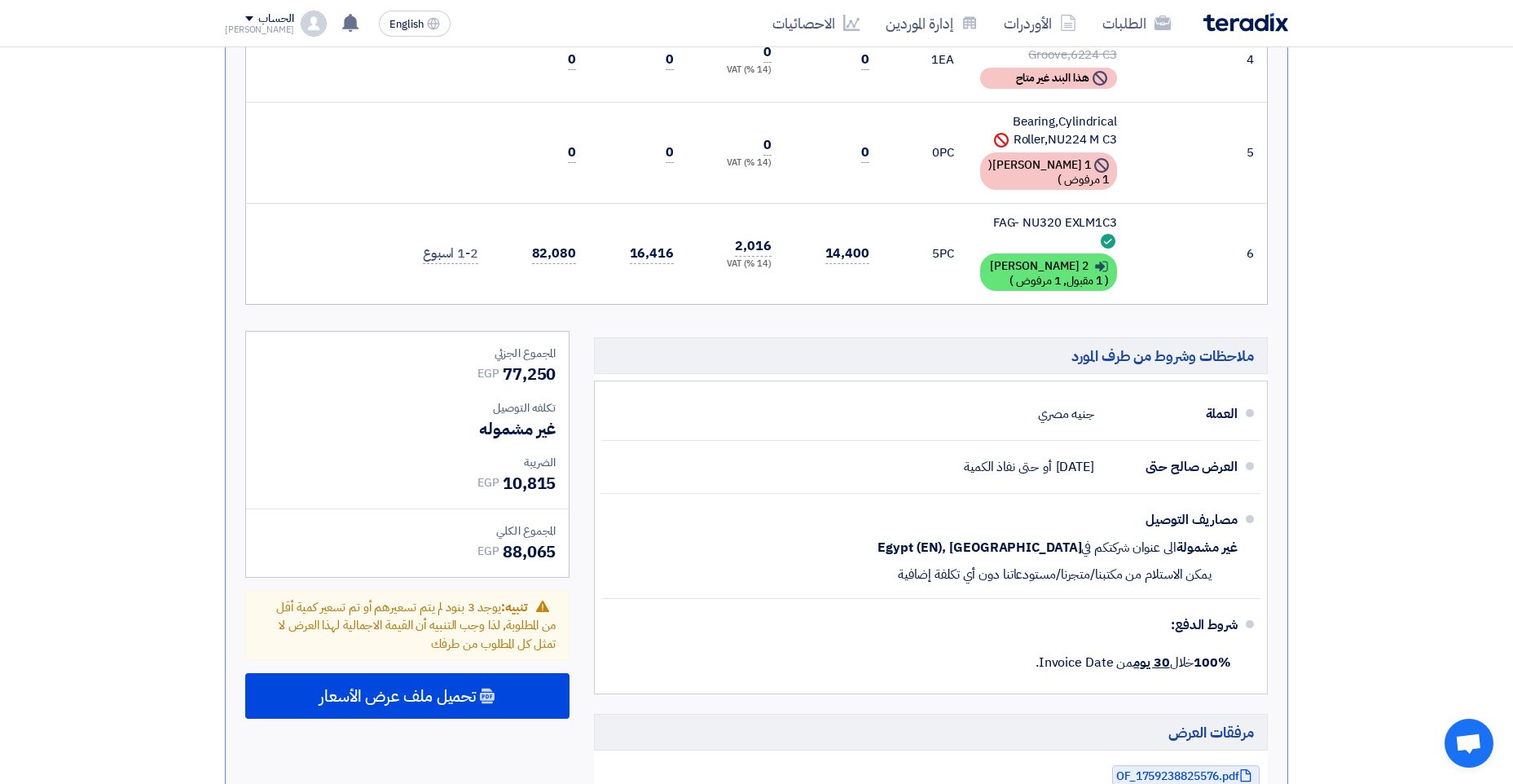
drag, startPoint x: 578, startPoint y: 479, endPoint x: 501, endPoint y: 549, distance: 104.1
click at [501, 549] on div "EGP 88,065" at bounding box center [516, 551] width 78 height 25
drag, startPoint x: 499, startPoint y: 556, endPoint x: 540, endPoint y: 555, distance: 41.0
click at [540, 555] on div "EGP 88,065" at bounding box center [516, 551] width 78 height 25
drag, startPoint x: 540, startPoint y: 555, endPoint x: 561, endPoint y: 557, distance: 21.1
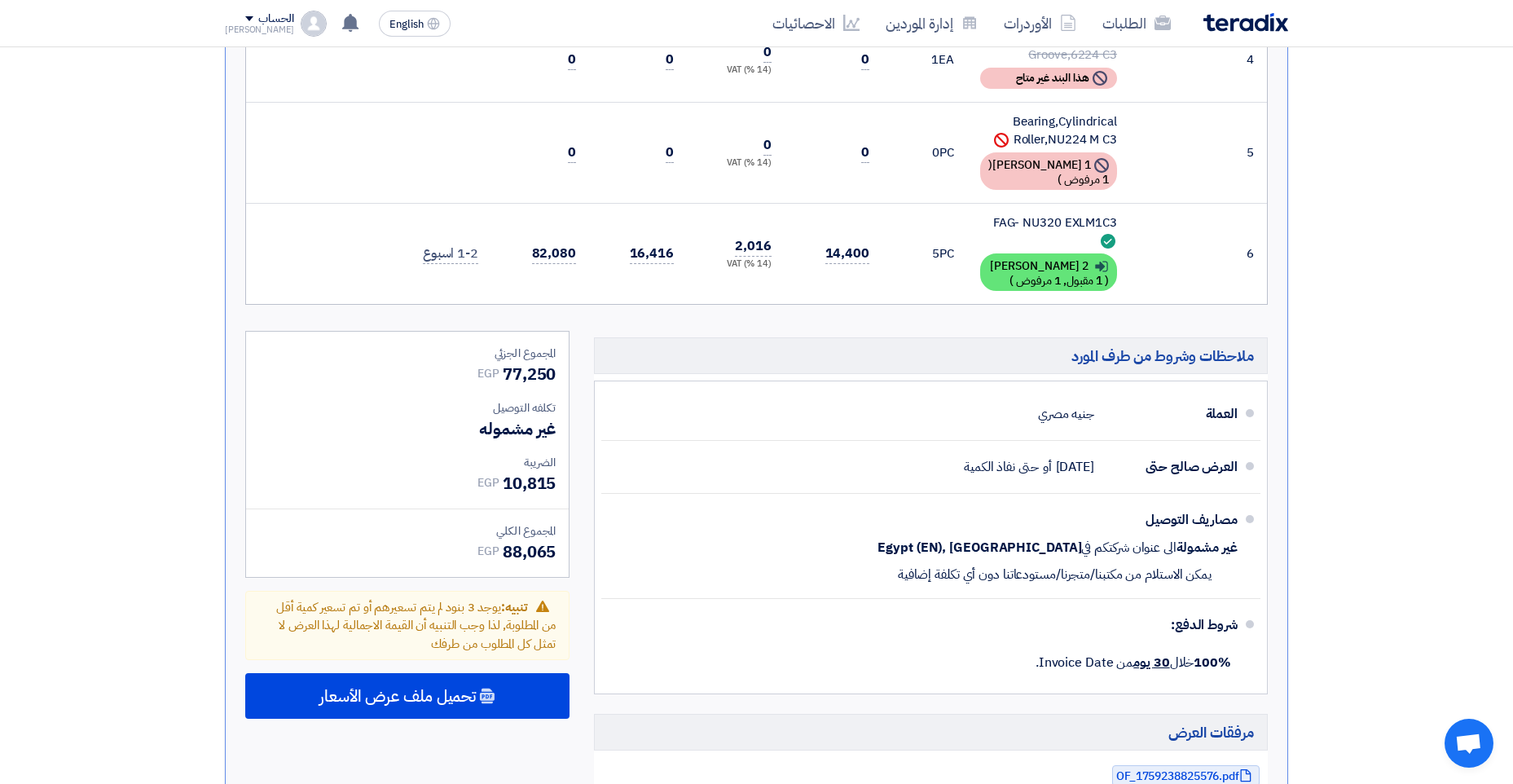
click at [561, 557] on div "المجموع الجزئي EGP 77,250 تكلفه التوصيل غير مشموله الضريبة EGP" at bounding box center [407, 454] width 323 height 245
drag, startPoint x: 554, startPoint y: 555, endPoint x: 505, endPoint y: 555, distance: 49.0
click at [505, 555] on span "88,065" at bounding box center [528, 551] width 53 height 25
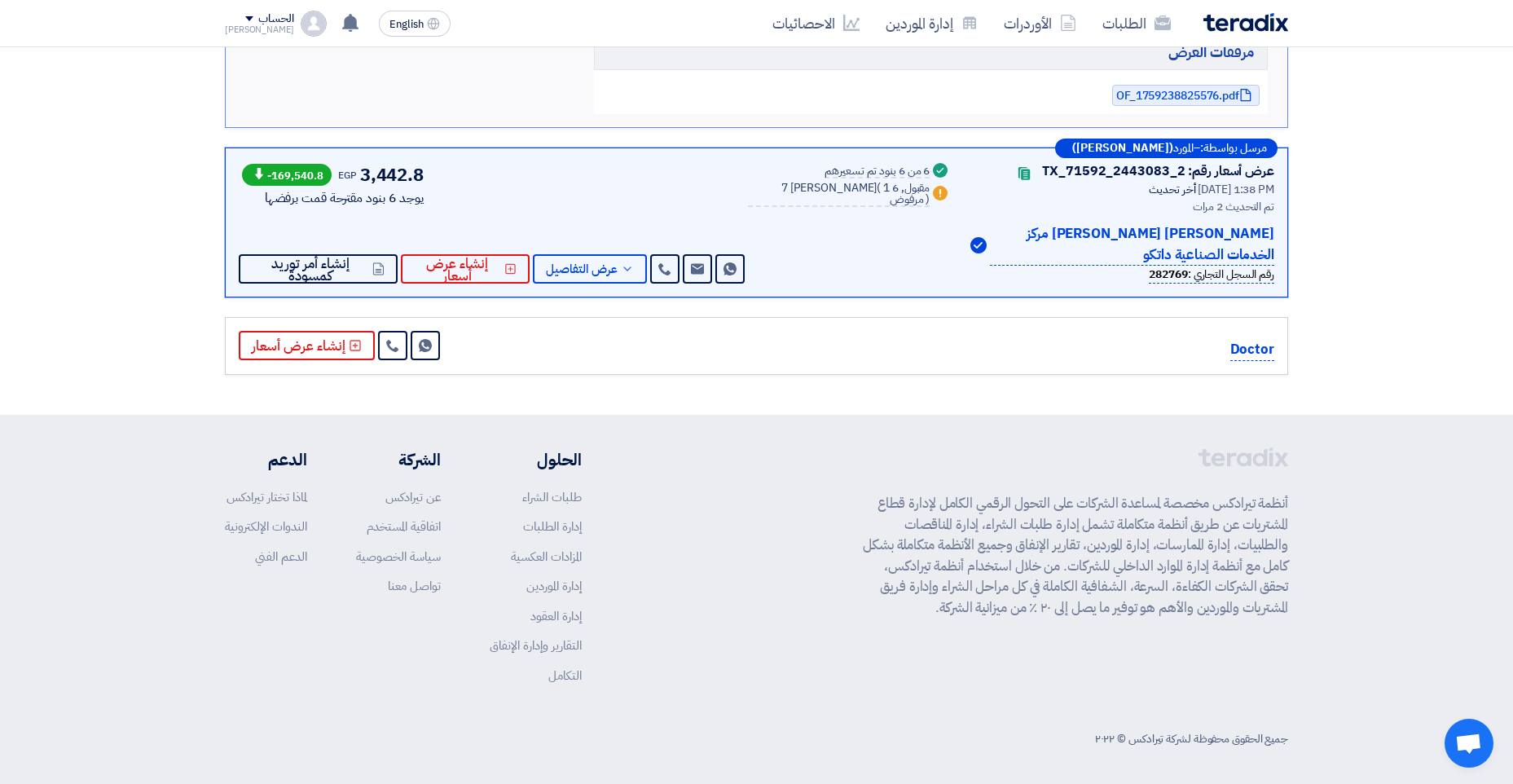
scroll to position [1905, 0]
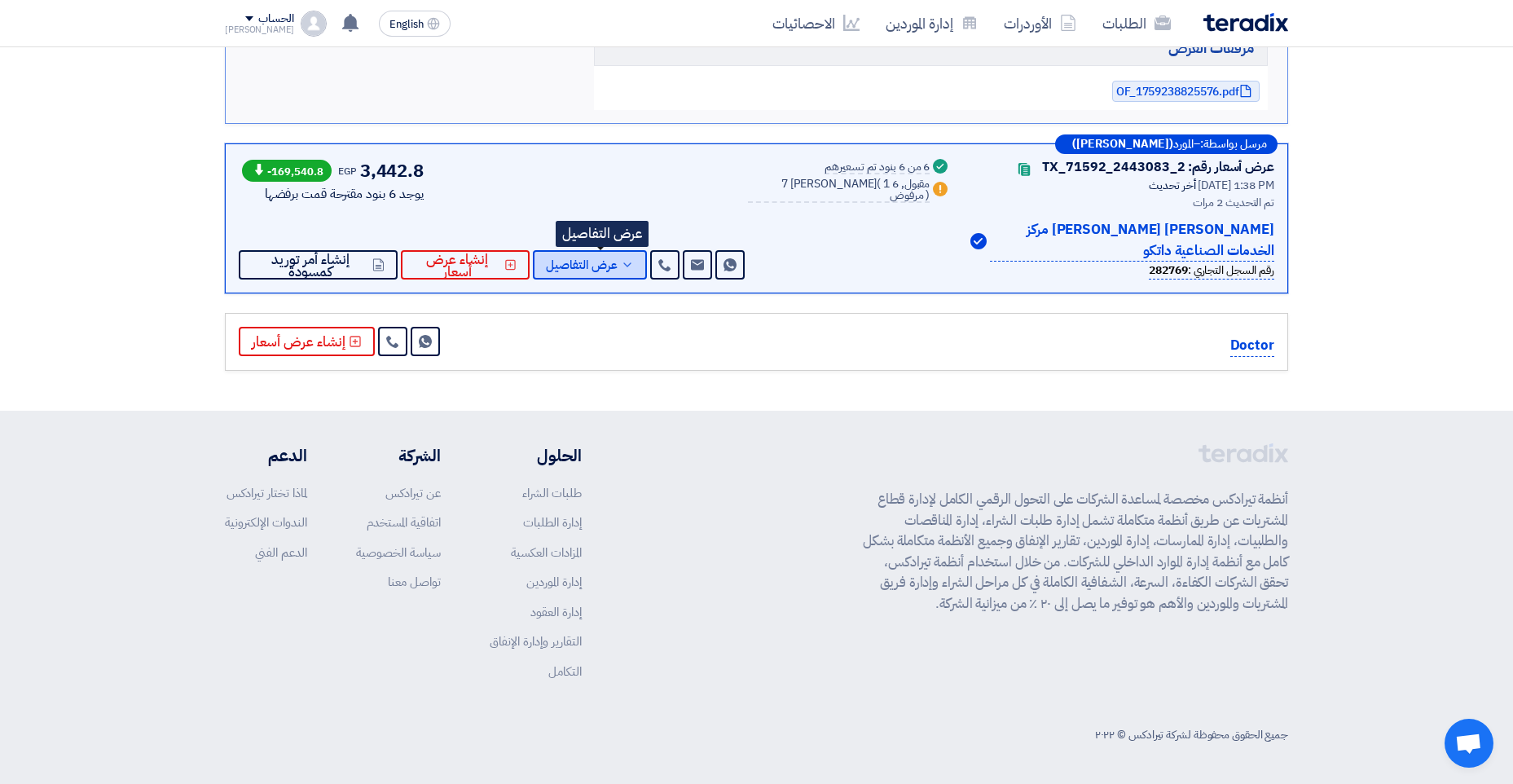
click at [634, 270] on icon at bounding box center [626, 264] width 13 height 13
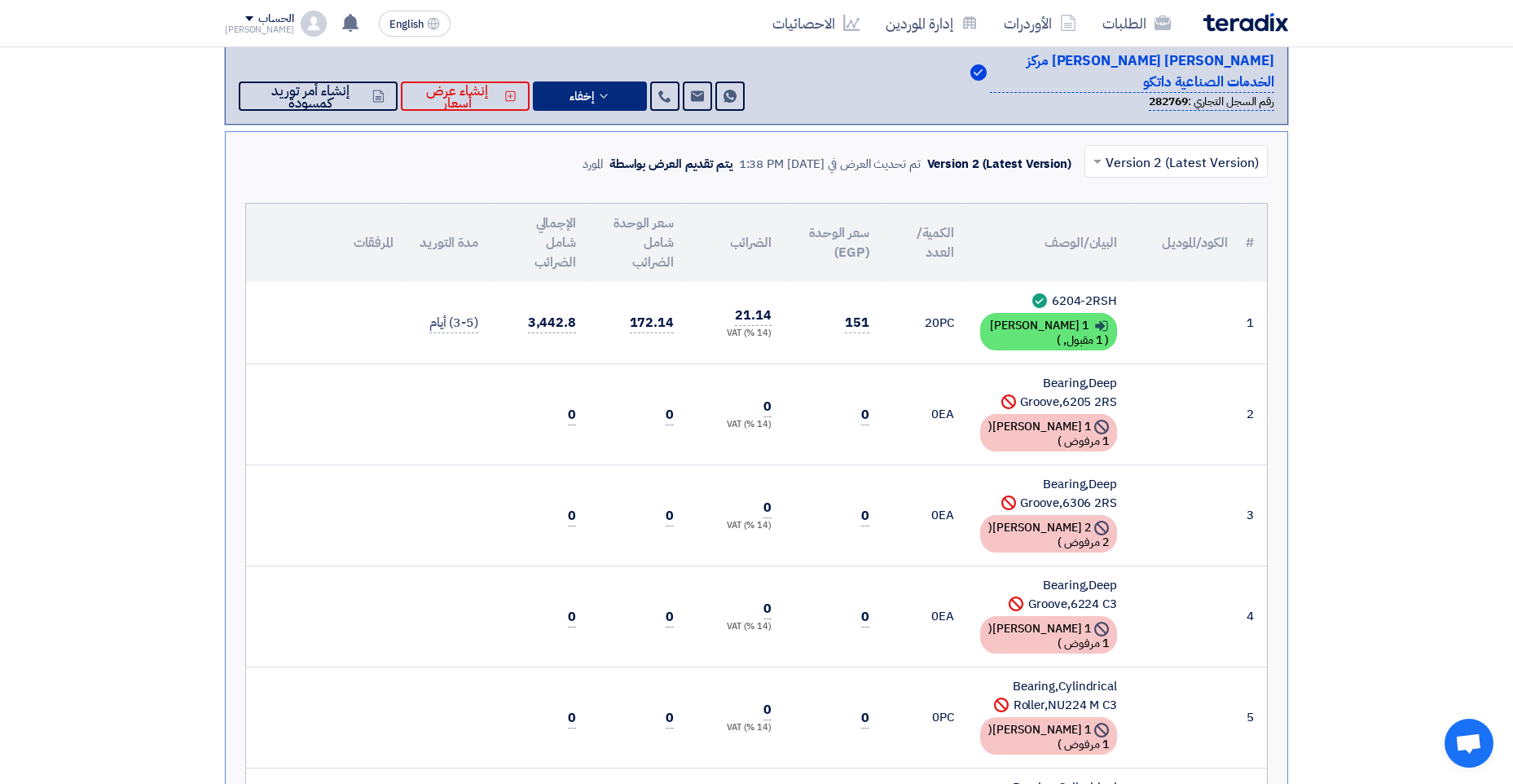
scroll to position [643, 0]
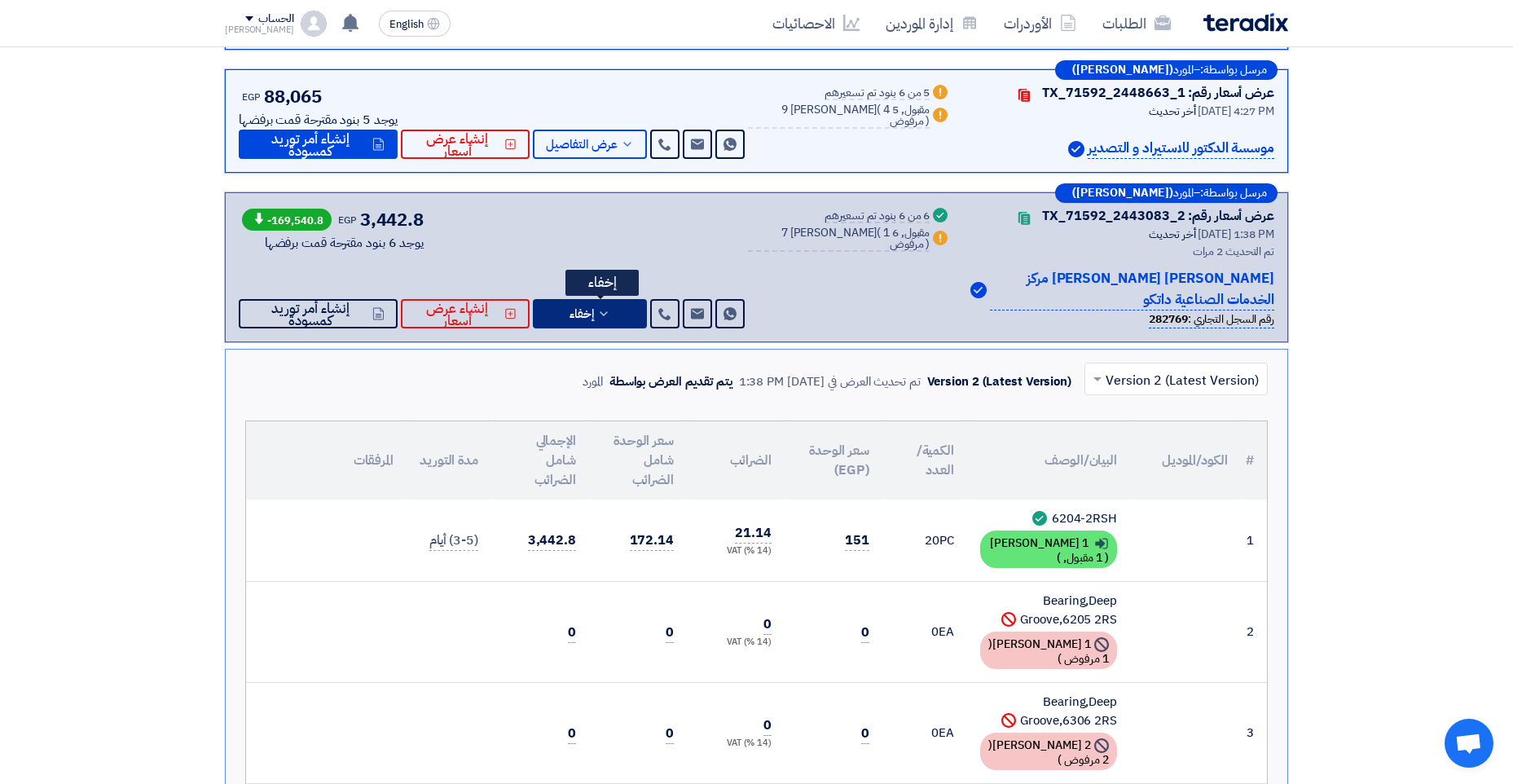
click at [611, 318] on icon at bounding box center [604, 313] width 13 height 13
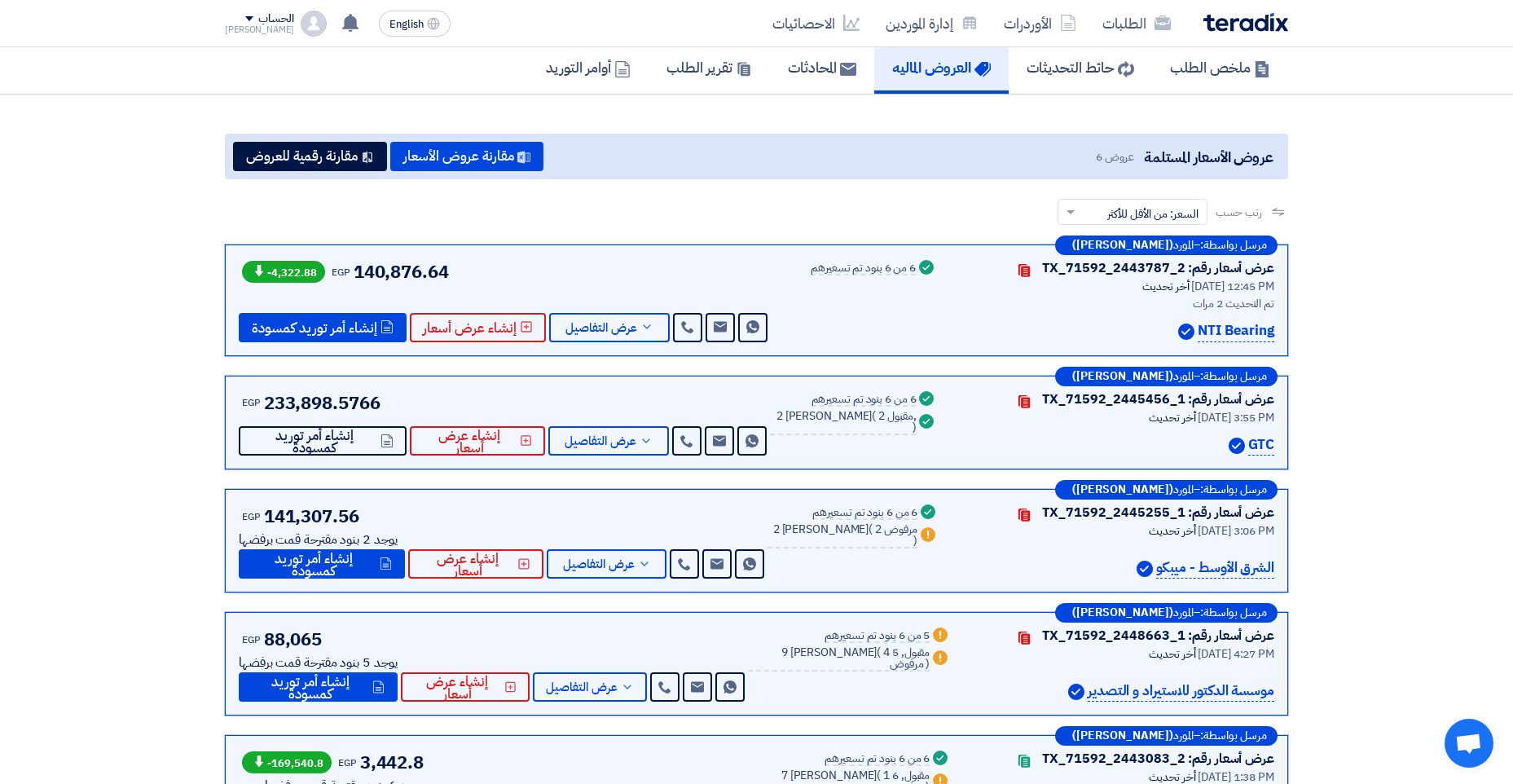
scroll to position [0, 0]
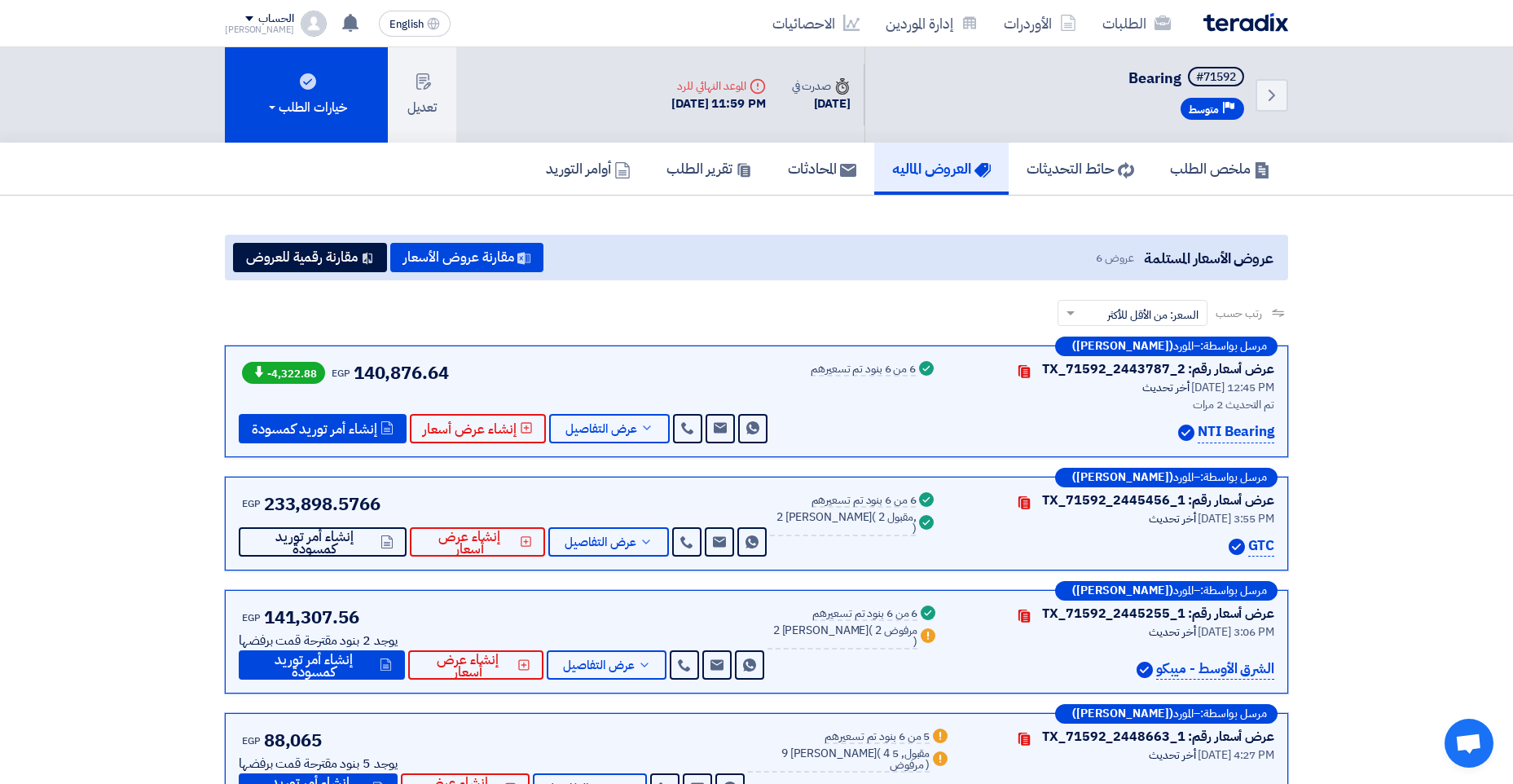
click at [0, 423] on html "الطلبات الأوردرات إدارة الموردين الاحصائيات English EN لا توجد إشعارات جديدة لد…" at bounding box center [756, 737] width 1513 height 1476
click at [616, 304] on div "رتب حسب رتب حسب × السعر: من الأقل للأكثر ×" at bounding box center [756, 323] width 1063 height 46
click at [297, 311] on div "رتب حسب رتب حسب × السعر: من الأقل للأكثر ×" at bounding box center [756, 323] width 1063 height 46
click at [575, 293] on app-buyer-offers "عروض الأسعار المستلمة عروض 6 مقارنة عروض الأسعار مقارنة رقمية للعروض رتب حسب رت…" at bounding box center [756, 652] width 1063 height 836
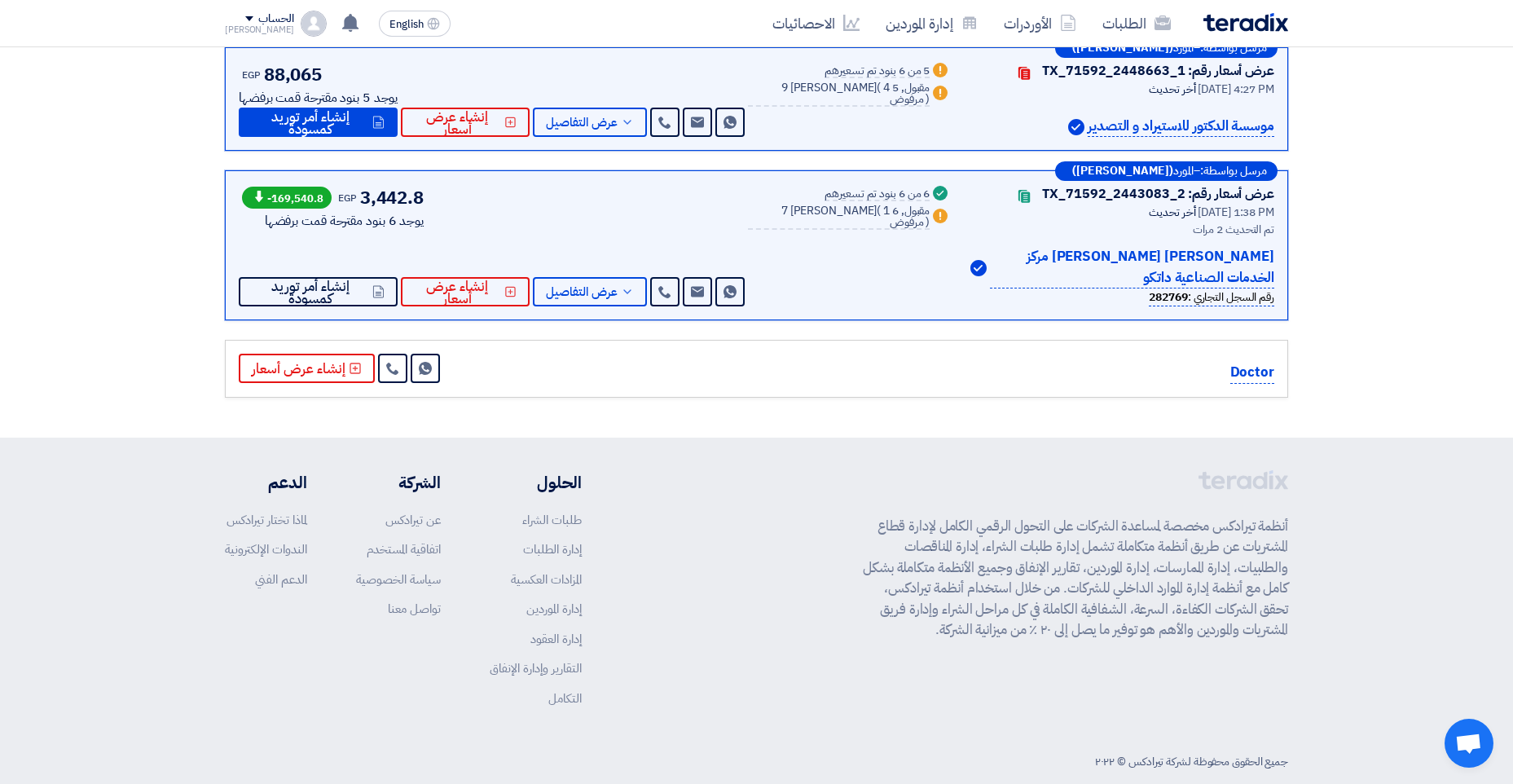
scroll to position [693, 0]
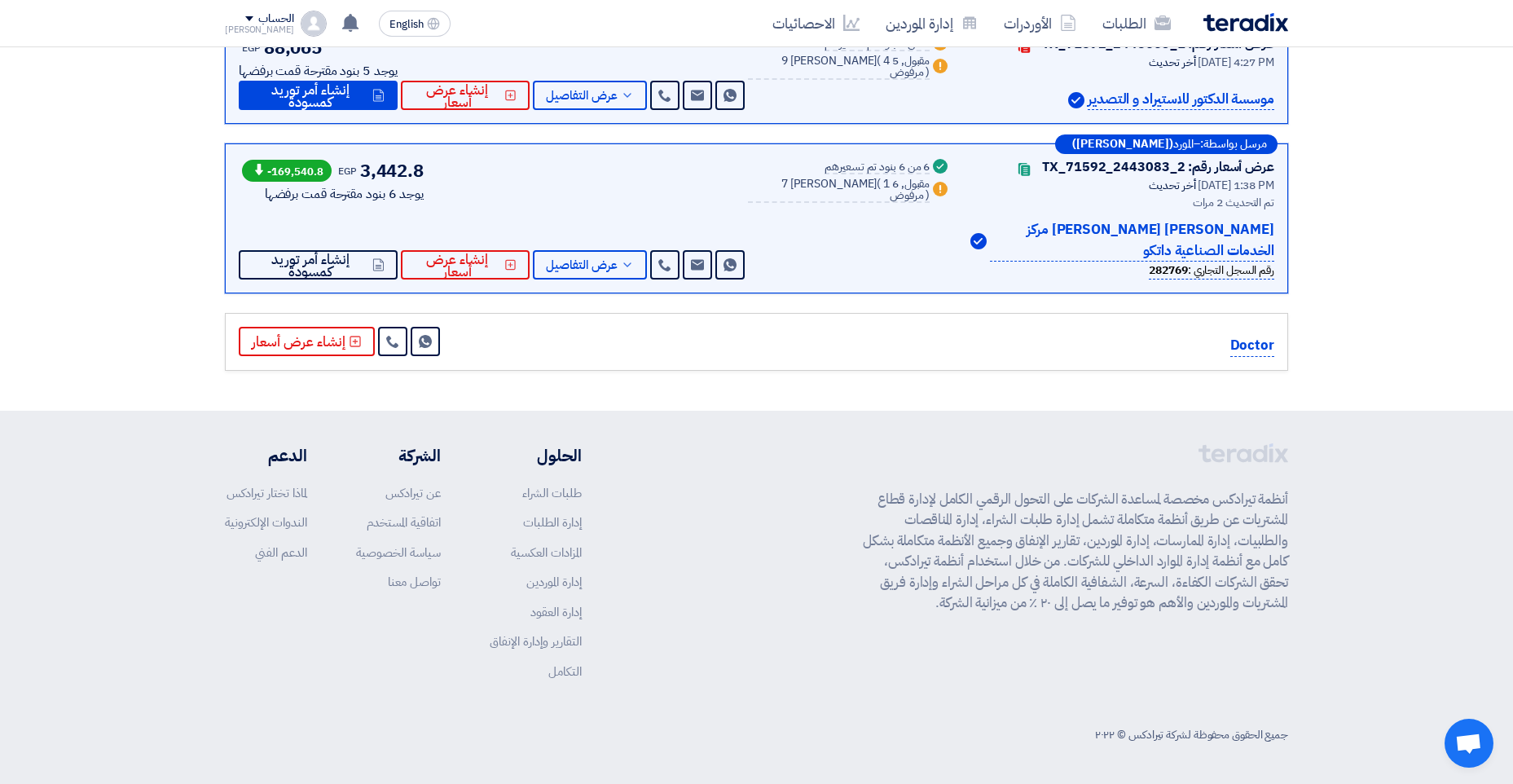
click at [1016, 333] on div "Doctor" at bounding box center [1116, 341] width 318 height 30
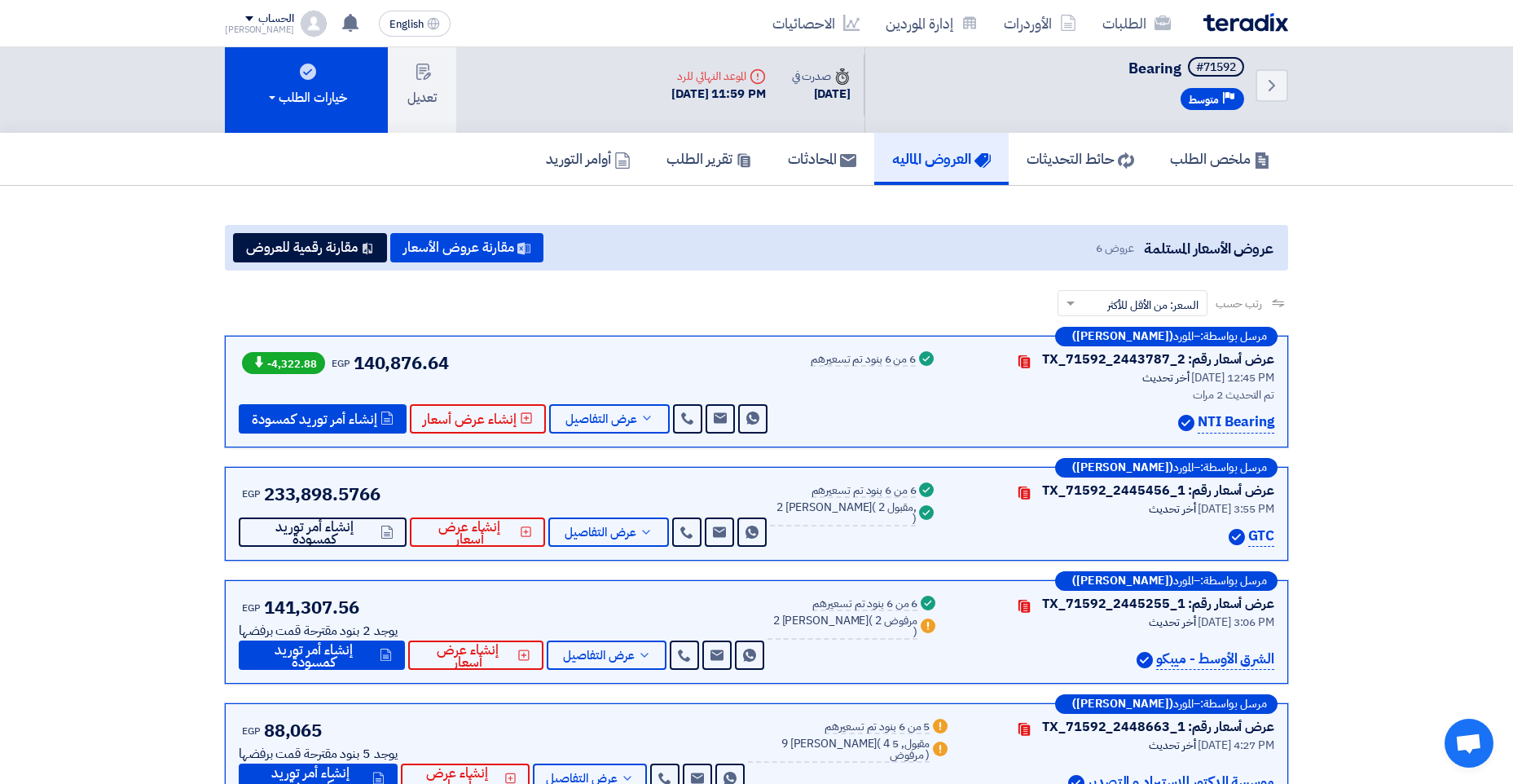
scroll to position [0, 0]
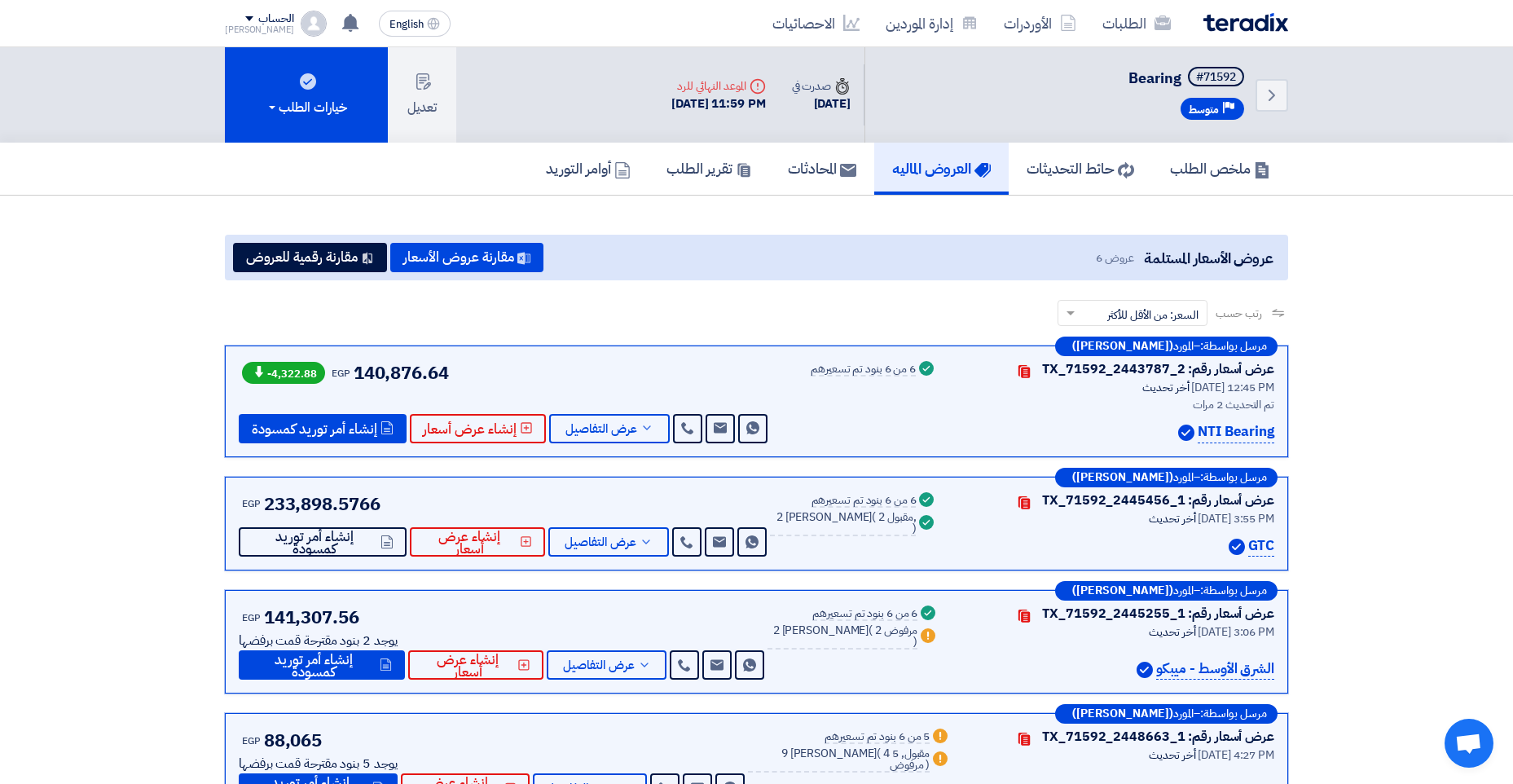
click at [897, 298] on app-buyer-offers "عروض الأسعار المستلمة عروض 6 مقارنة عروض الأسعار مقارنة رقمية للعروض رتب حسب رت…" at bounding box center [756, 652] width 1063 height 836
click at [949, 315] on div "رتب حسب رتب حسب × السعر: من الأقل للأكثر ×" at bounding box center [756, 323] width 1063 height 46
click at [571, 304] on div "رتب حسب رتب حسب × السعر: من الأقل للأكثر ×" at bounding box center [756, 323] width 1063 height 46
drag, startPoint x: 604, startPoint y: 427, endPoint x: 716, endPoint y: 407, distance: 113.8
click at [604, 427] on span "عرض التفاصيل" at bounding box center [602, 429] width 71 height 12
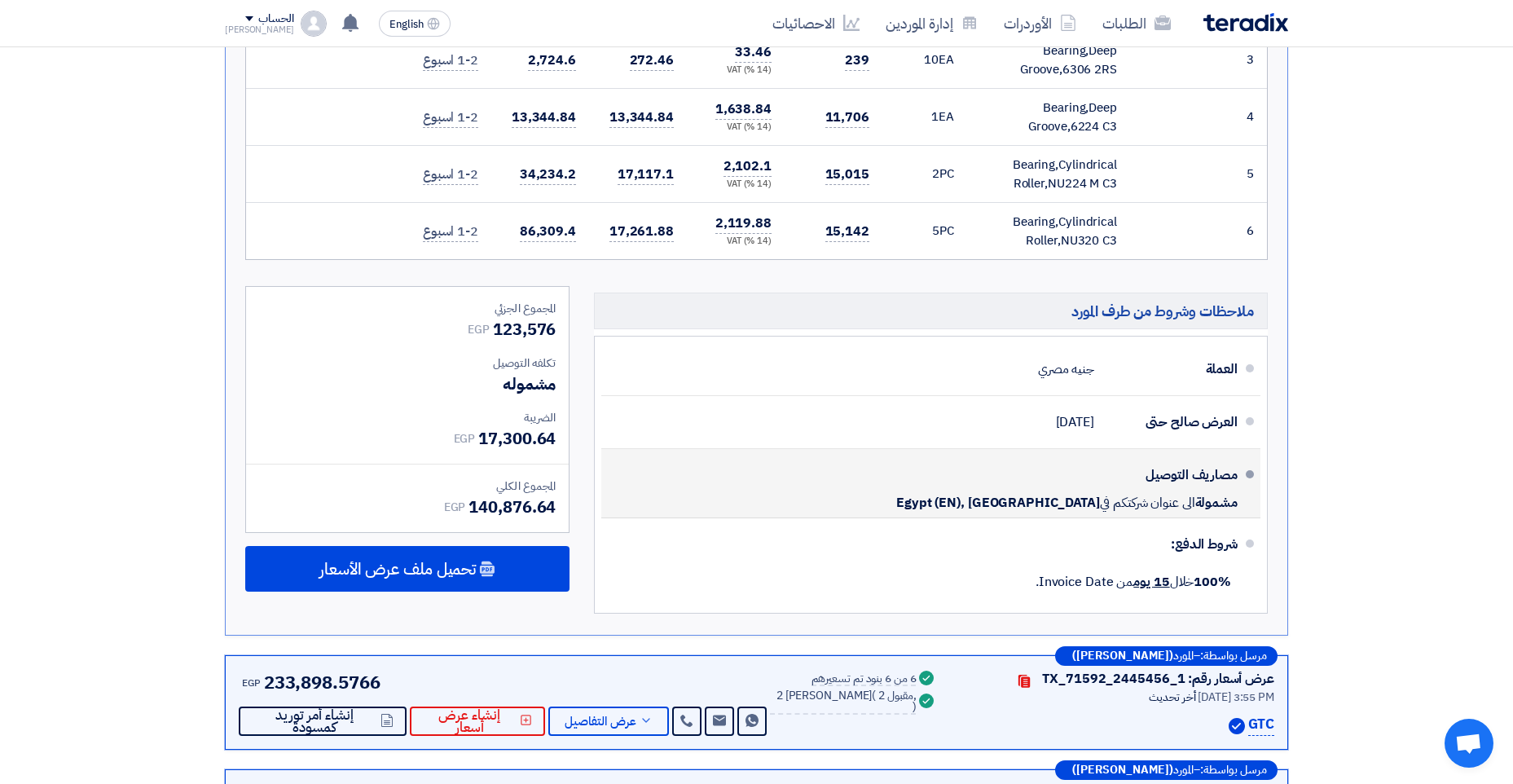
scroll to position [733, 0]
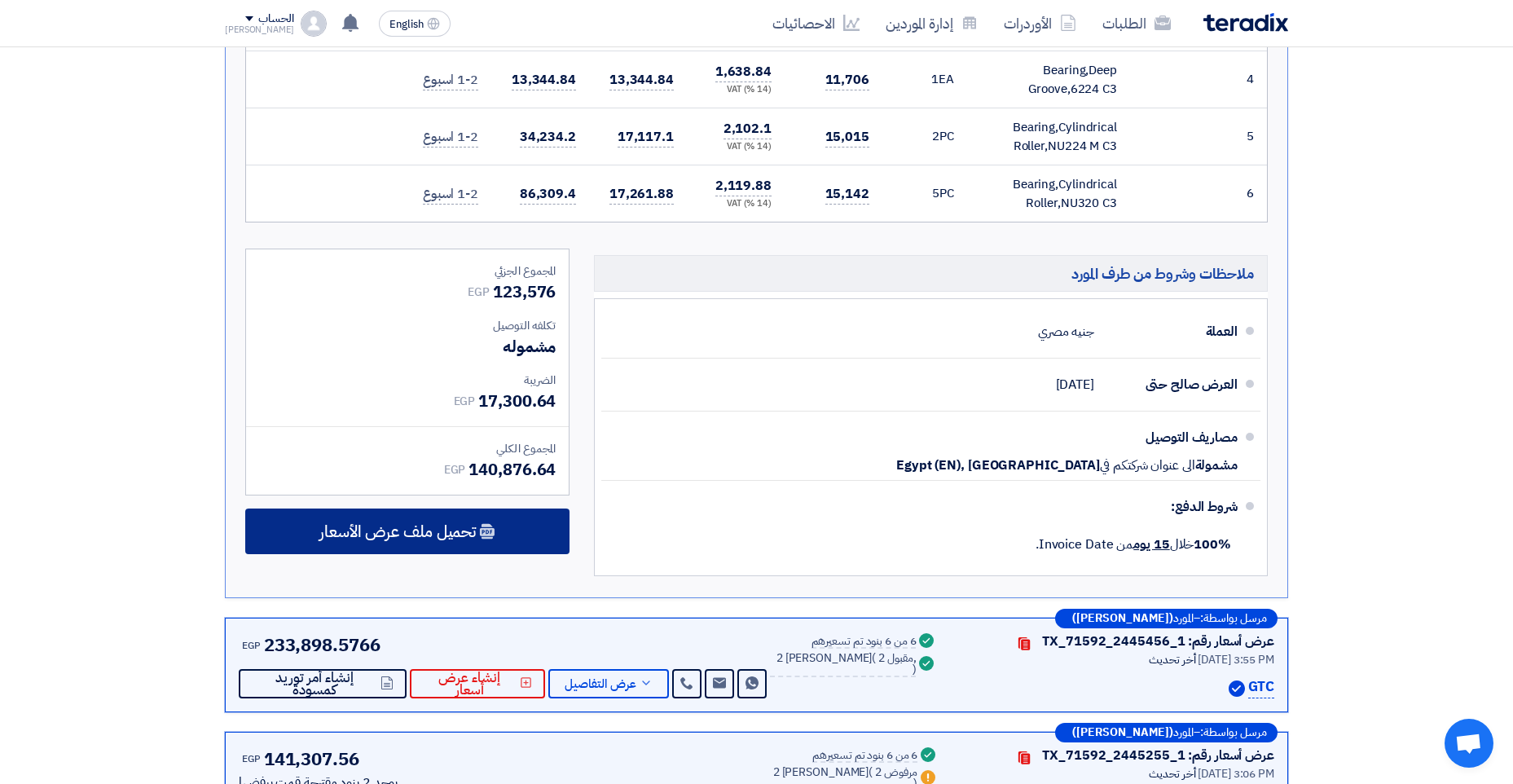
click at [420, 548] on div "تحميل ملف عرض الأسعار" at bounding box center [407, 531] width 325 height 46
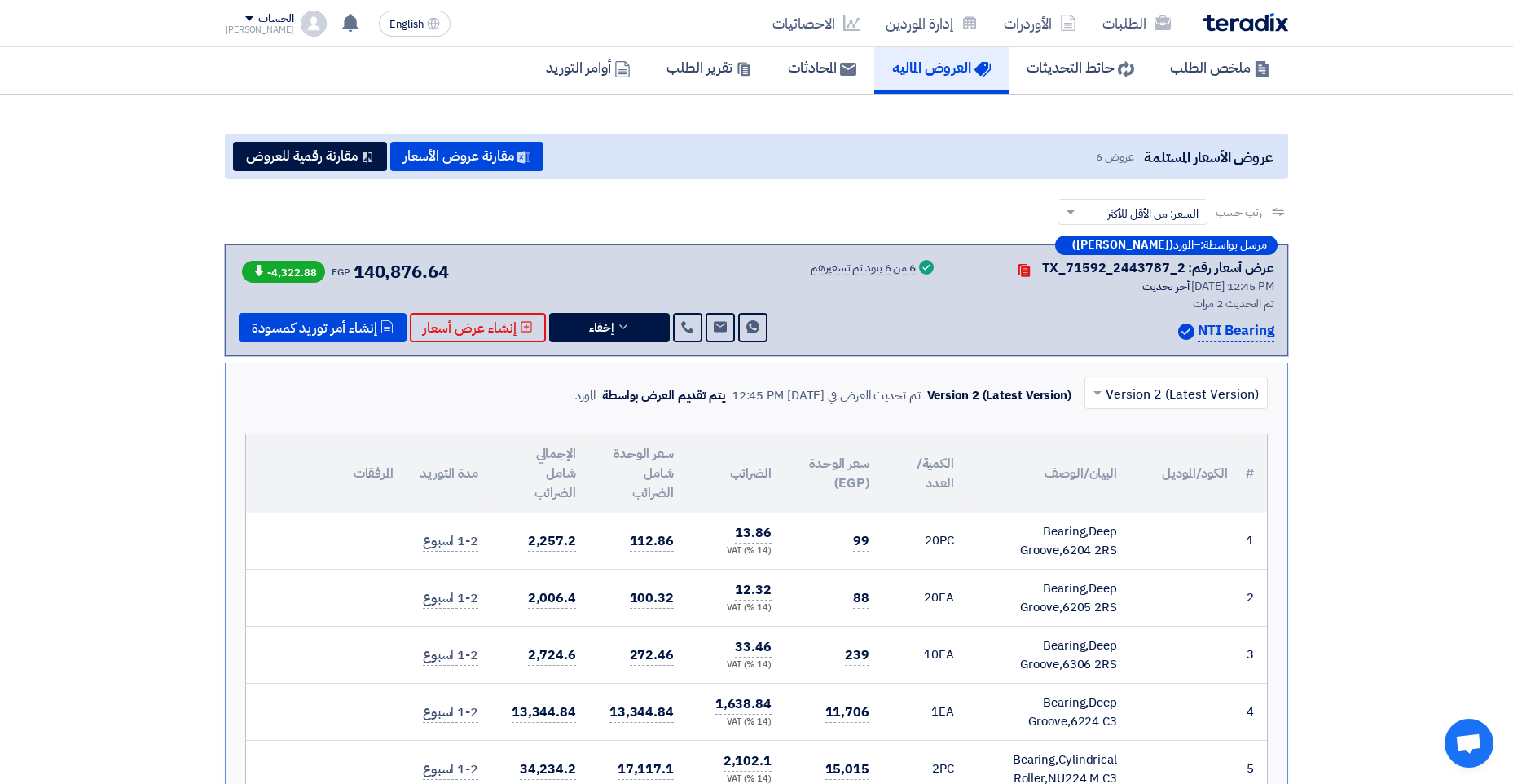
scroll to position [0, 0]
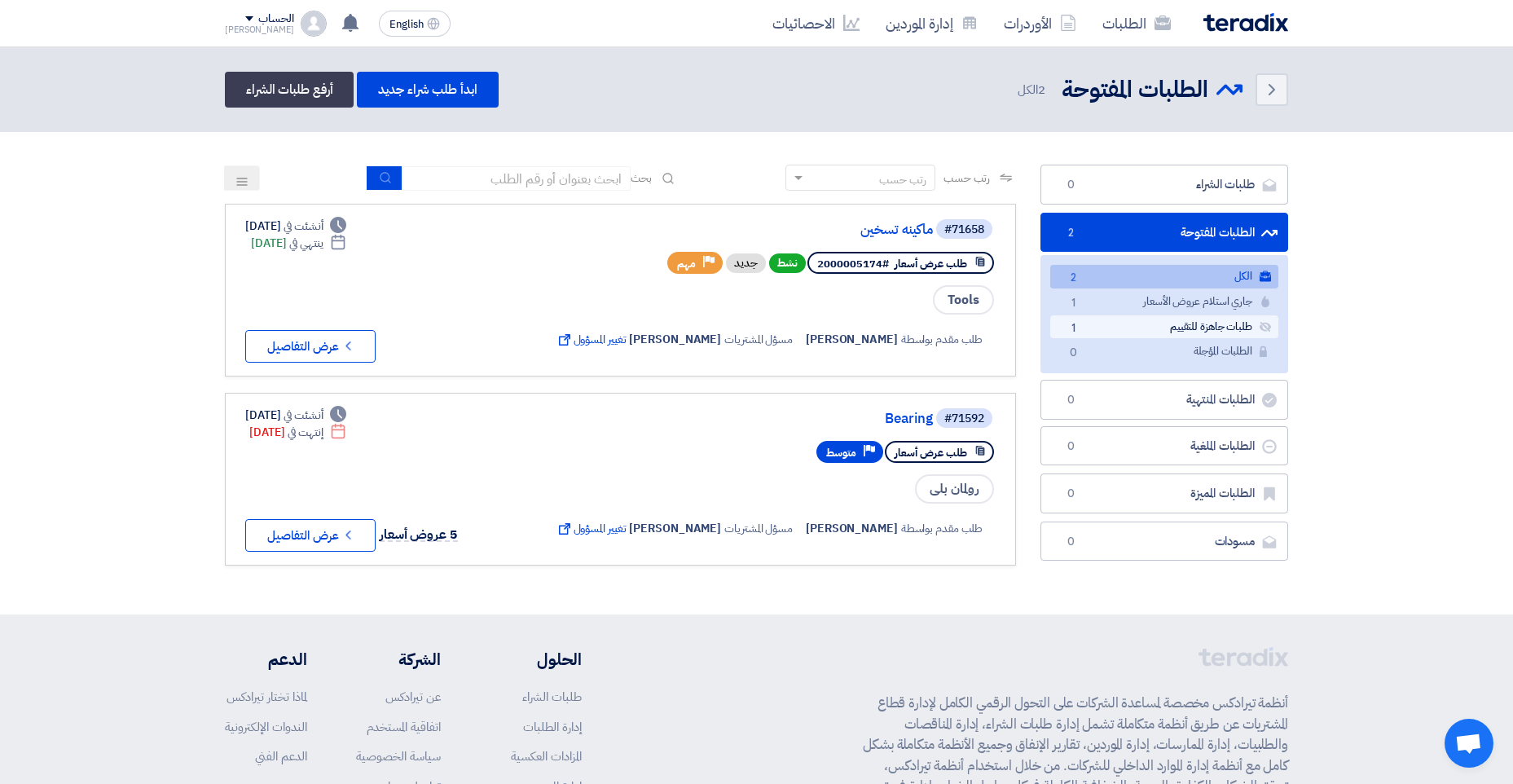
click at [1189, 327] on link "طلبات جاهزة للتقييم طلبات جاهزة للتقييم 1" at bounding box center [1165, 327] width 228 height 24
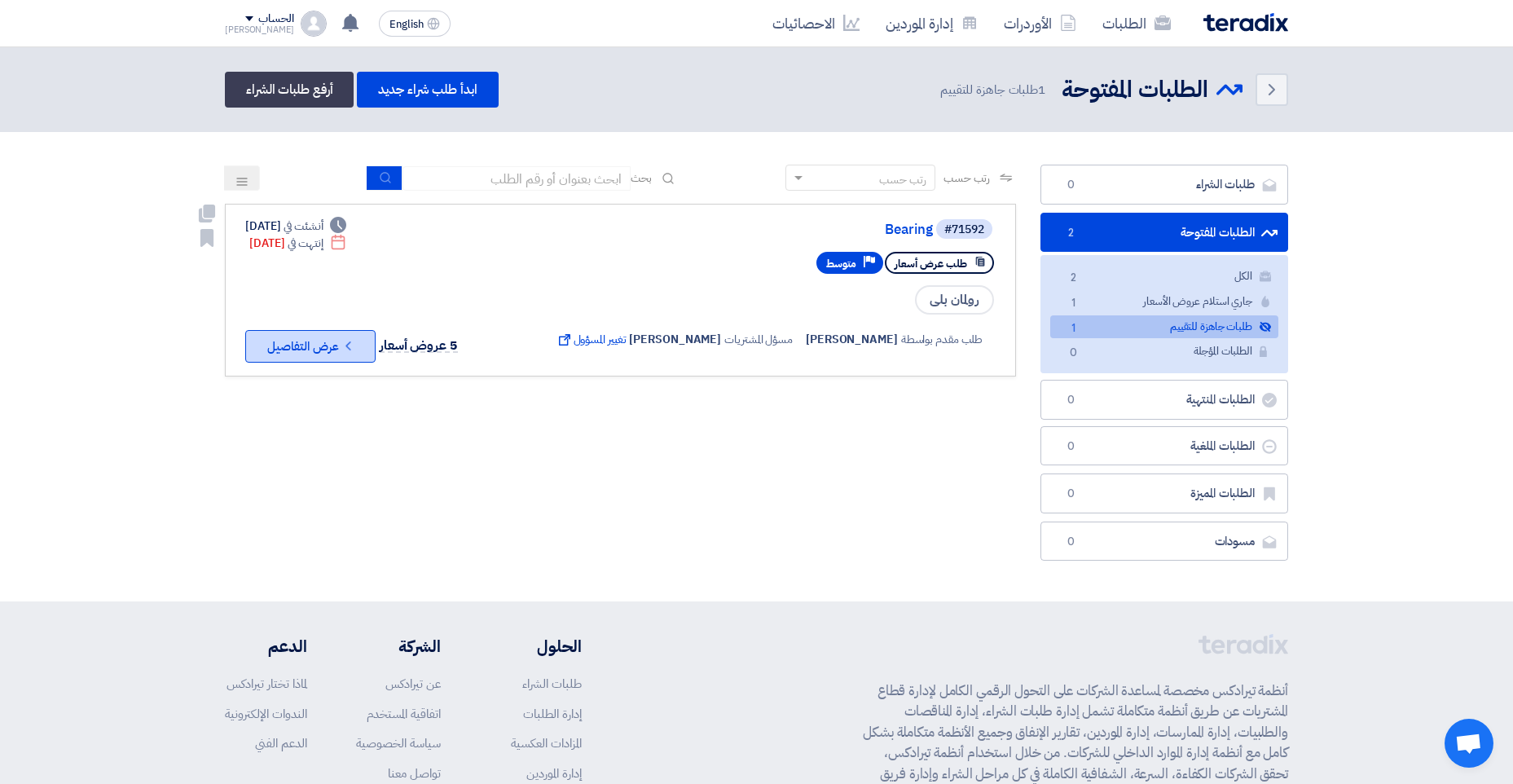
click at [326, 352] on button "Check details عرض التفاصيل" at bounding box center [310, 345] width 130 height 33
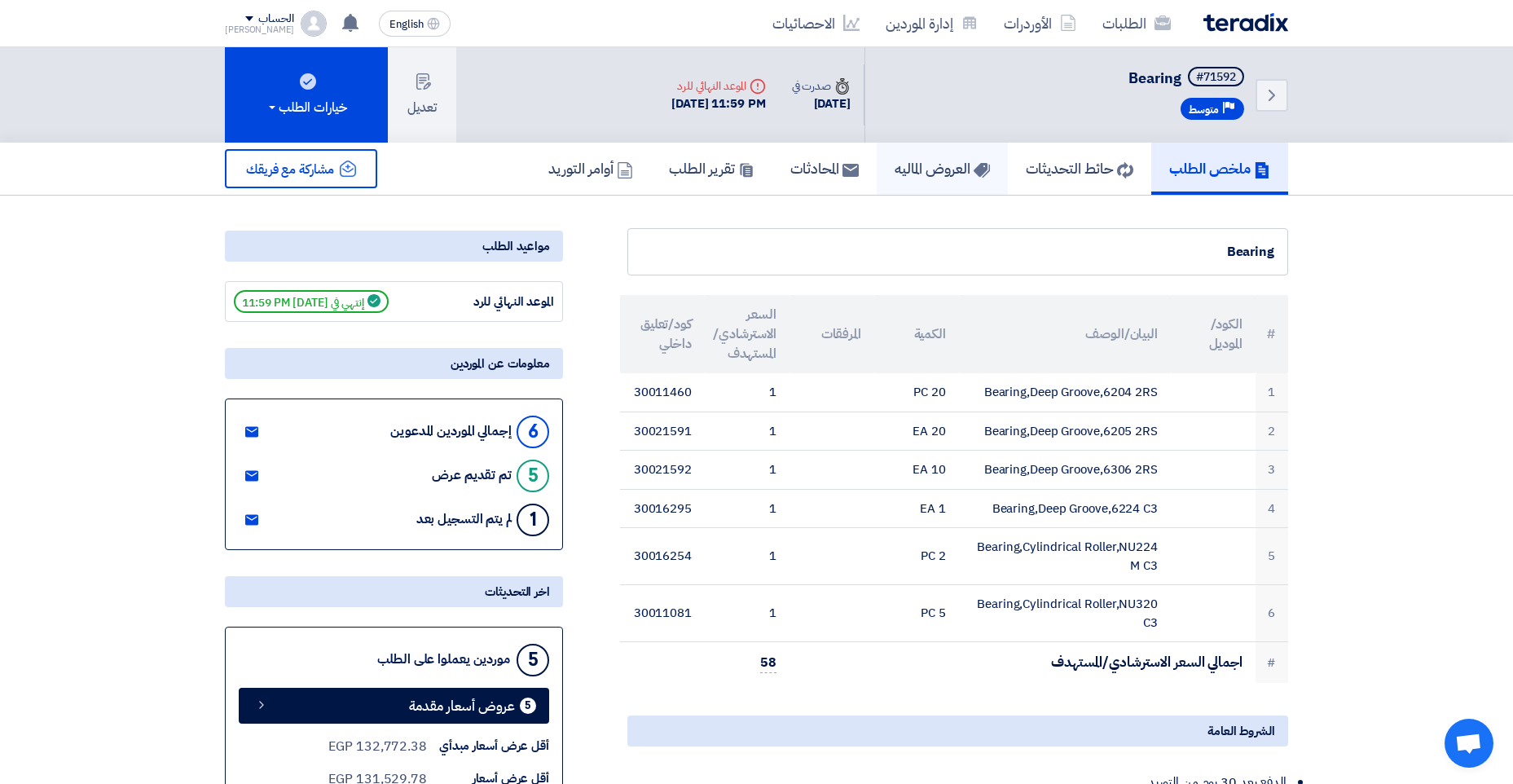
click at [974, 171] on icon at bounding box center [982, 170] width 16 height 16
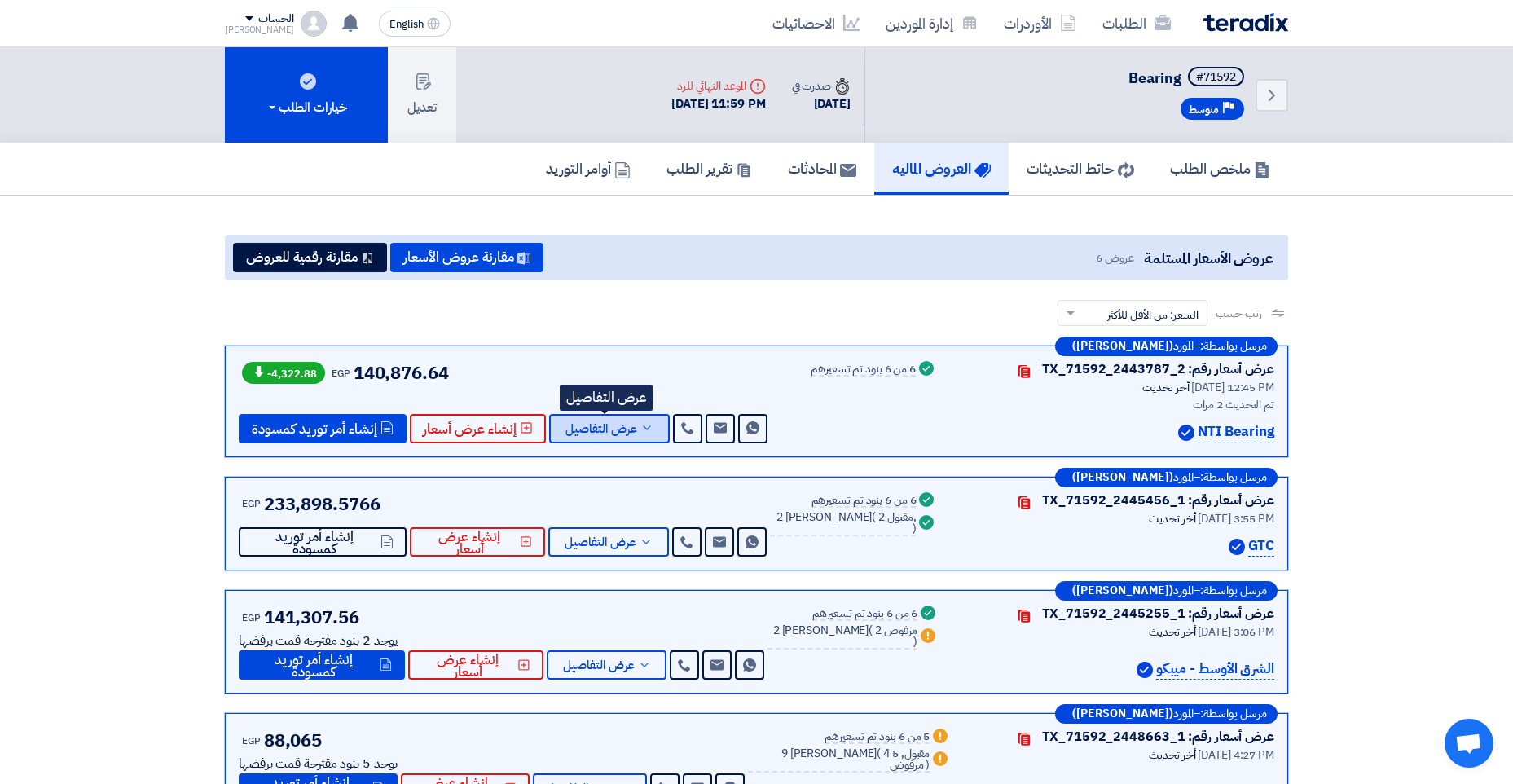
click at [587, 423] on span "عرض التفاصيل" at bounding box center [602, 429] width 71 height 12
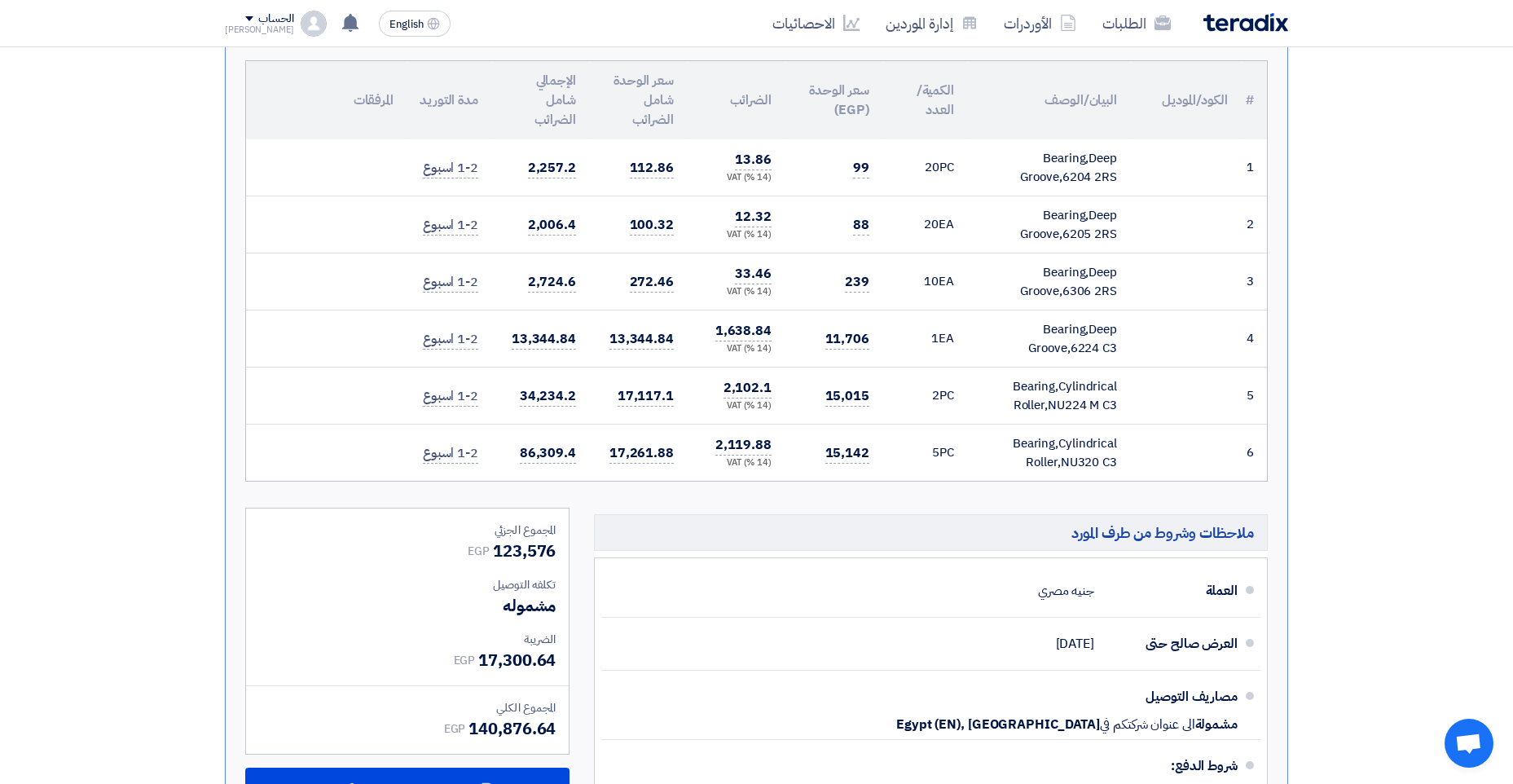
scroll to position [652, 0]
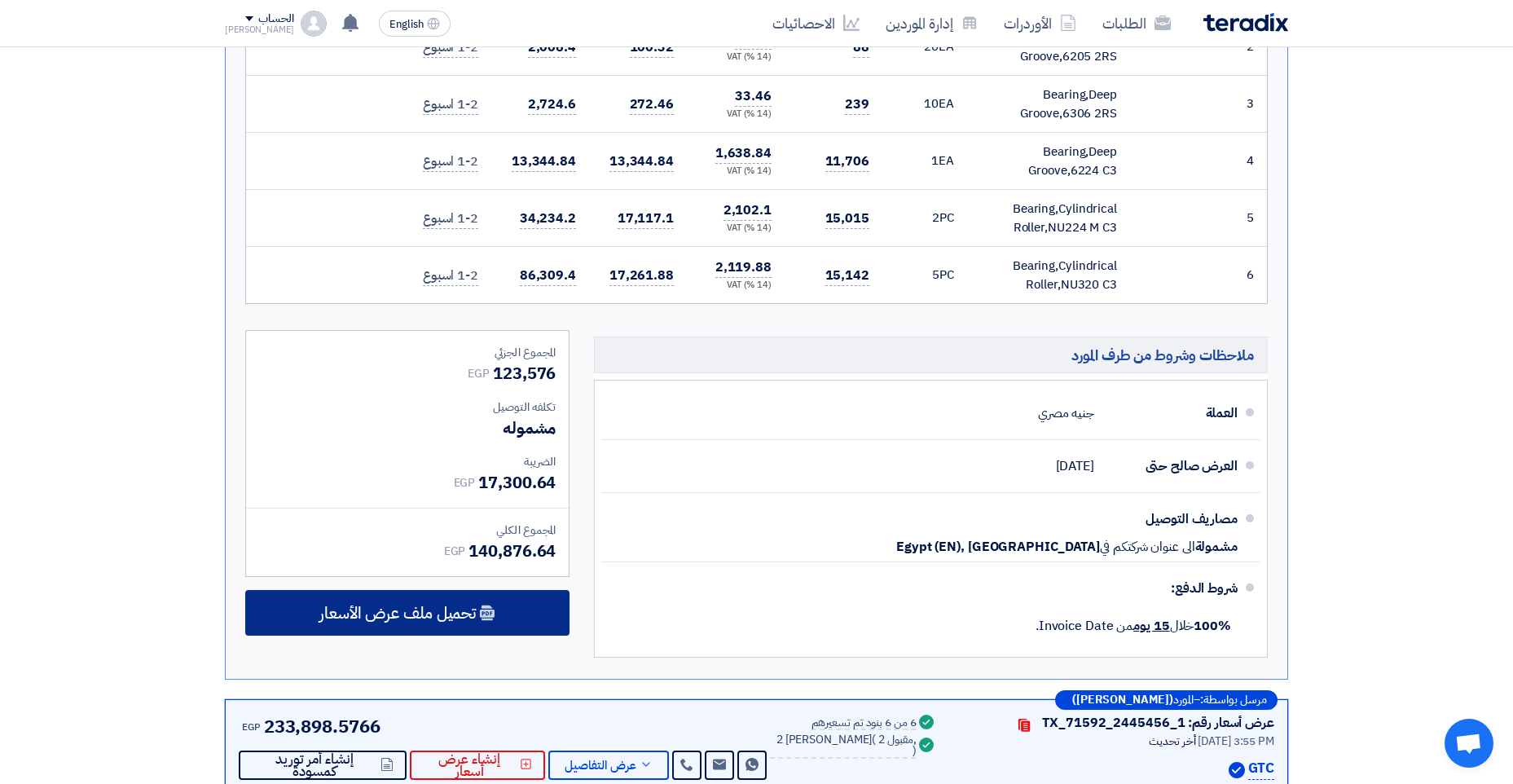
click at [485, 620] on div "تحميل ملف عرض الأسعار" at bounding box center [407, 612] width 325 height 46
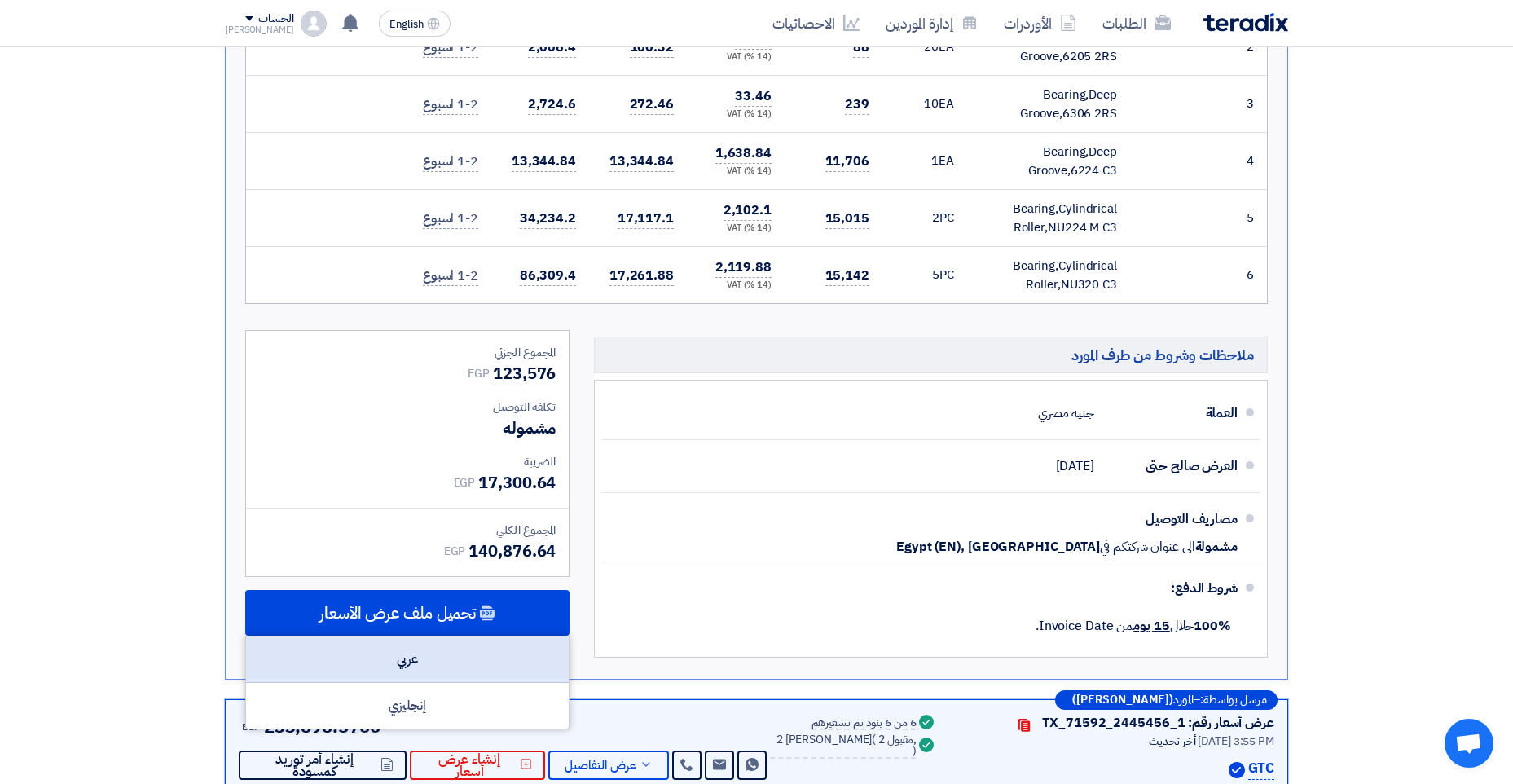
click at [446, 666] on div "عربي" at bounding box center [407, 659] width 323 height 47
click at [527, 679] on div "عربي" at bounding box center [407, 659] width 323 height 47
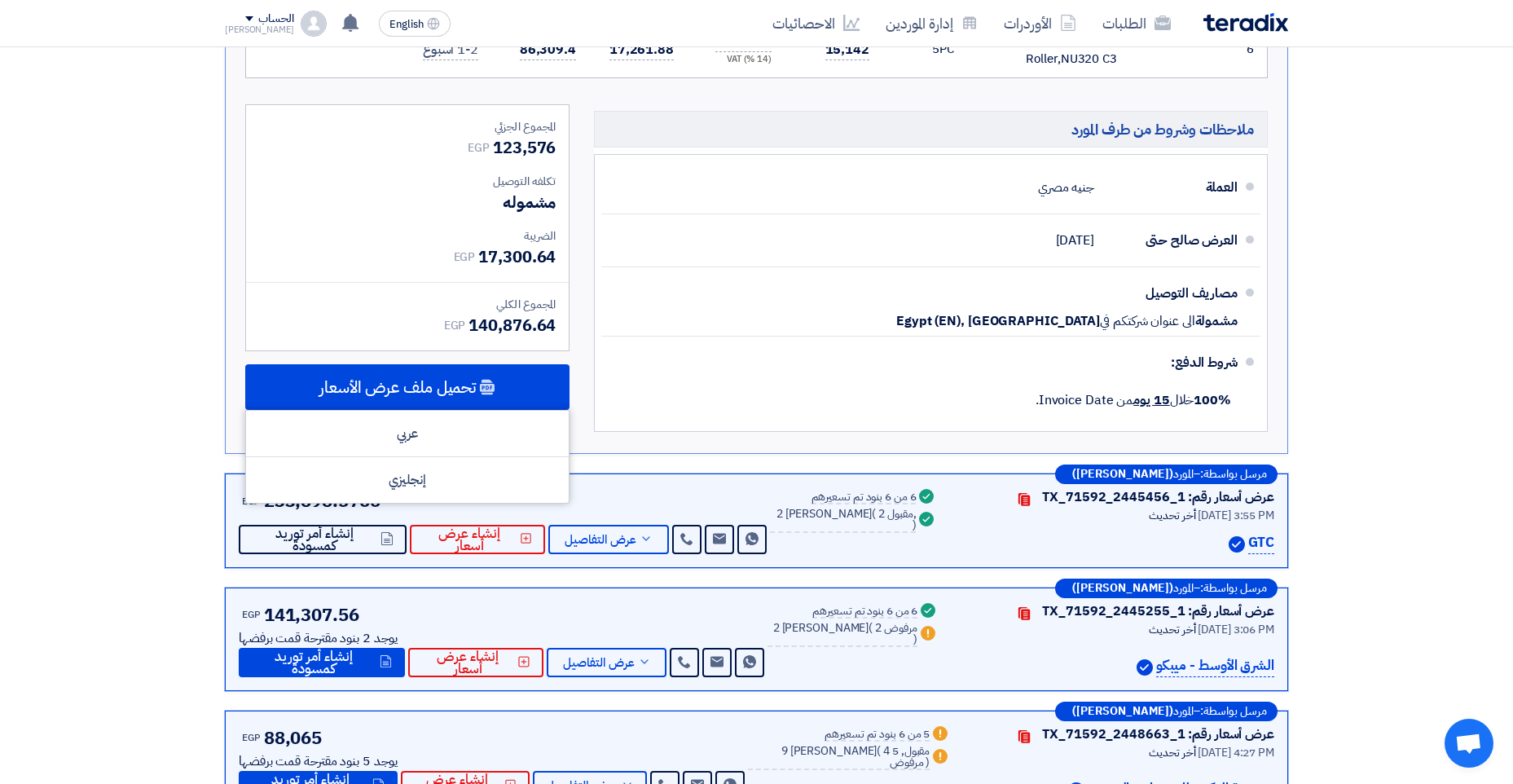
scroll to position [896, 0]
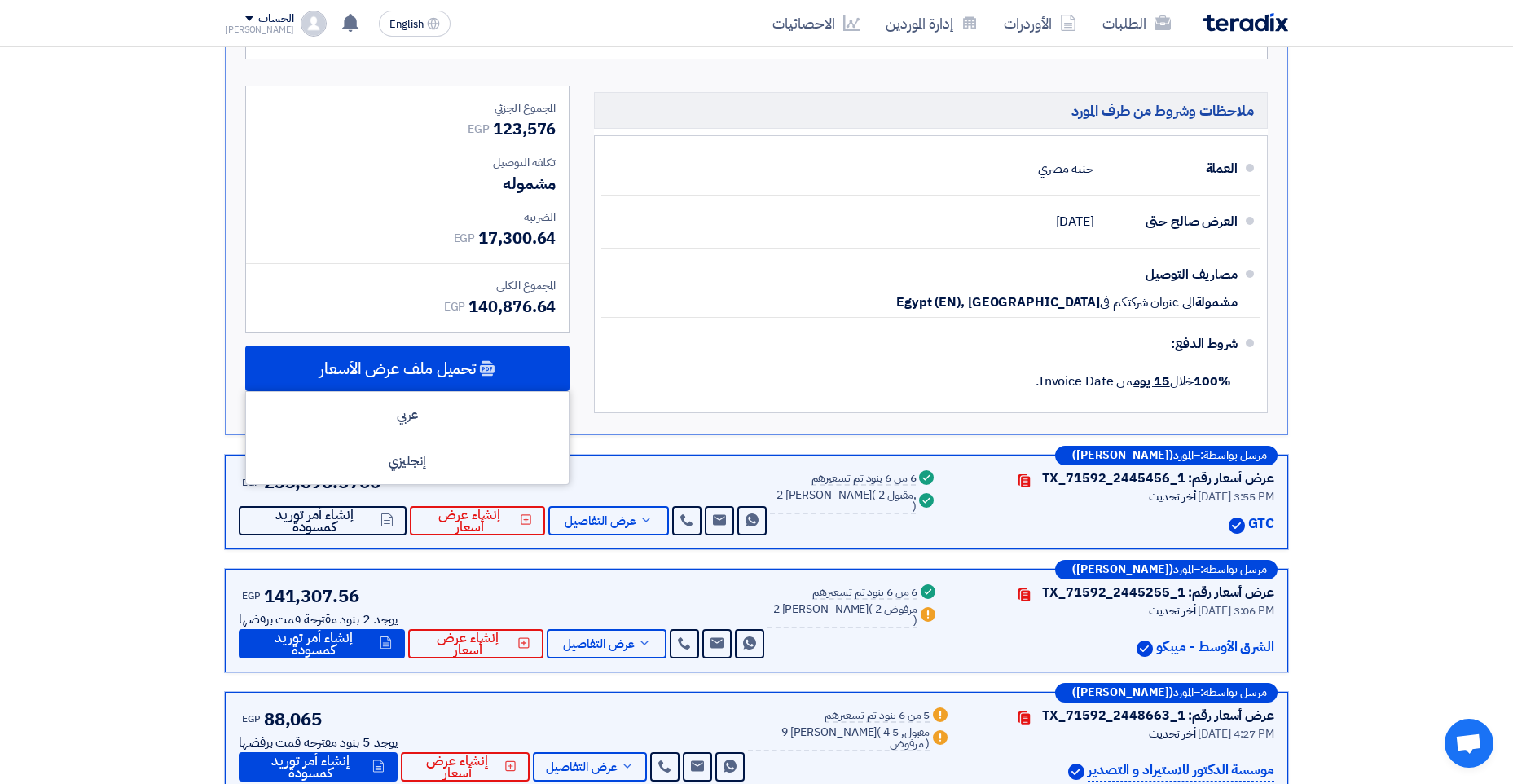
click at [1461, 329] on section "عروض الأسعار المستلمة عروض 6 مقارنة عروض الأسعار مقارنة رقمية للعروض رتب حسب رت…" at bounding box center [756, 190] width 1513 height 1781
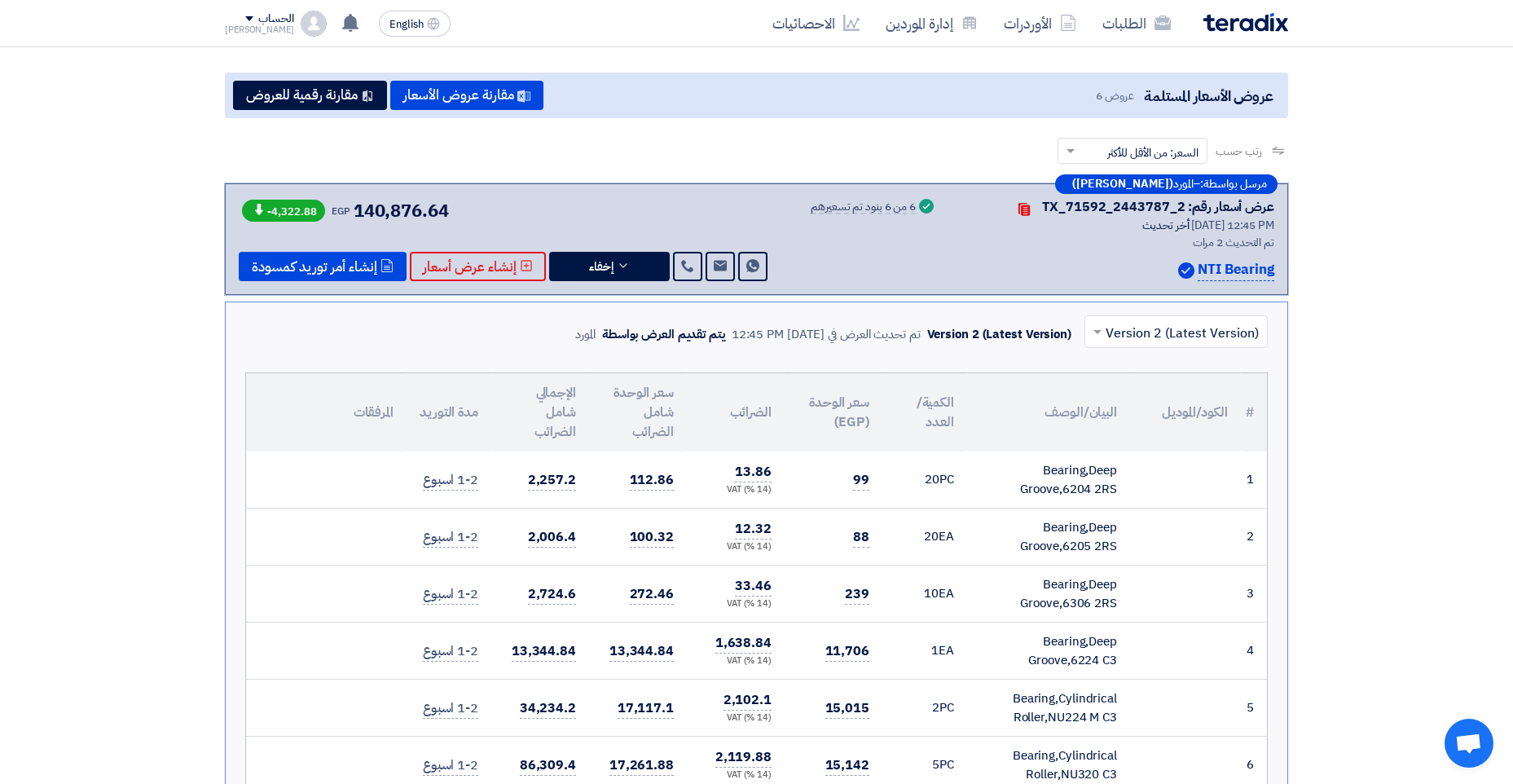
scroll to position [0, 0]
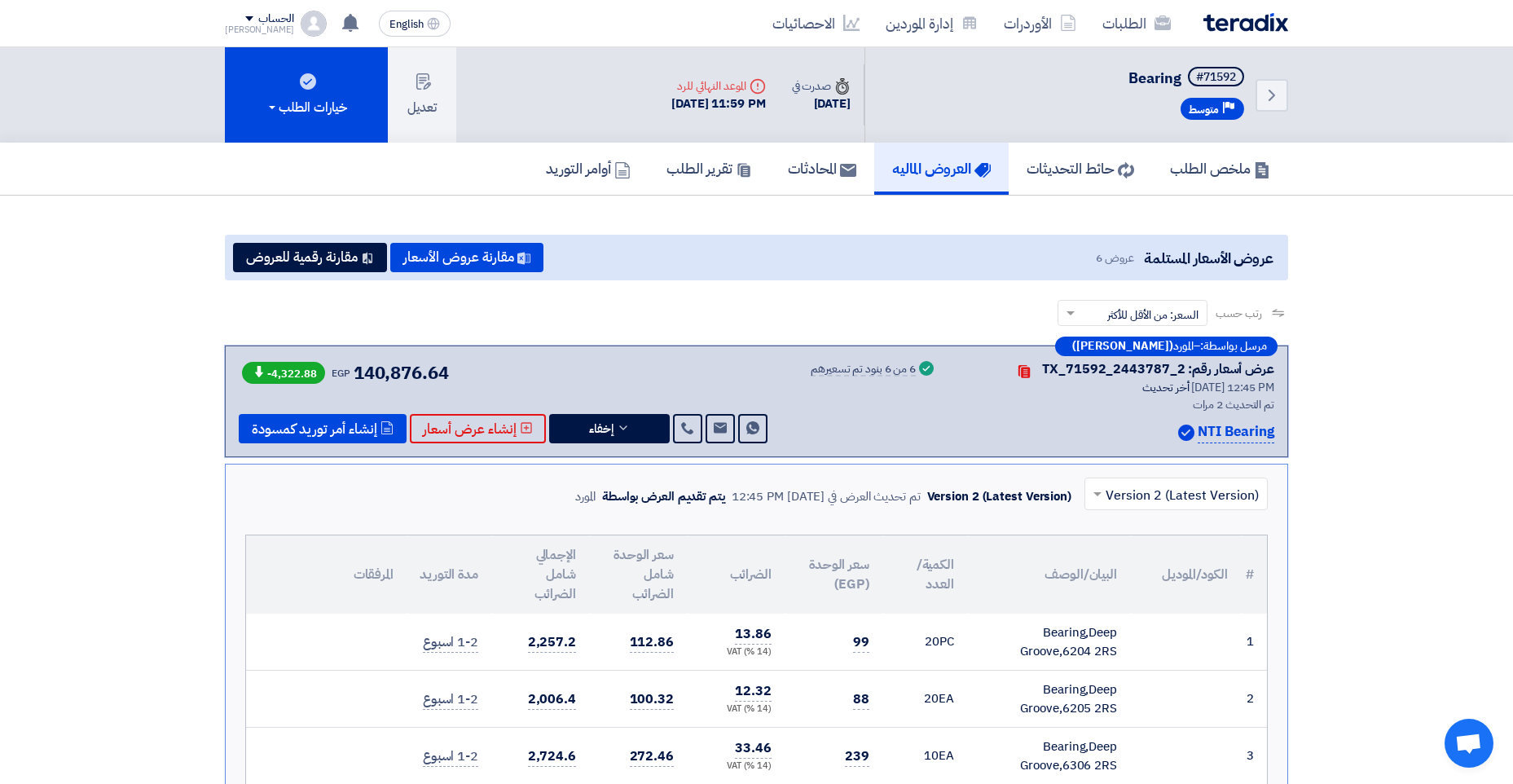
click at [909, 175] on h5 "العروض الماليه" at bounding box center [941, 168] width 98 height 19
click at [1046, 169] on h5 "حائط التحديثات" at bounding box center [1080, 168] width 107 height 19
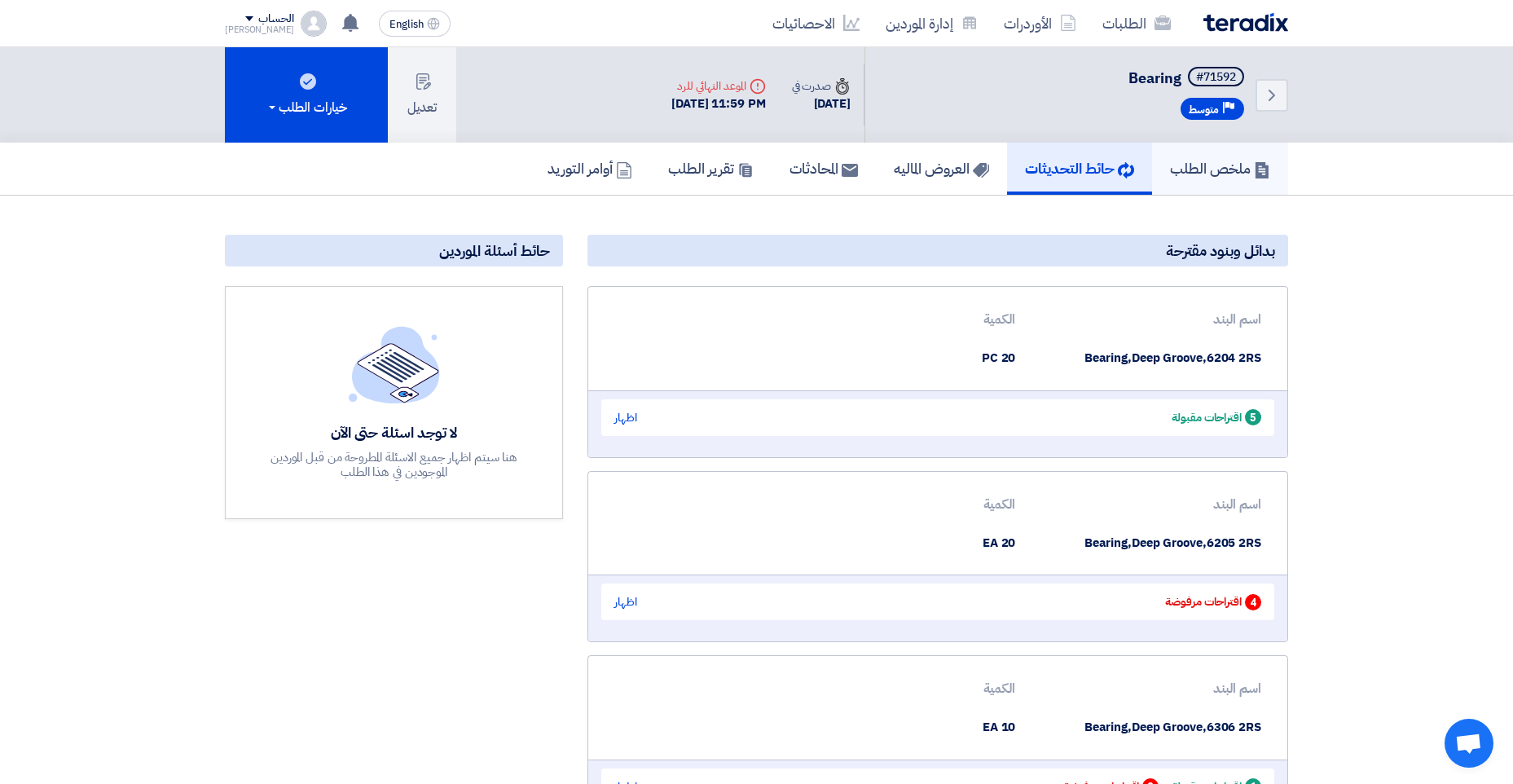
click at [1210, 167] on h5 "ملخص الطلب" at bounding box center [1220, 168] width 100 height 19
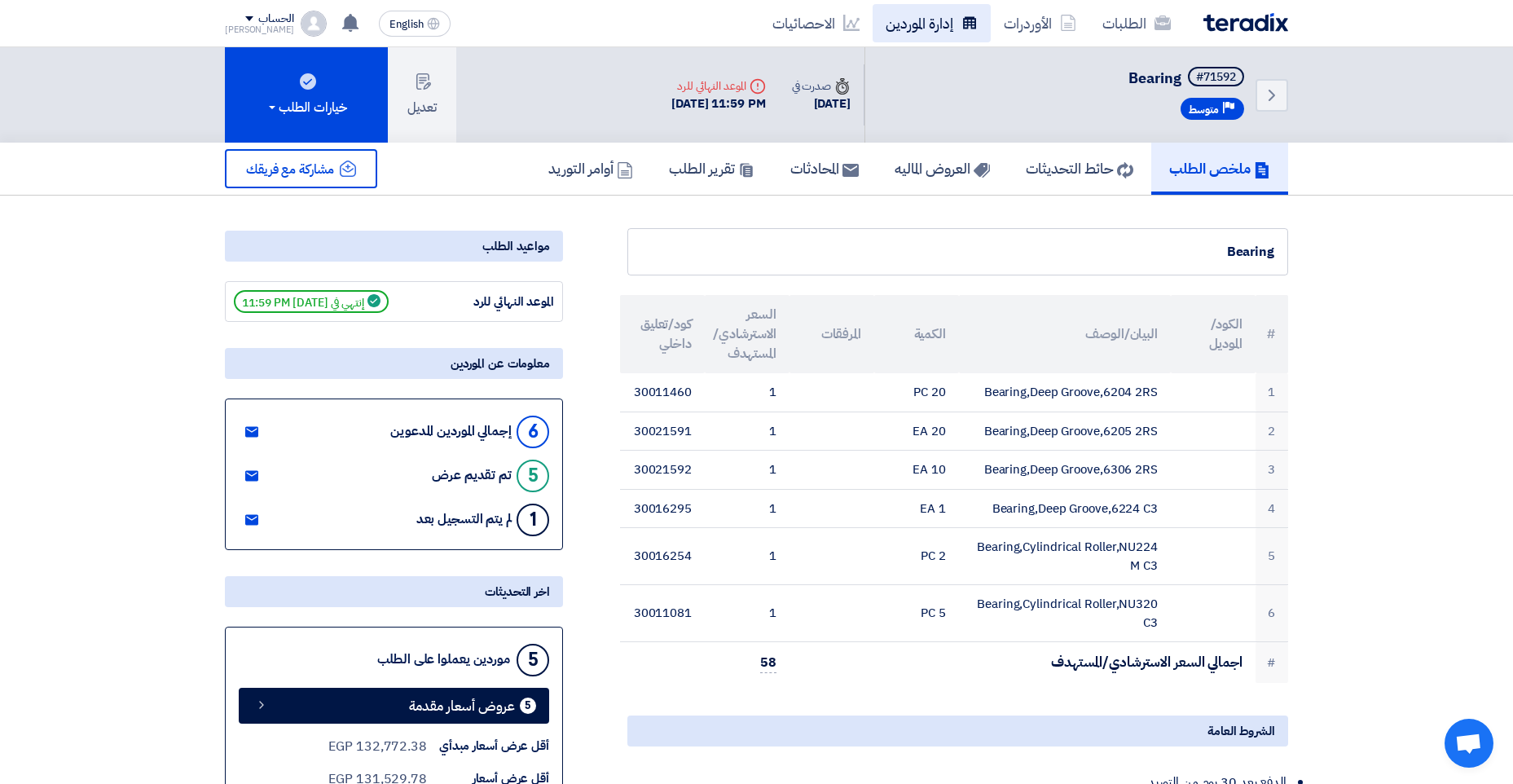
click at [915, 25] on link "إدارة الموردين" at bounding box center [931, 23] width 118 height 39
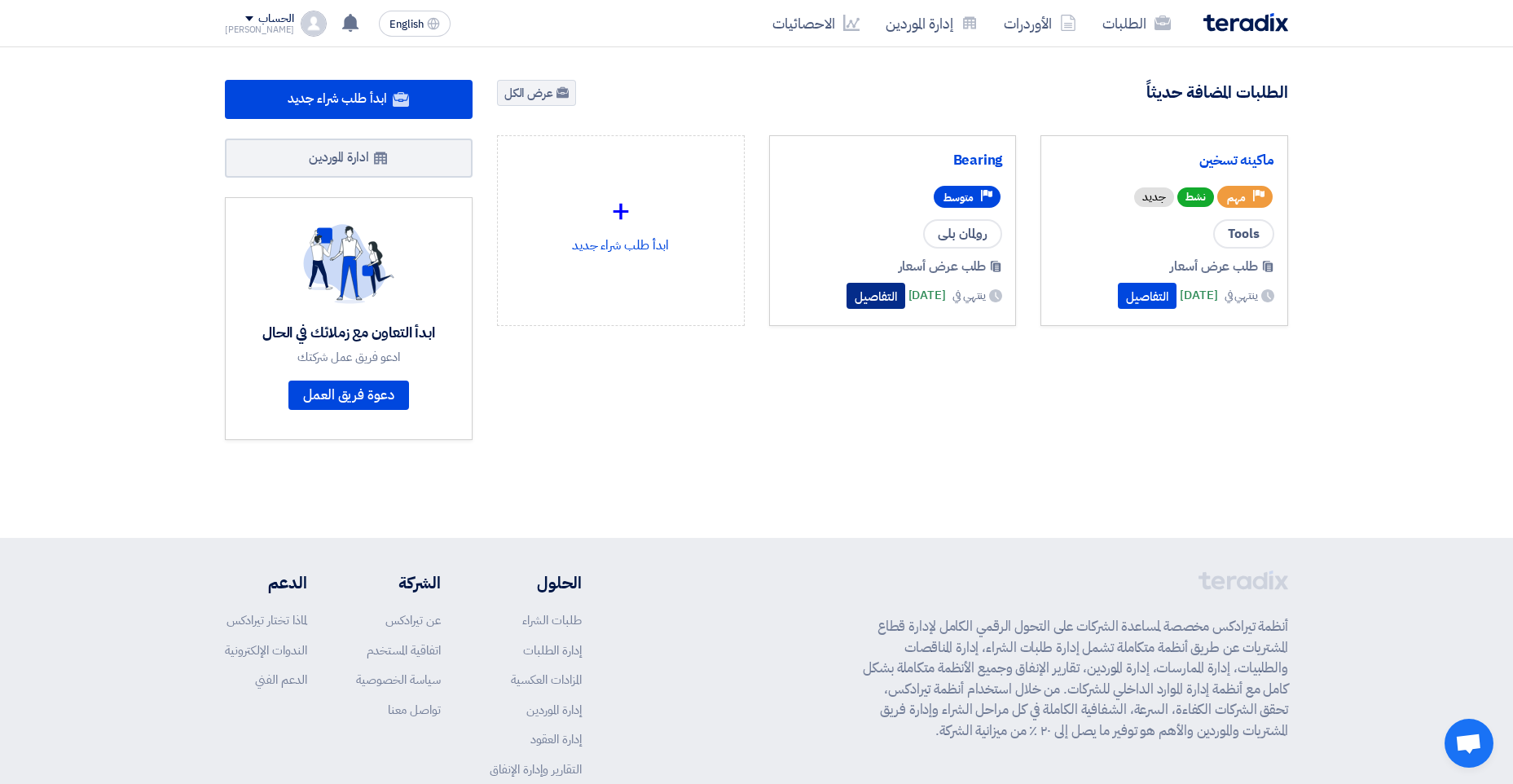
click at [850, 298] on button "التفاصيل" at bounding box center [876, 296] width 59 height 26
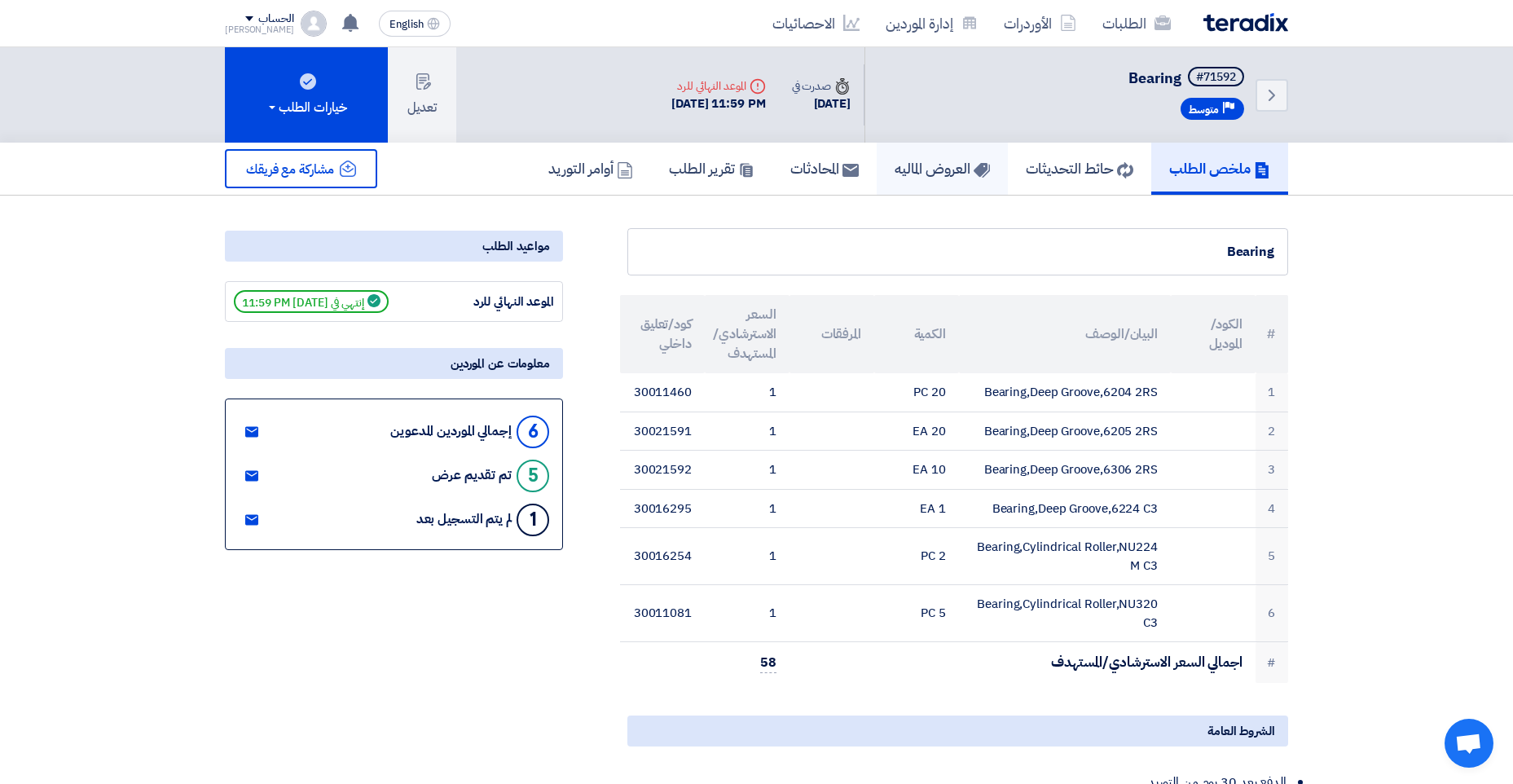
click at [938, 180] on link "العروض الماليه" at bounding box center [942, 169] width 131 height 53
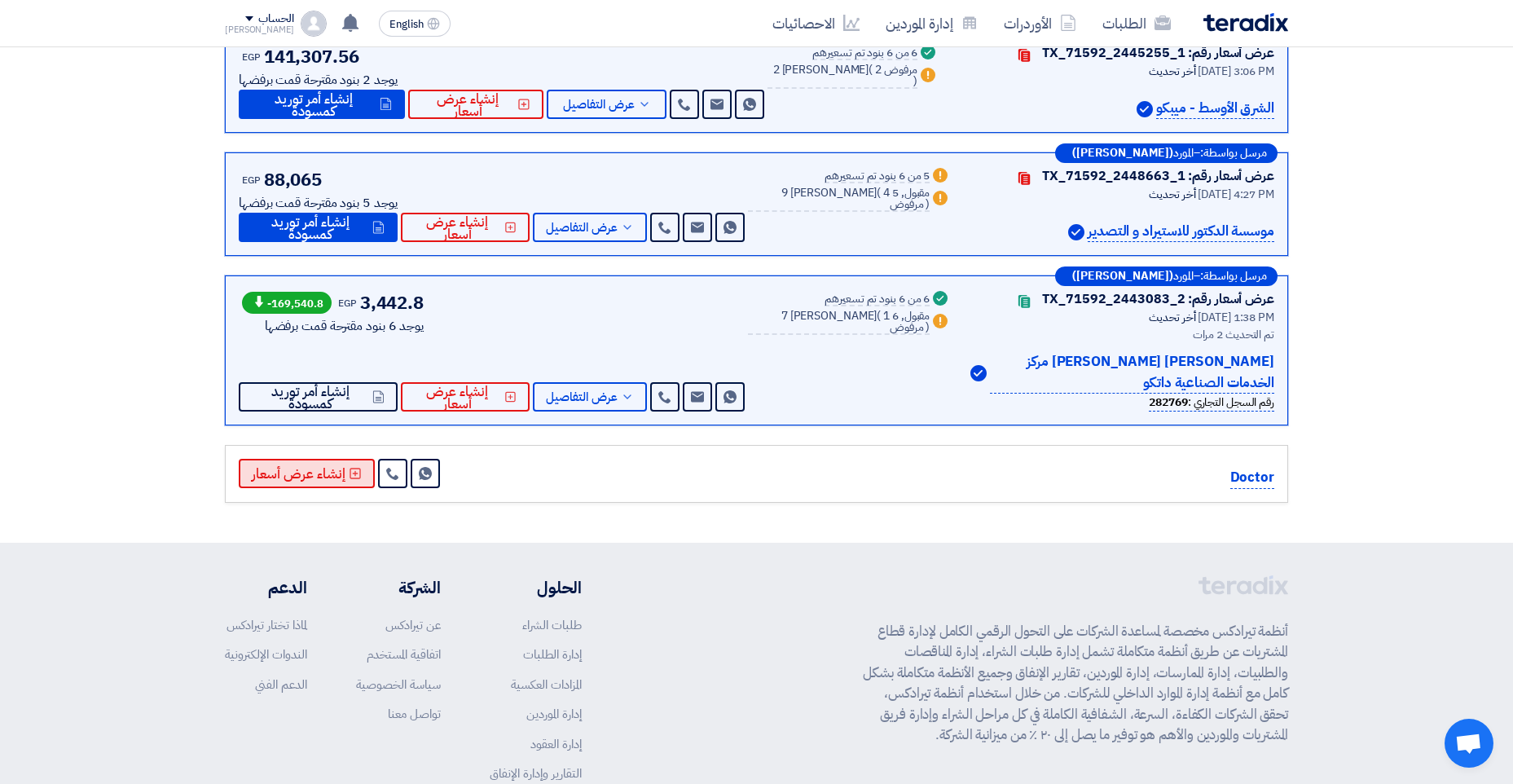
scroll to position [571, 0]
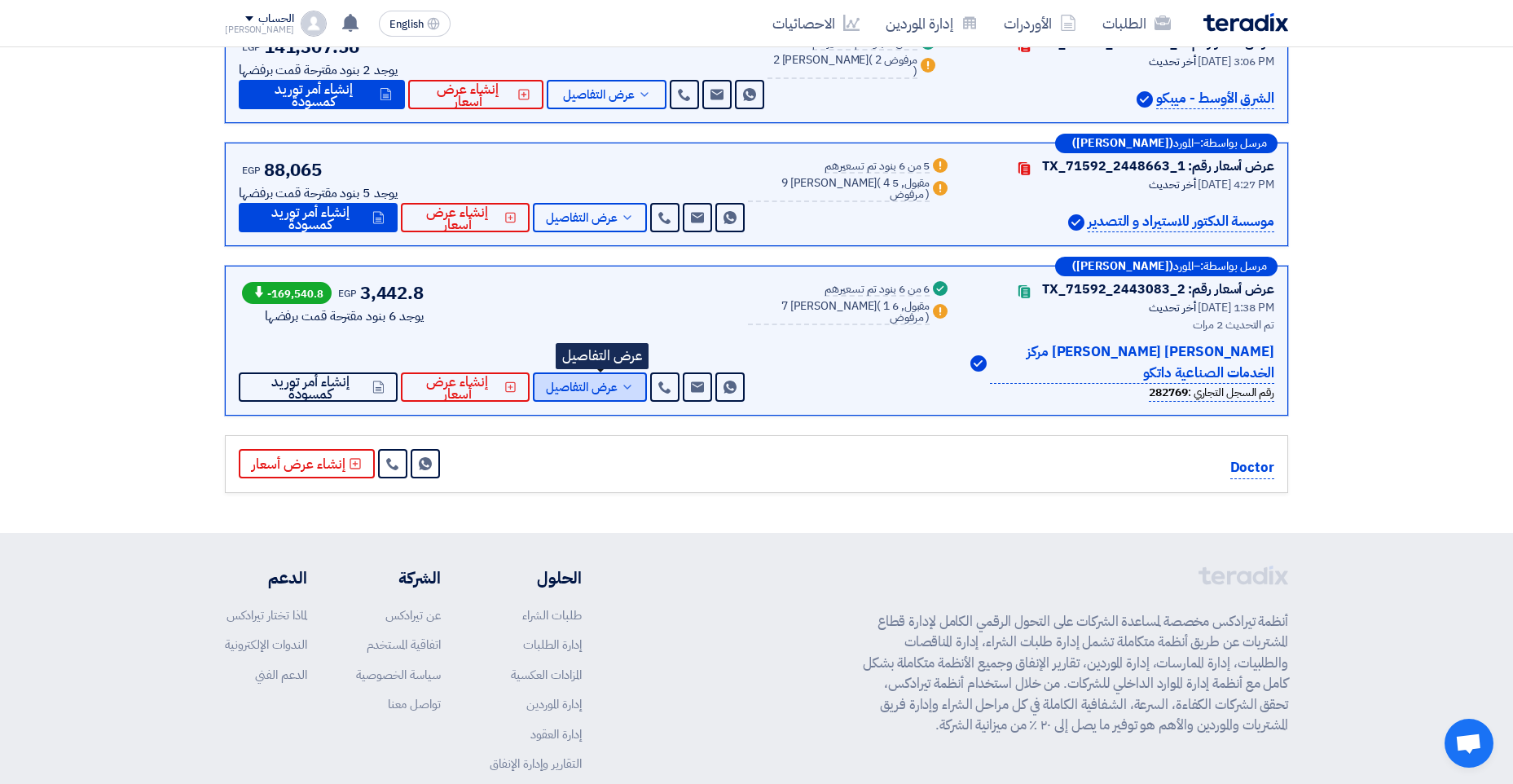
click at [634, 388] on icon at bounding box center [626, 386] width 13 height 13
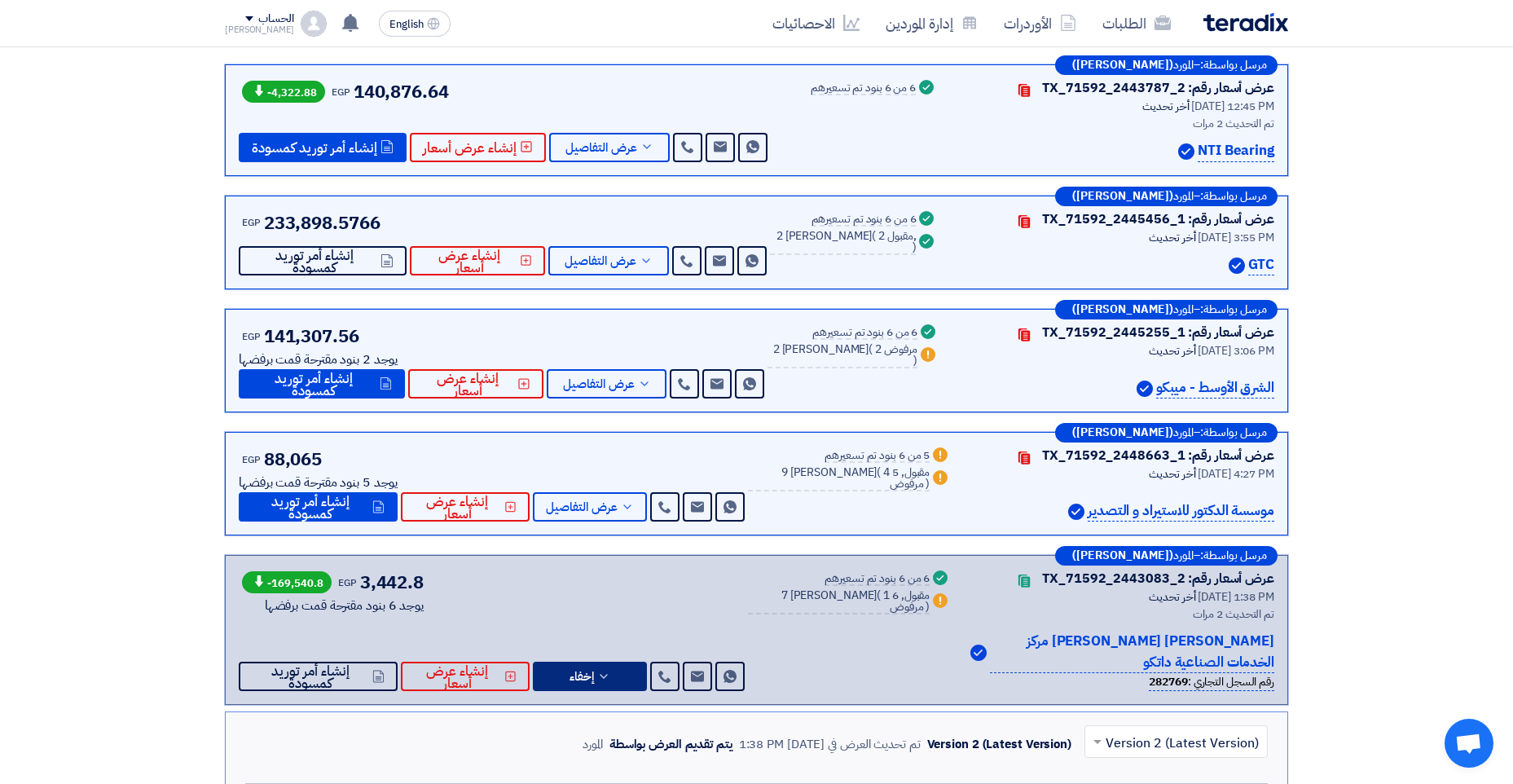
scroll to position [0, 0]
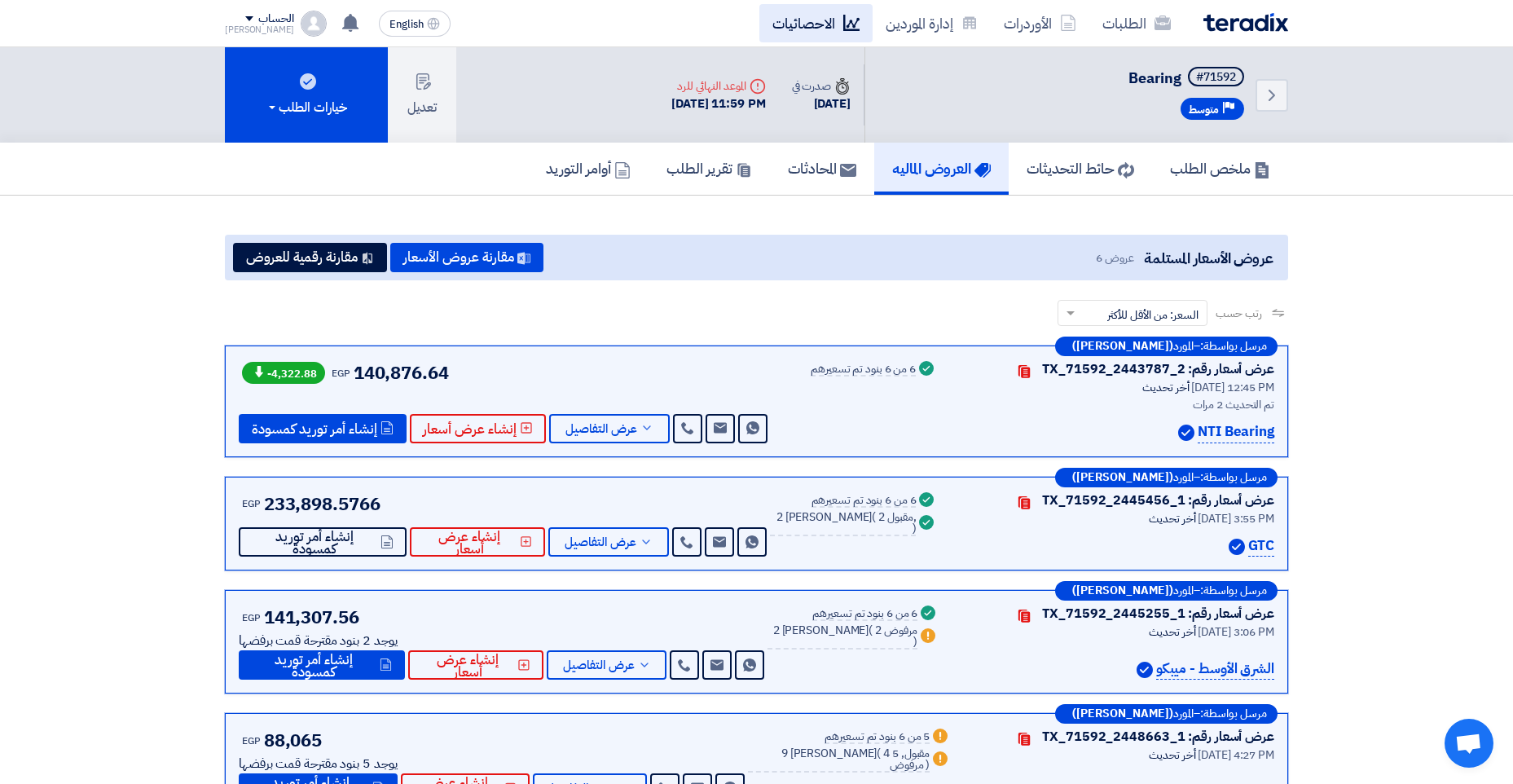
click at [817, 27] on link "الاحصائيات" at bounding box center [816, 23] width 113 height 39
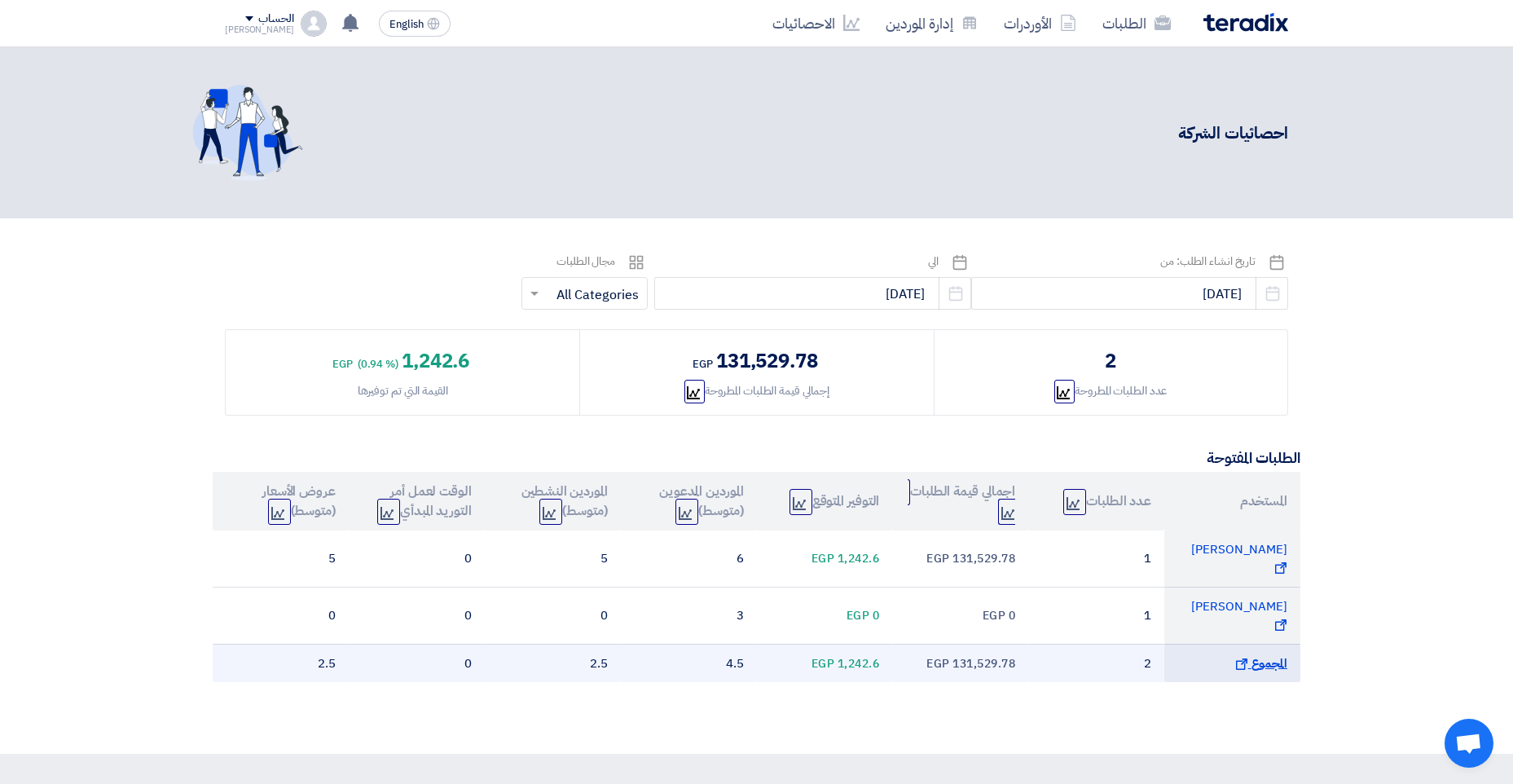
click at [1247, 658] on icon "Show Projects" at bounding box center [1241, 663] width 11 height 11
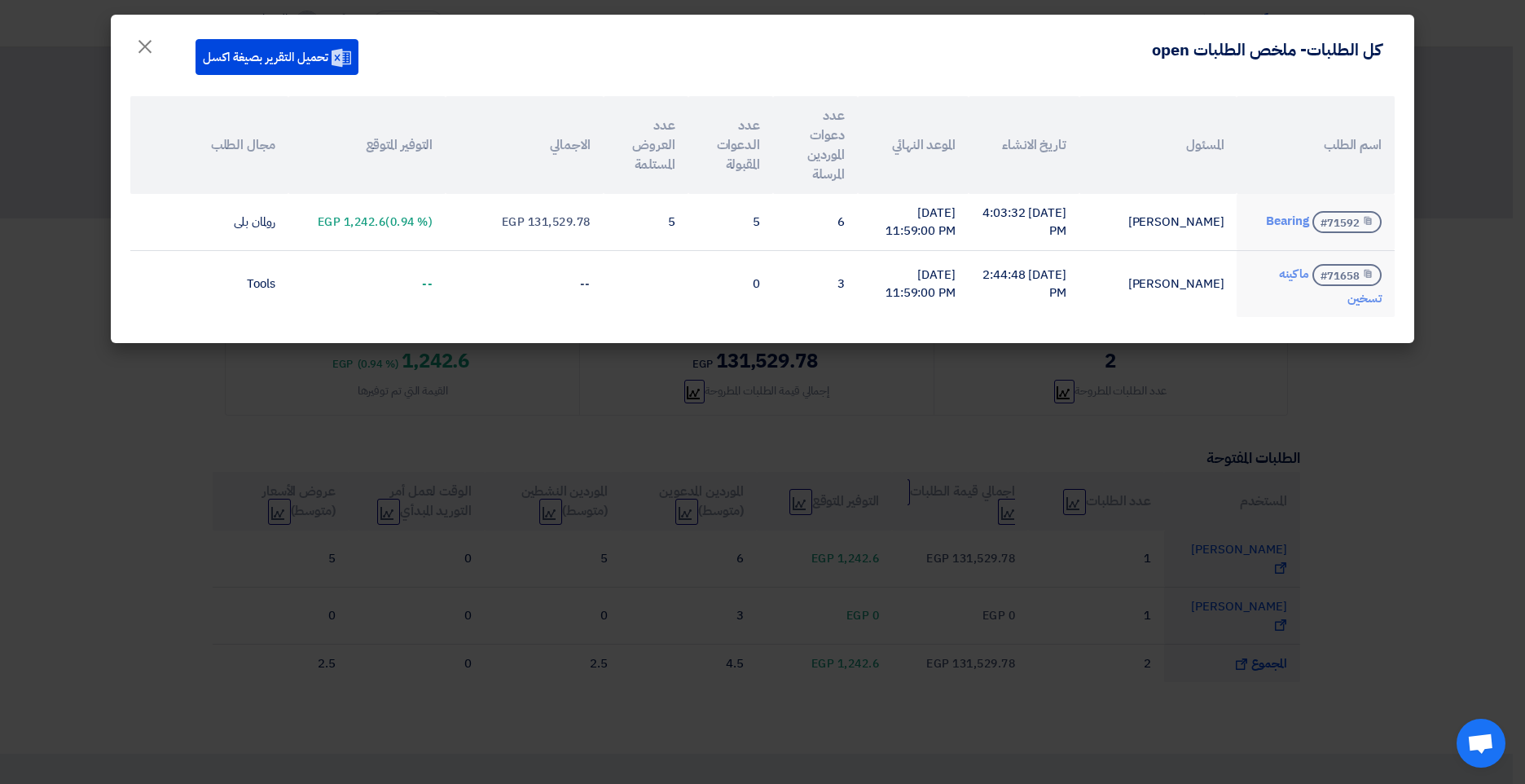
click at [741, 606] on modal-container "كل الطلبات - ملخص الطلبات open تحميل التقرير بصيغة اكسل × اسم الطلب المسئول تار…" at bounding box center [762, 392] width 1525 height 784
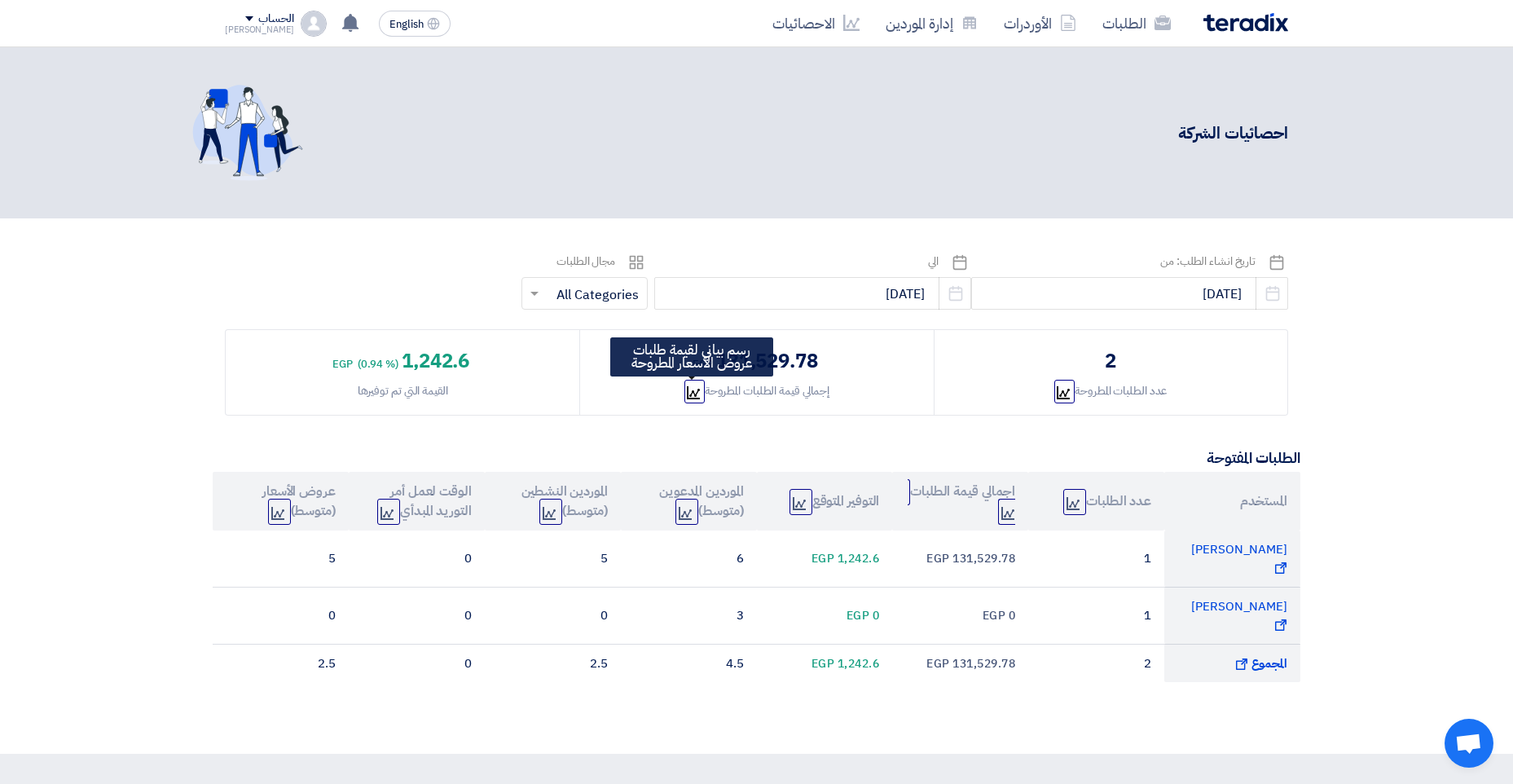
click at [698, 395] on icon "Graph" at bounding box center [693, 392] width 13 height 13
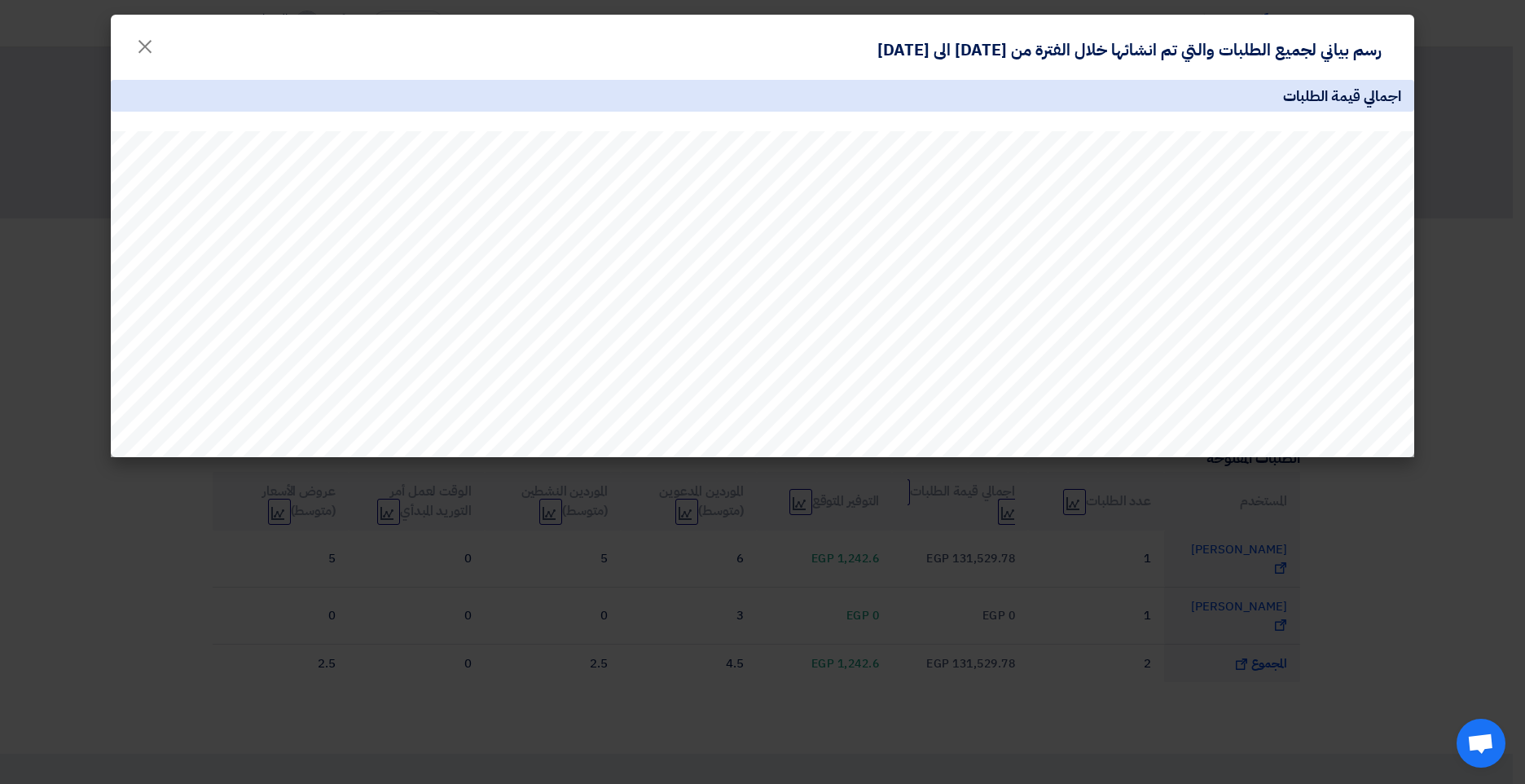
click at [555, 548] on modal-container "رسم بياني لجميع الطلبات والتي تم انشائها خلال الفترة من 2025-09-01 الى 2025-10-…" at bounding box center [762, 392] width 1525 height 784
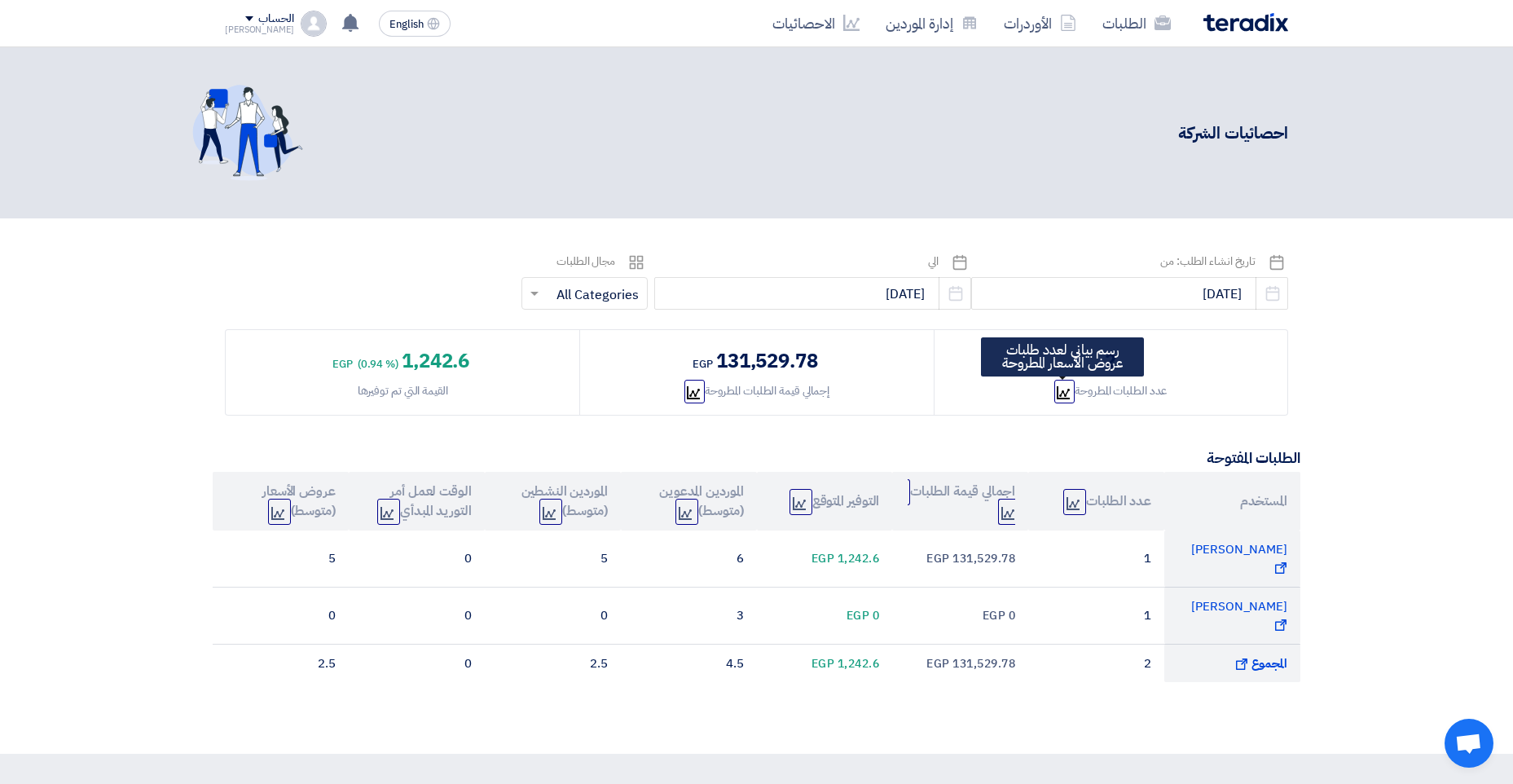
click at [1067, 394] on icon "Graph" at bounding box center [1062, 392] width 13 height 13
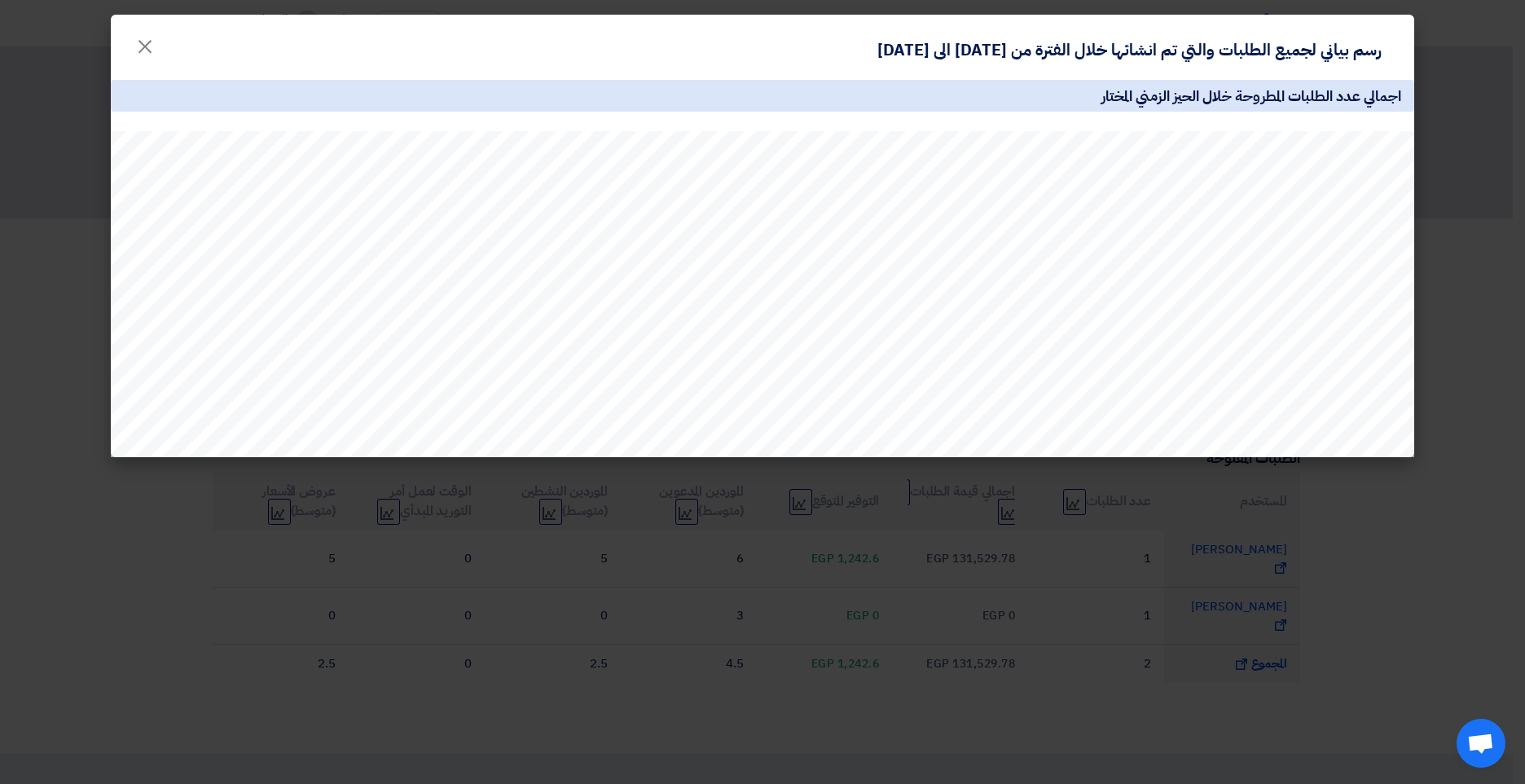
drag, startPoint x: 1067, startPoint y: 394, endPoint x: 1005, endPoint y: 499, distance: 121.9
click at [1005, 499] on modal-container "رسم بياني لجميع الطلبات والتي تم انشائها خلال الفترة من 2025-09-01 الى 2025-10-…" at bounding box center [762, 392] width 1525 height 784
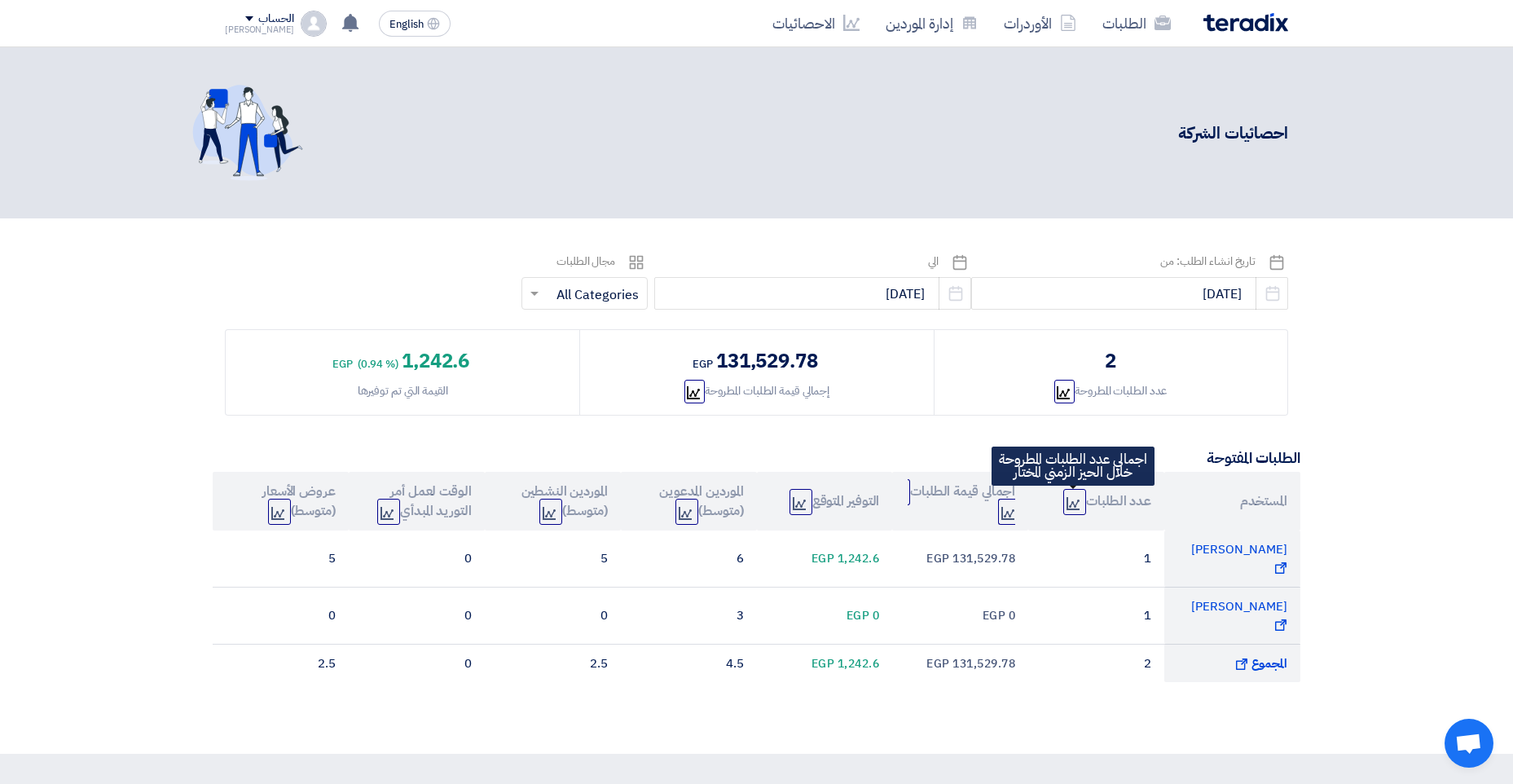
click at [1078, 503] on icon "Graph" at bounding box center [1072, 503] width 13 height 13
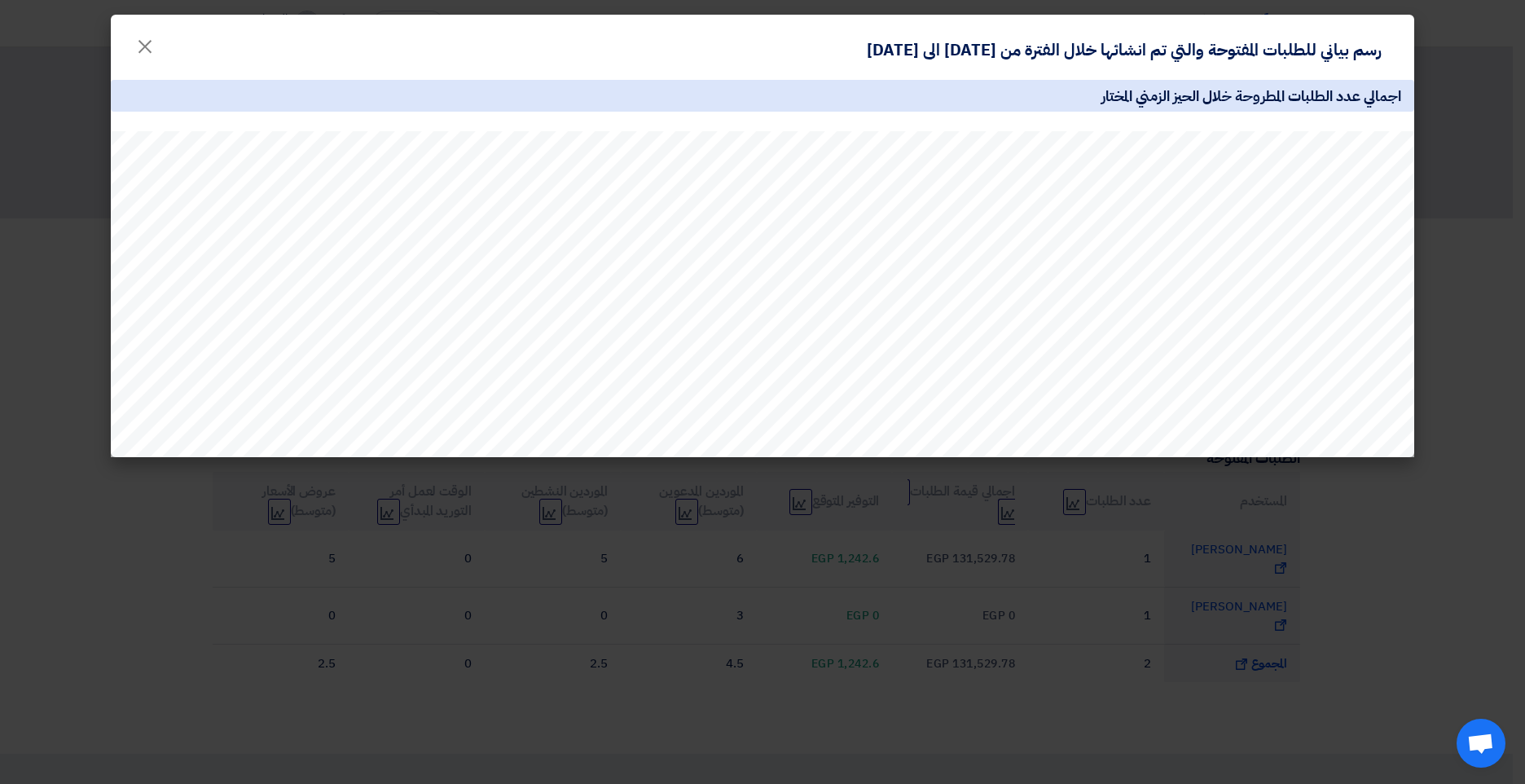
click at [932, 621] on modal-container "رسم بياني للطلبات المفتوحة والتي تم انشائها خلال الفترة من 2025-09-01 الى 2025-…" at bounding box center [762, 392] width 1525 height 784
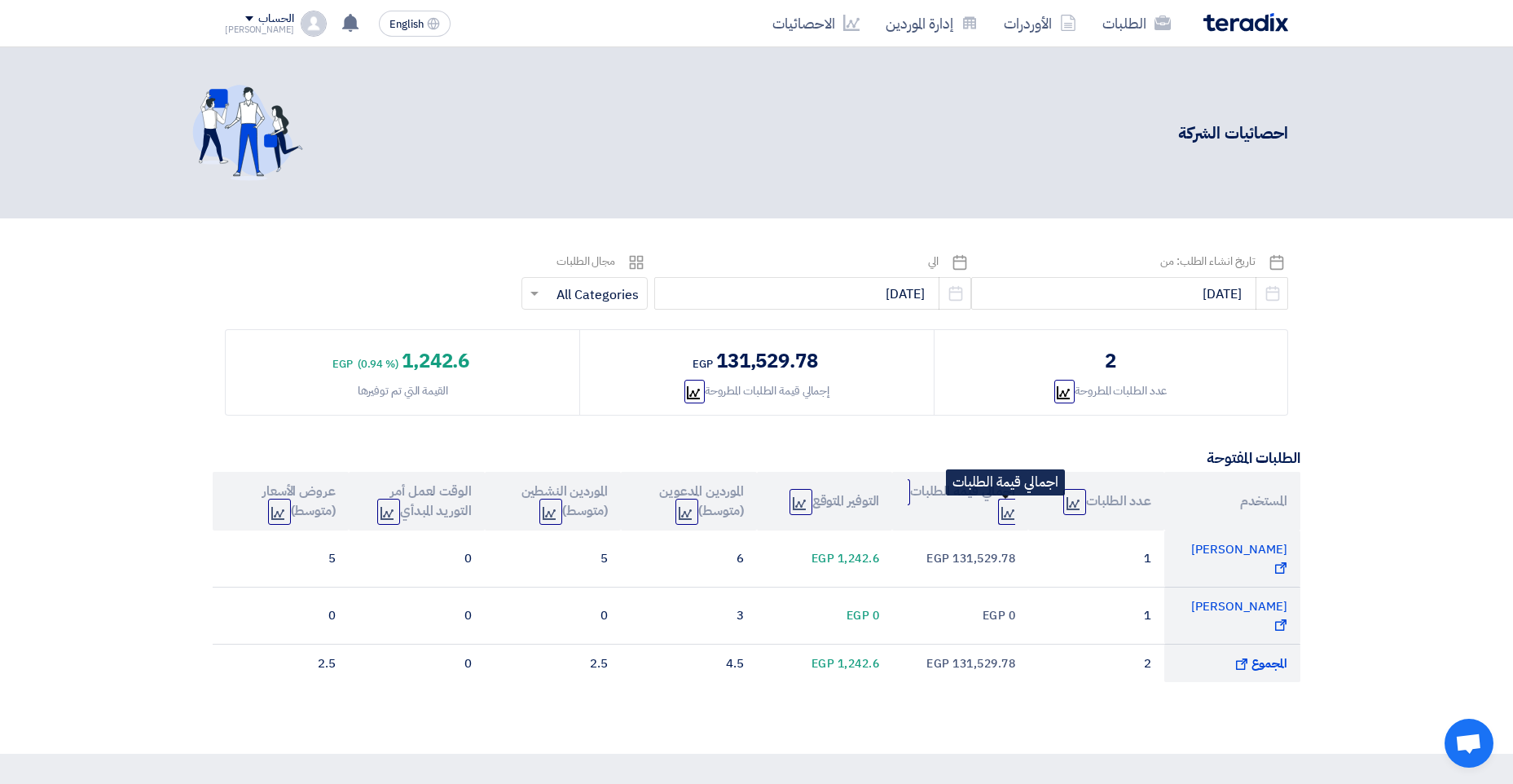
click at [1006, 511] on use at bounding box center [1008, 512] width 13 height 13
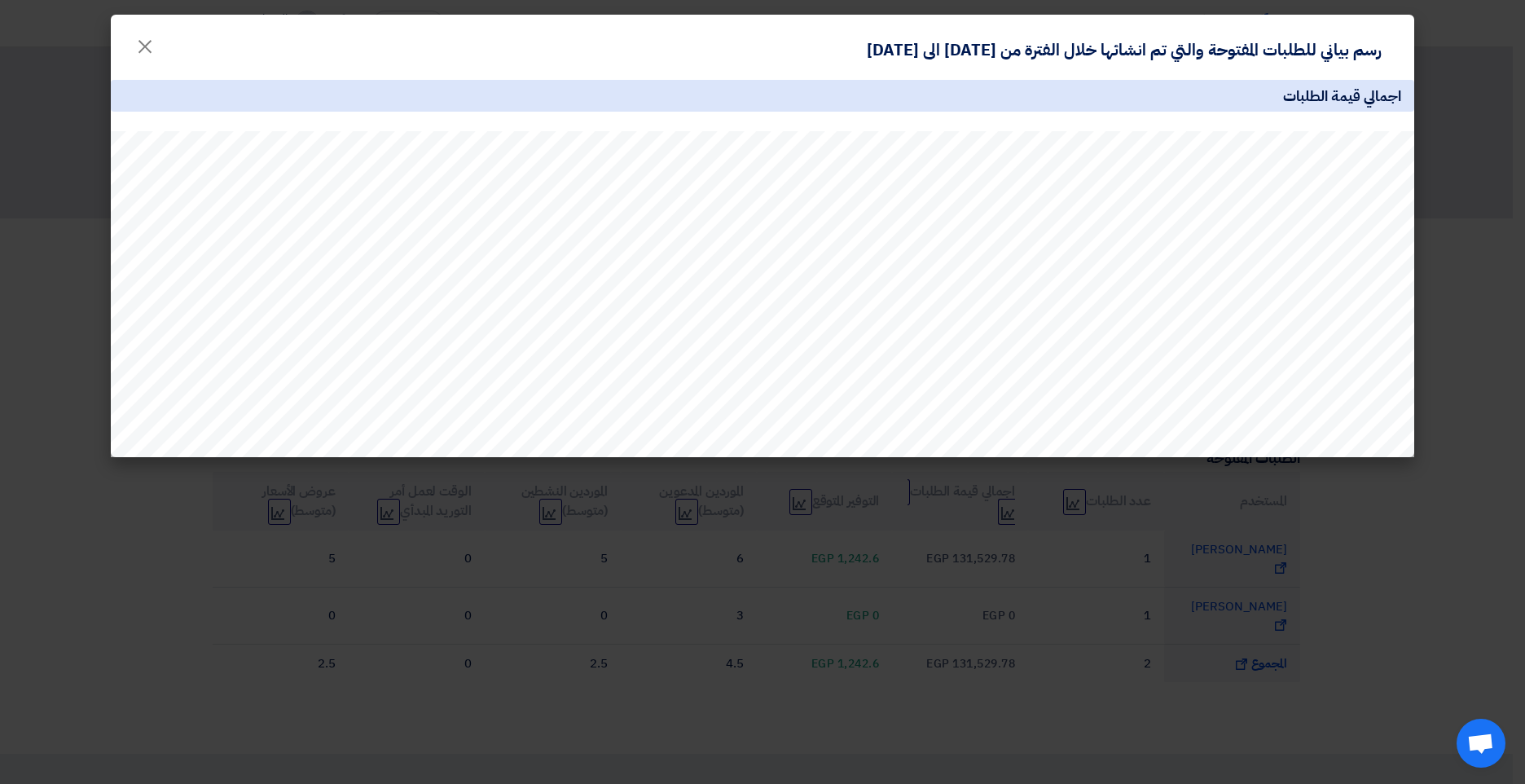
click at [784, 474] on modal-container "رسم بياني للطلبات المفتوحة والتي تم انشائها خلال الفترة من 2025-09-01 الى 2025-…" at bounding box center [762, 392] width 1525 height 784
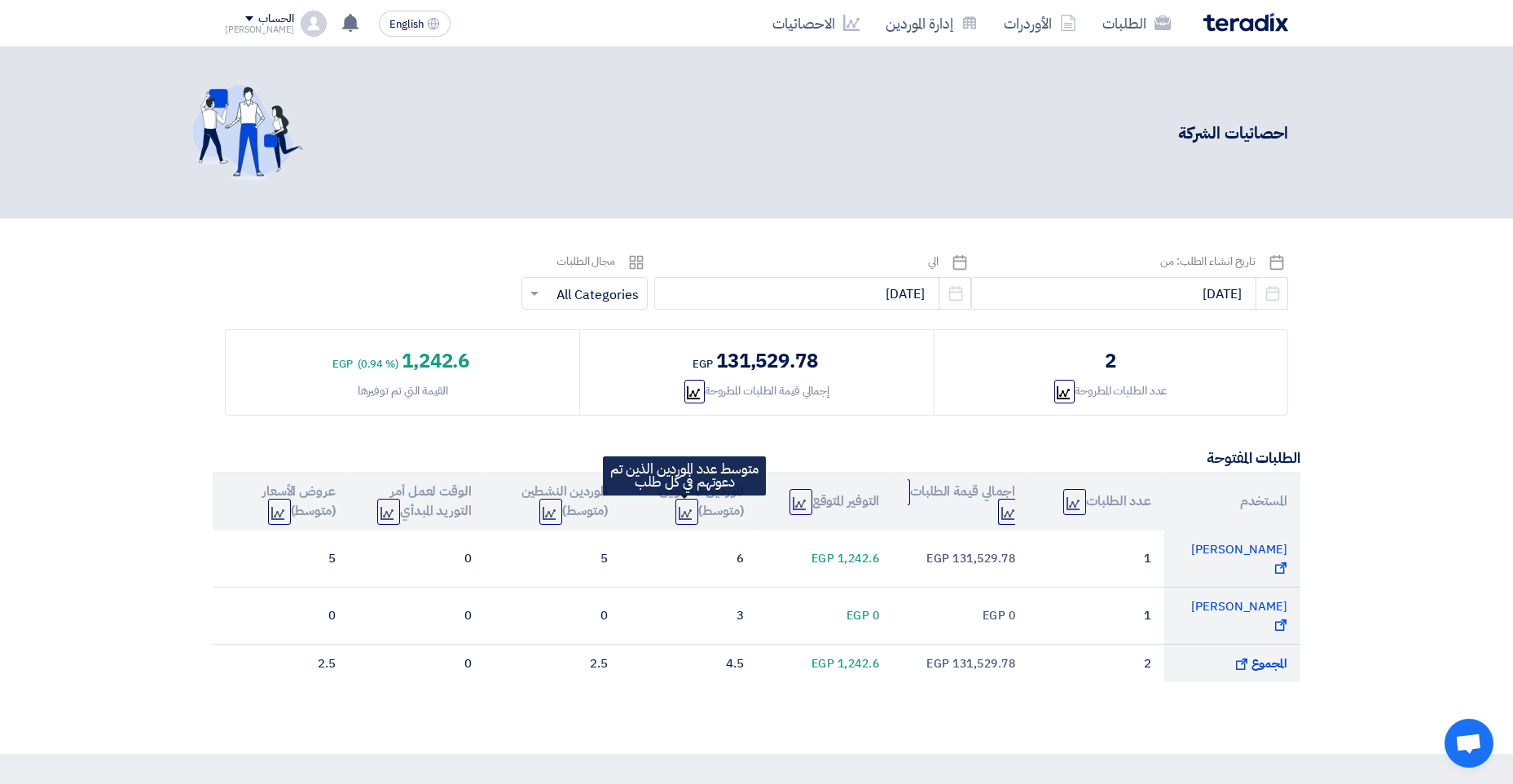
click at [679, 510] on icon "Graph" at bounding box center [685, 512] width 13 height 13
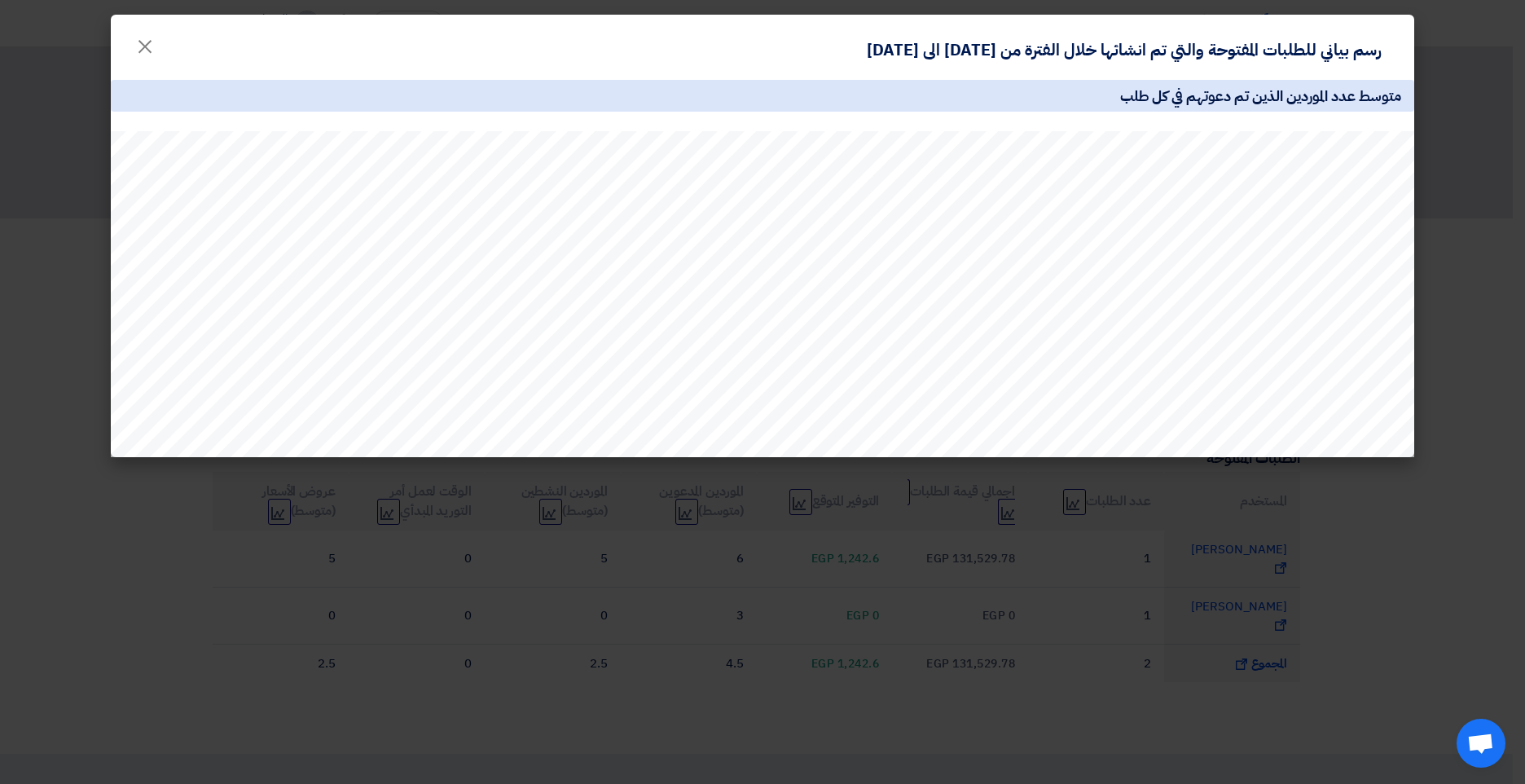
click at [619, 574] on modal-container "رسم بياني للطلبات المفتوحة والتي تم انشائها خلال الفترة من 2025-09-01 الى 2025-…" at bounding box center [762, 392] width 1525 height 784
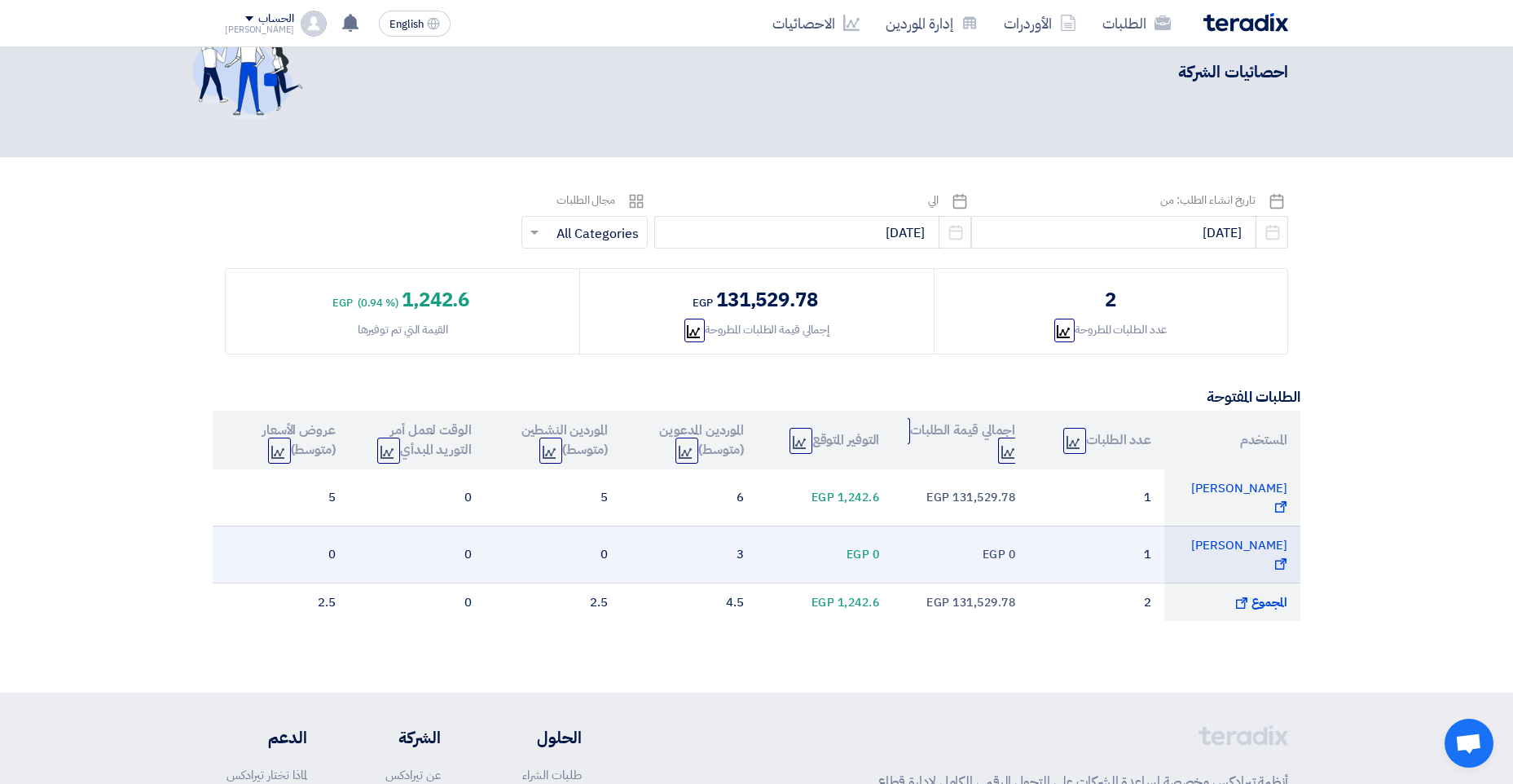
scroll to position [244, 0]
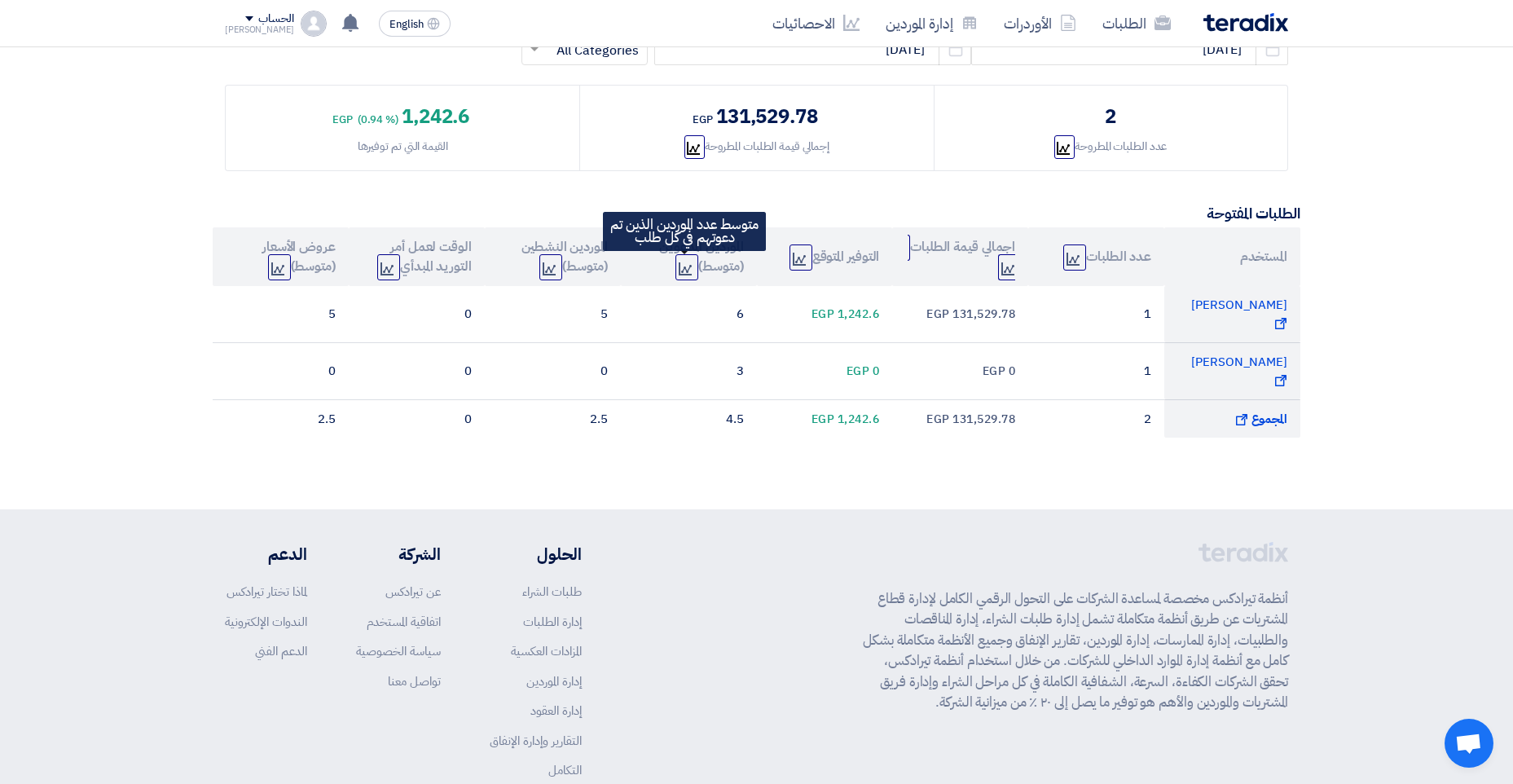
click at [685, 266] on icon "Graph" at bounding box center [685, 268] width 13 height 13
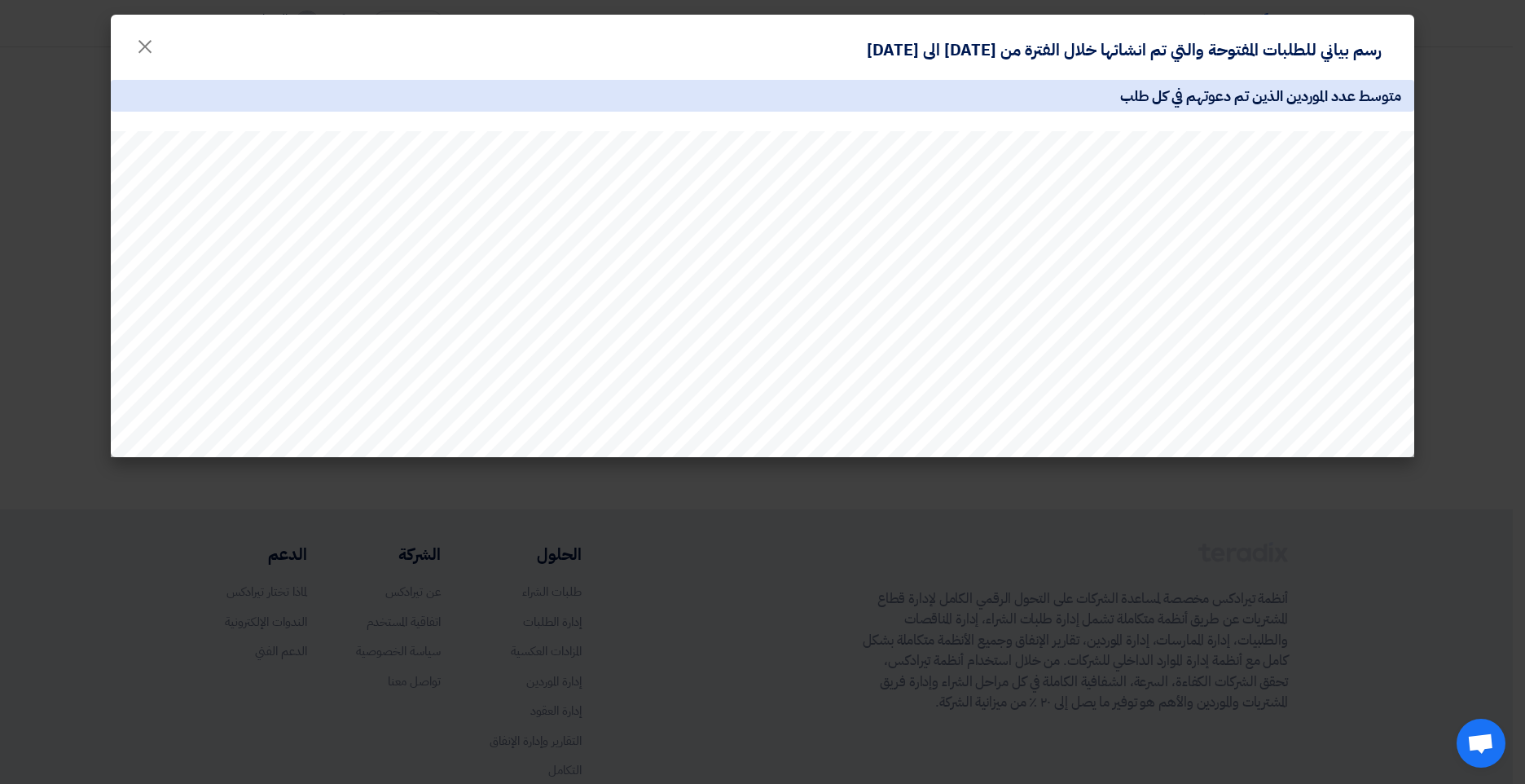
click at [843, 558] on modal-container "رسم بياني للطلبات المفتوحة والتي تم انشائها خلال الفترة من 2025-09-01 الى 2025-…" at bounding box center [762, 392] width 1525 height 784
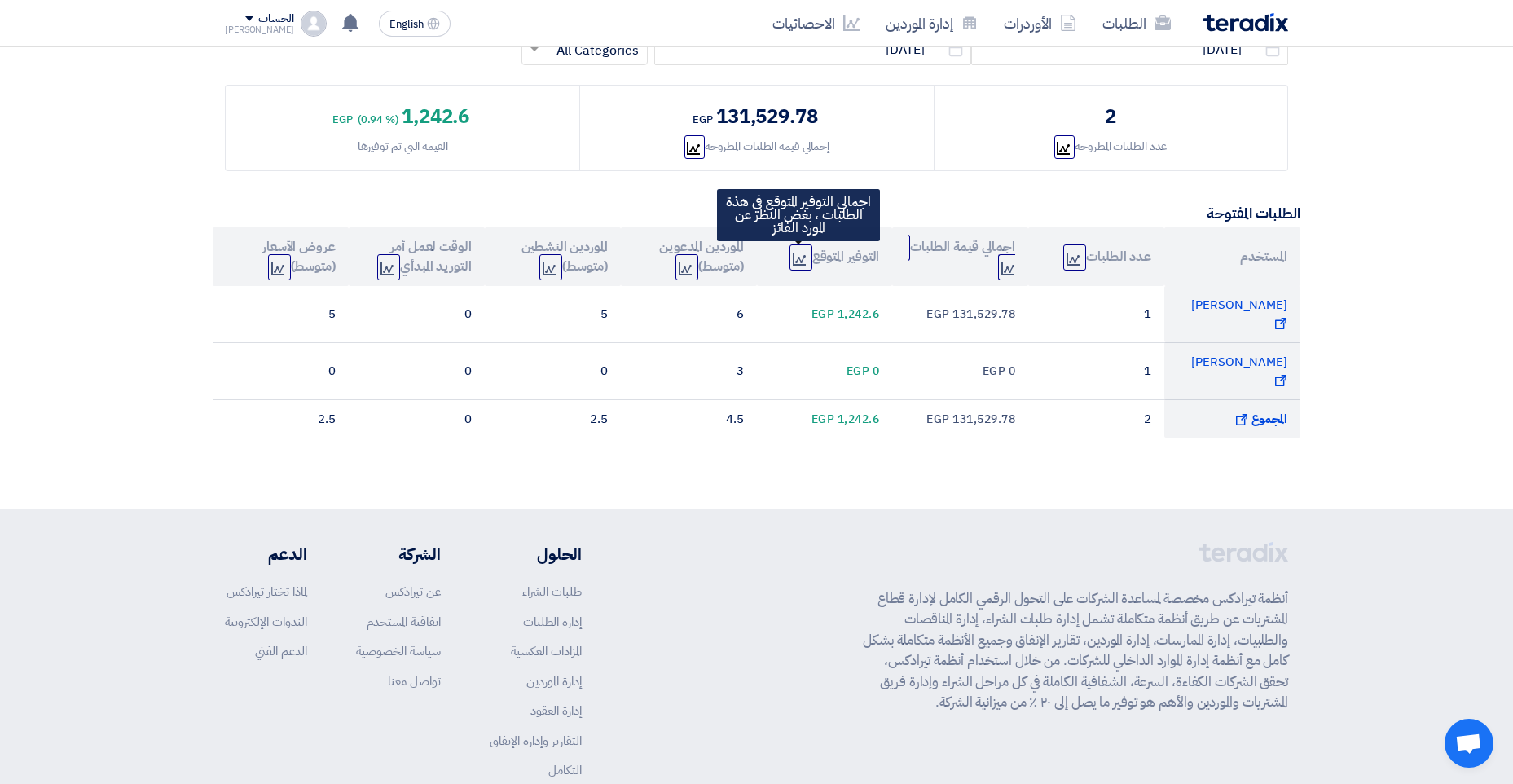
click at [804, 248] on span "Graph" at bounding box center [800, 257] width 23 height 26
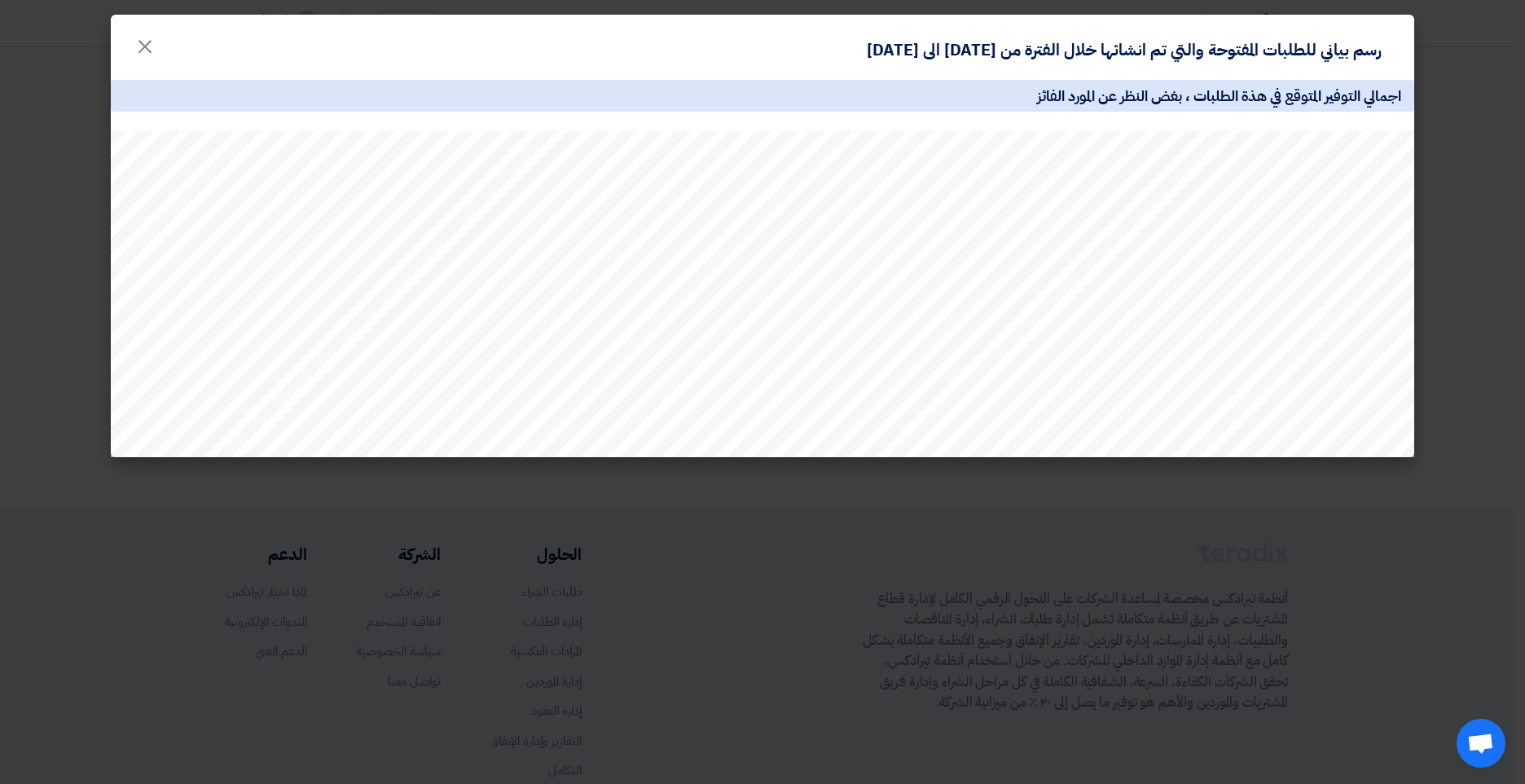
click at [795, 545] on modal-container "رسم بياني للطلبات المفتوحة والتي تم انشائها خلال الفترة من 2025-09-01 الى 2025-…" at bounding box center [762, 392] width 1525 height 784
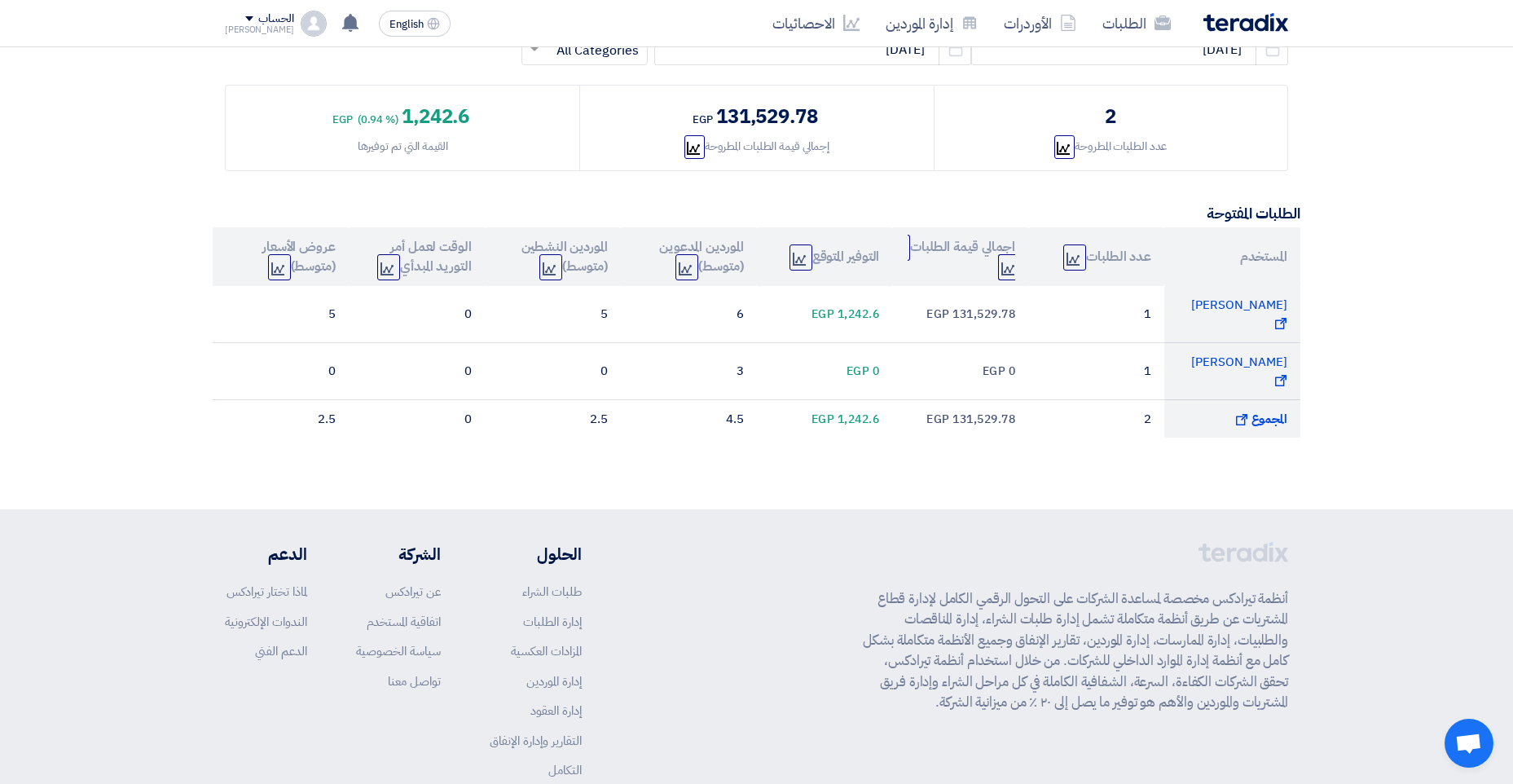
click at [990, 264] on th "اجمالي قيمة الطلبات Graph" at bounding box center [960, 256] width 136 height 59
click at [1002, 267] on use at bounding box center [1008, 268] width 13 height 13
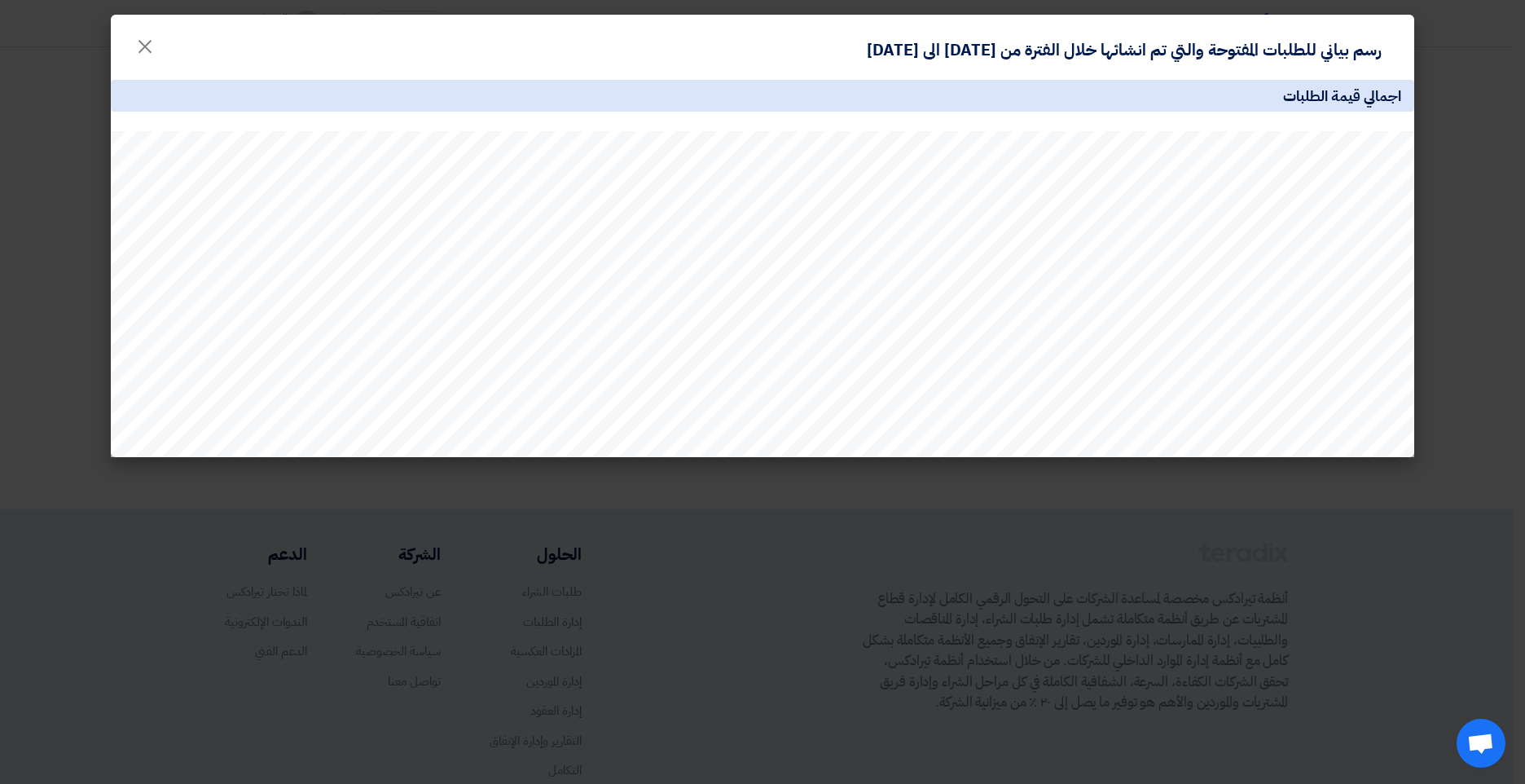
click at [841, 538] on modal-container "رسم بياني للطلبات المفتوحة والتي تم انشائها خلال الفترة من 2025-09-01 الى 2025-…" at bounding box center [762, 392] width 1525 height 784
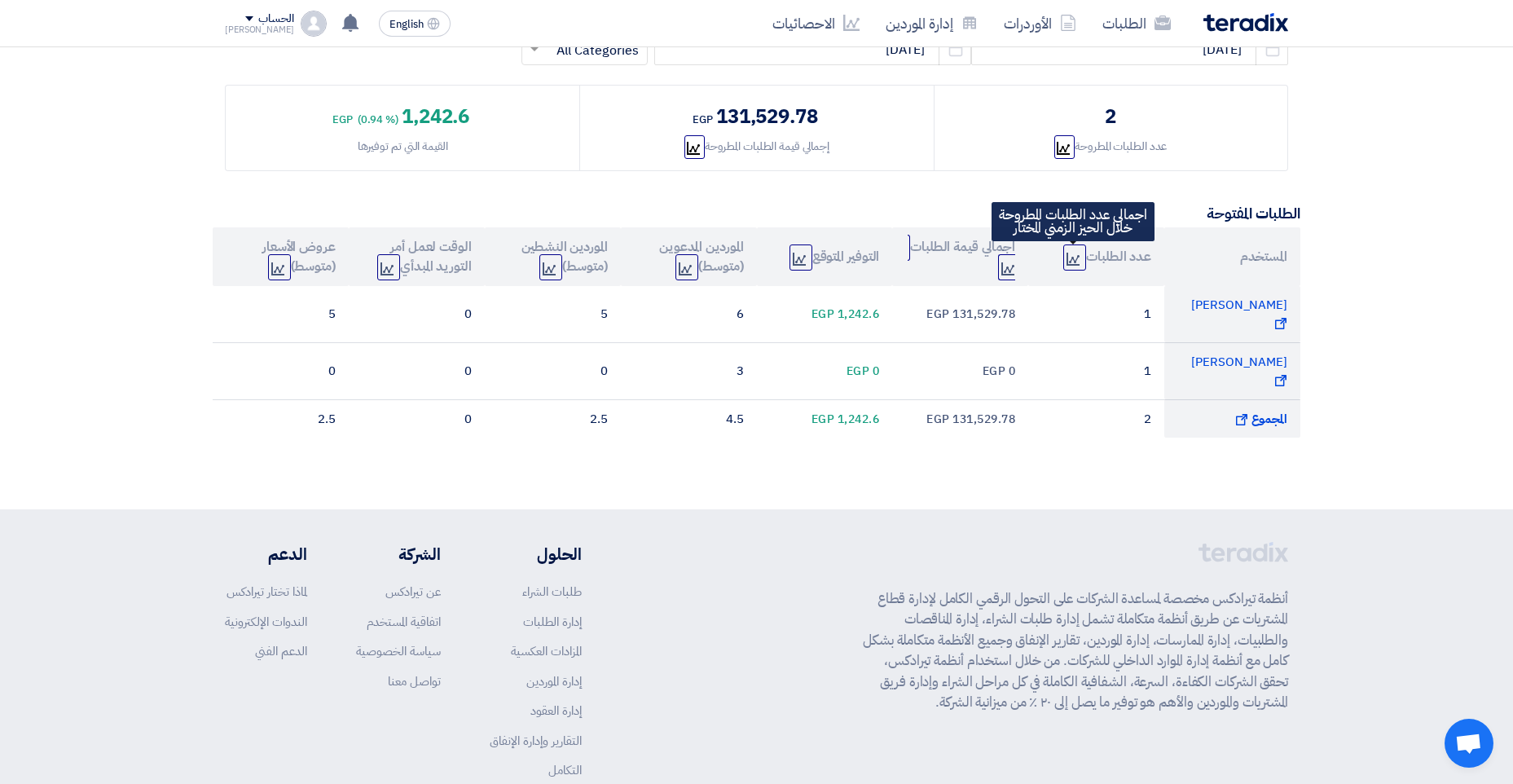
click at [1075, 252] on icon "Graph" at bounding box center [1072, 258] width 13 height 13
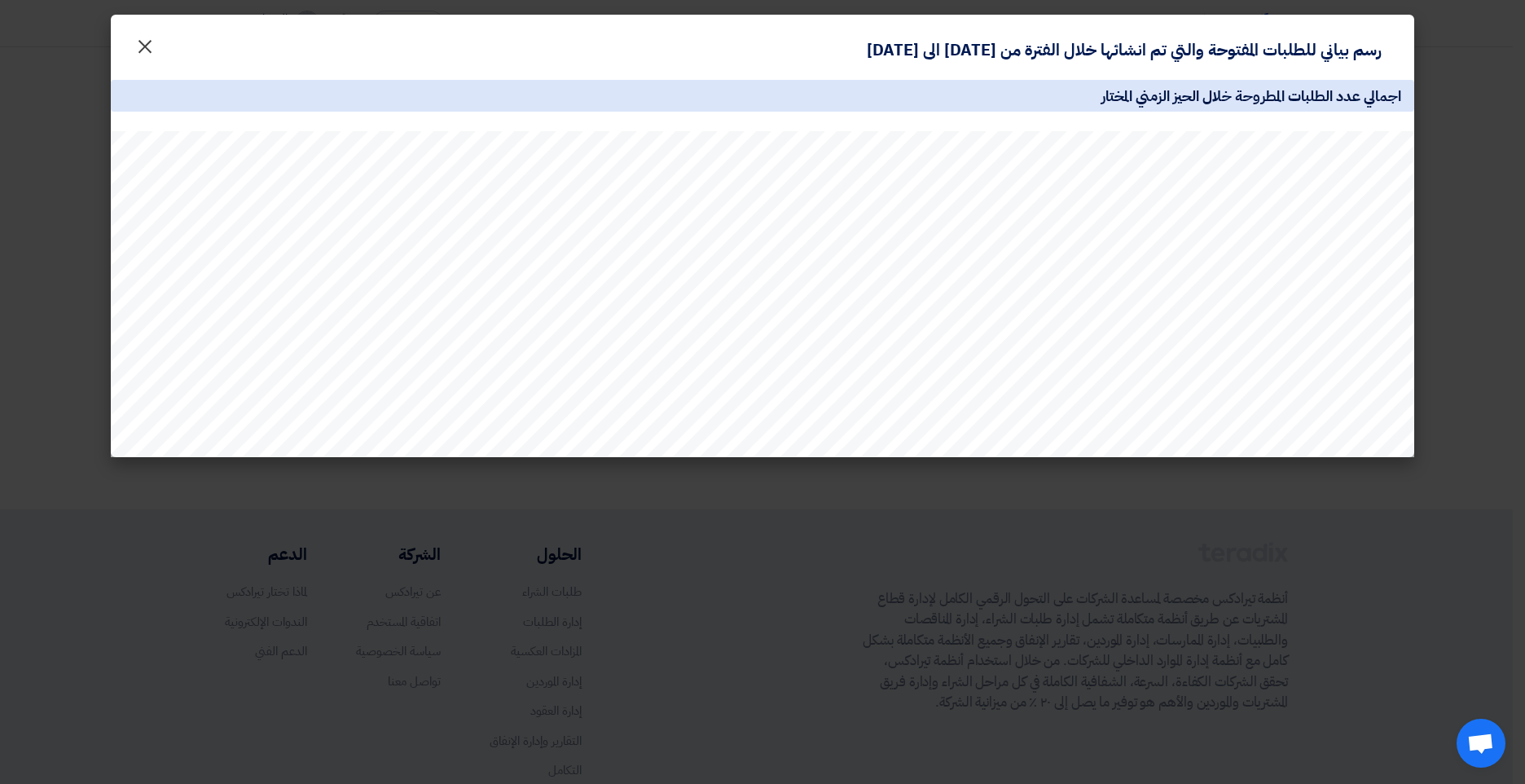
click at [135, 47] on span "×" at bounding box center [145, 45] width 20 height 49
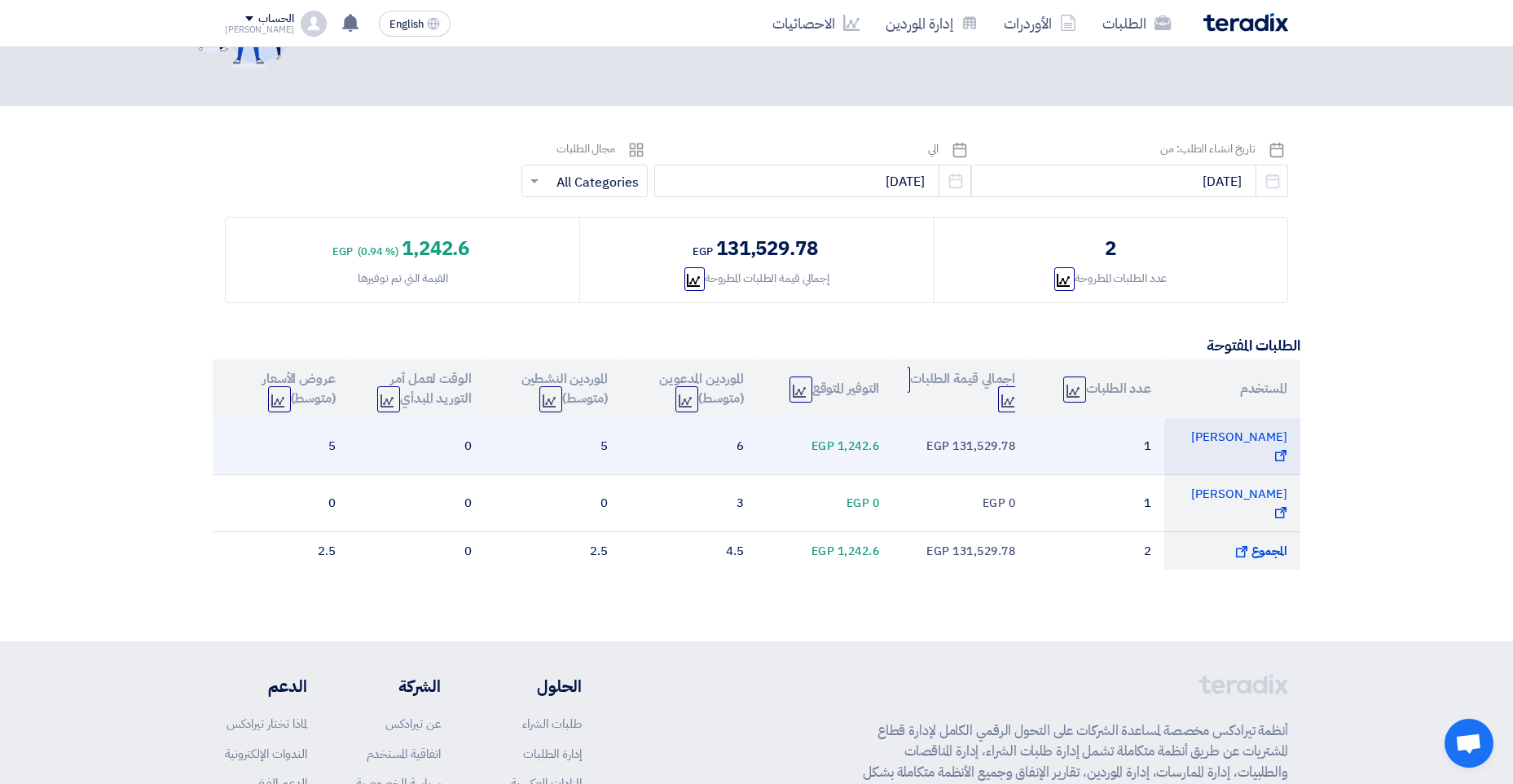
scroll to position [0, 0]
